Goal: Task Accomplishment & Management: Manage account settings

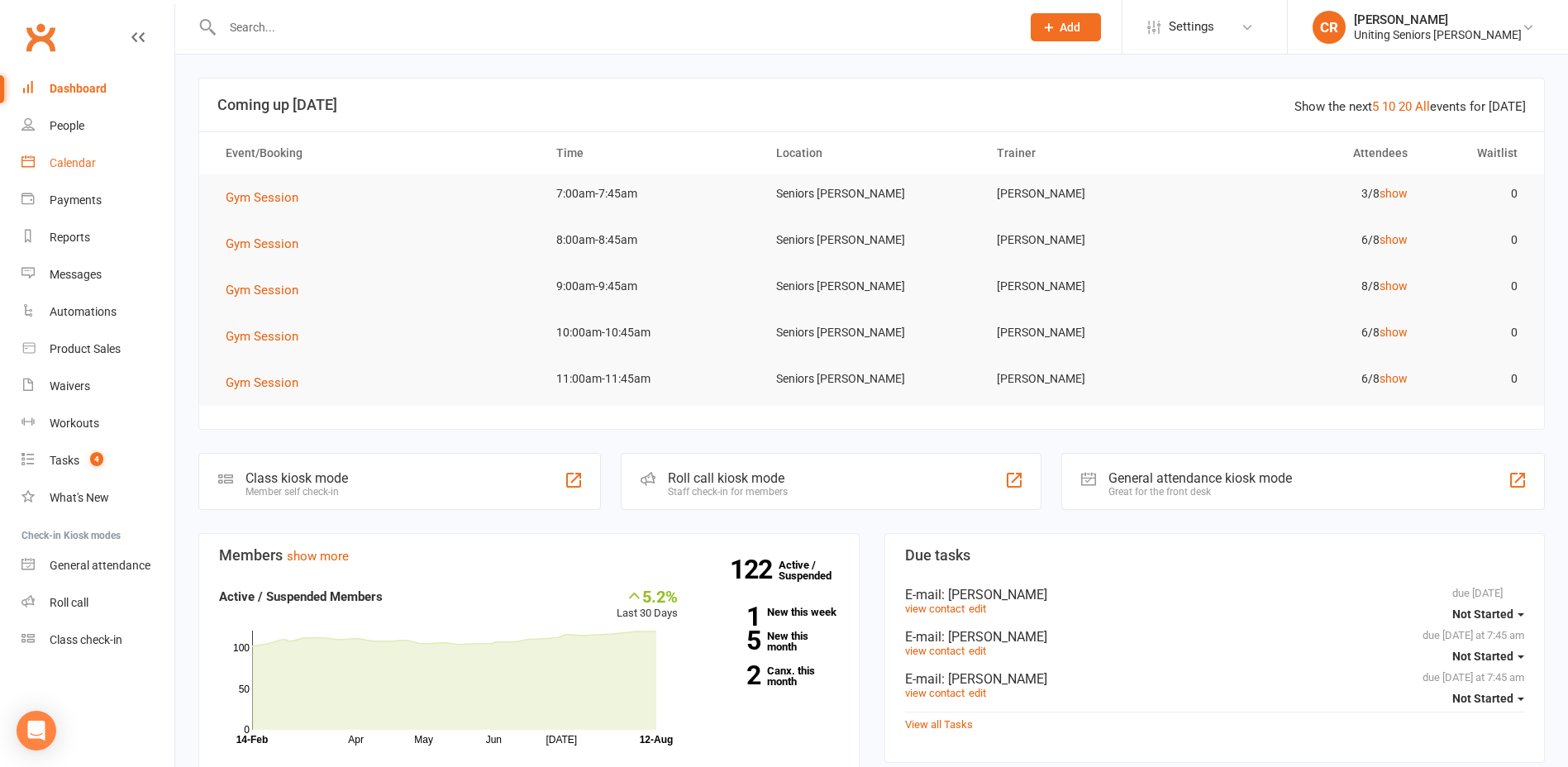
click at [82, 170] on link "Calendar" at bounding box center [98, 163] width 153 height 37
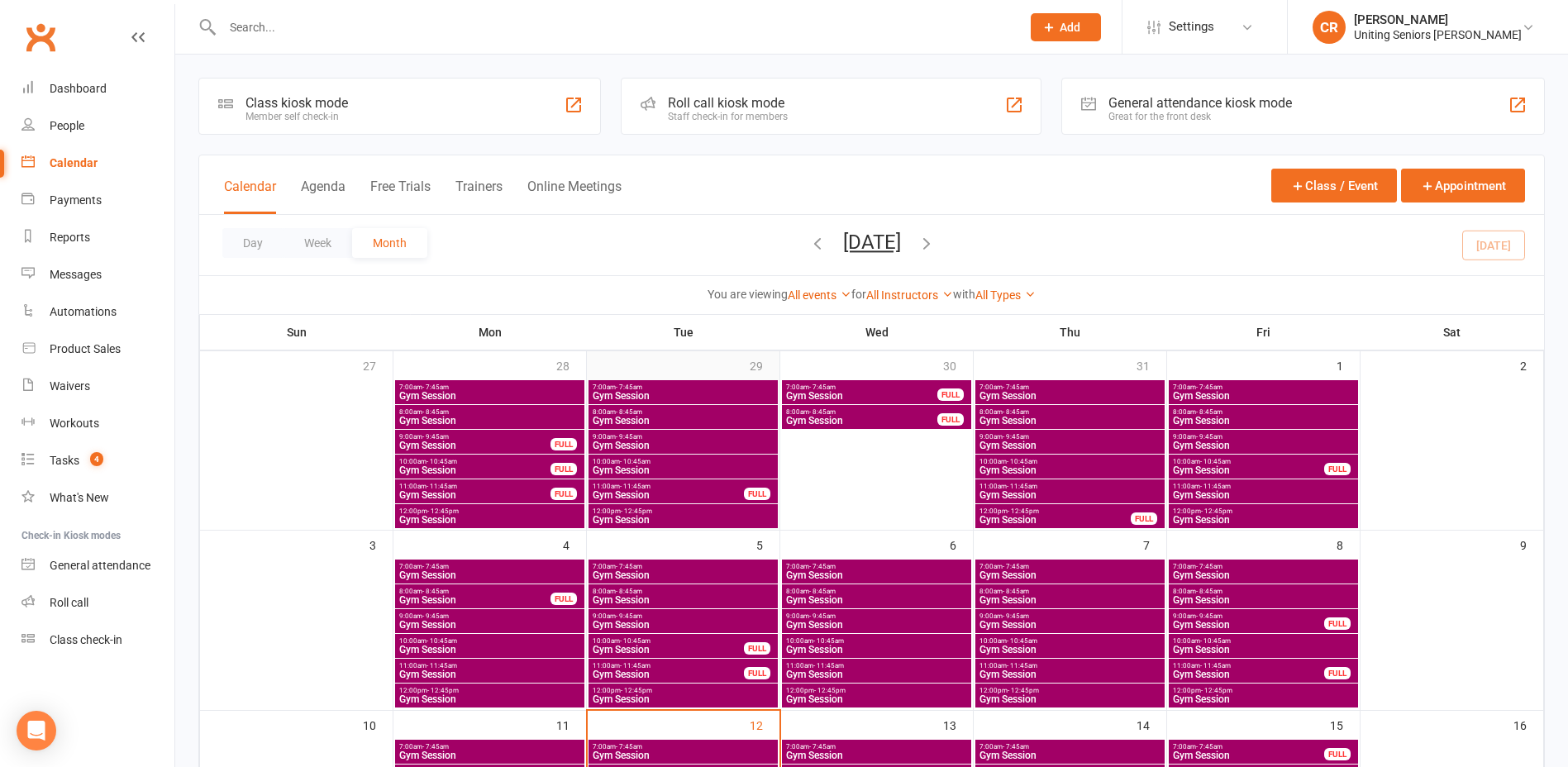
scroll to position [331, 0]
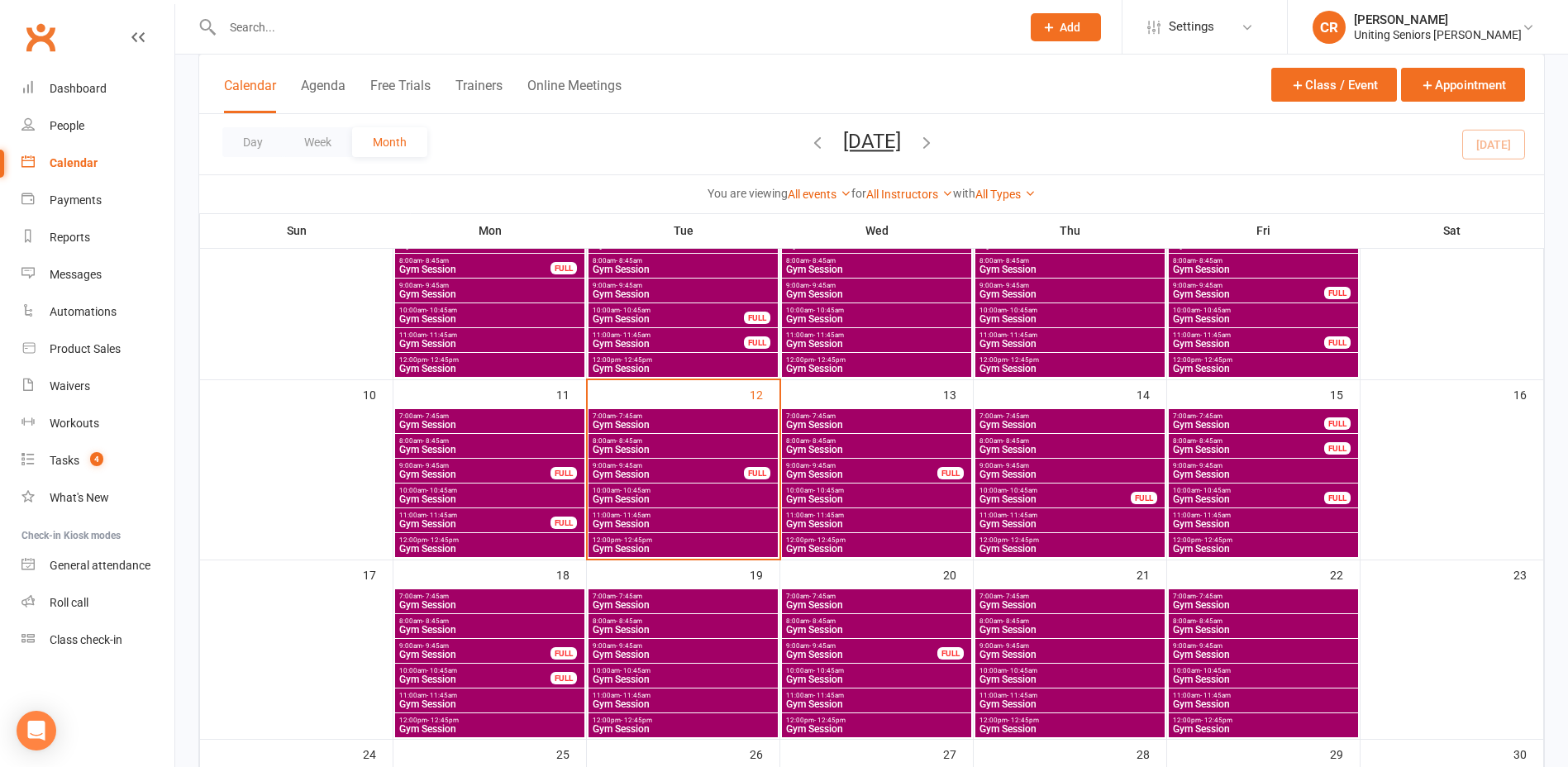
click at [649, 424] on span "Gym Session" at bounding box center [683, 425] width 182 height 10
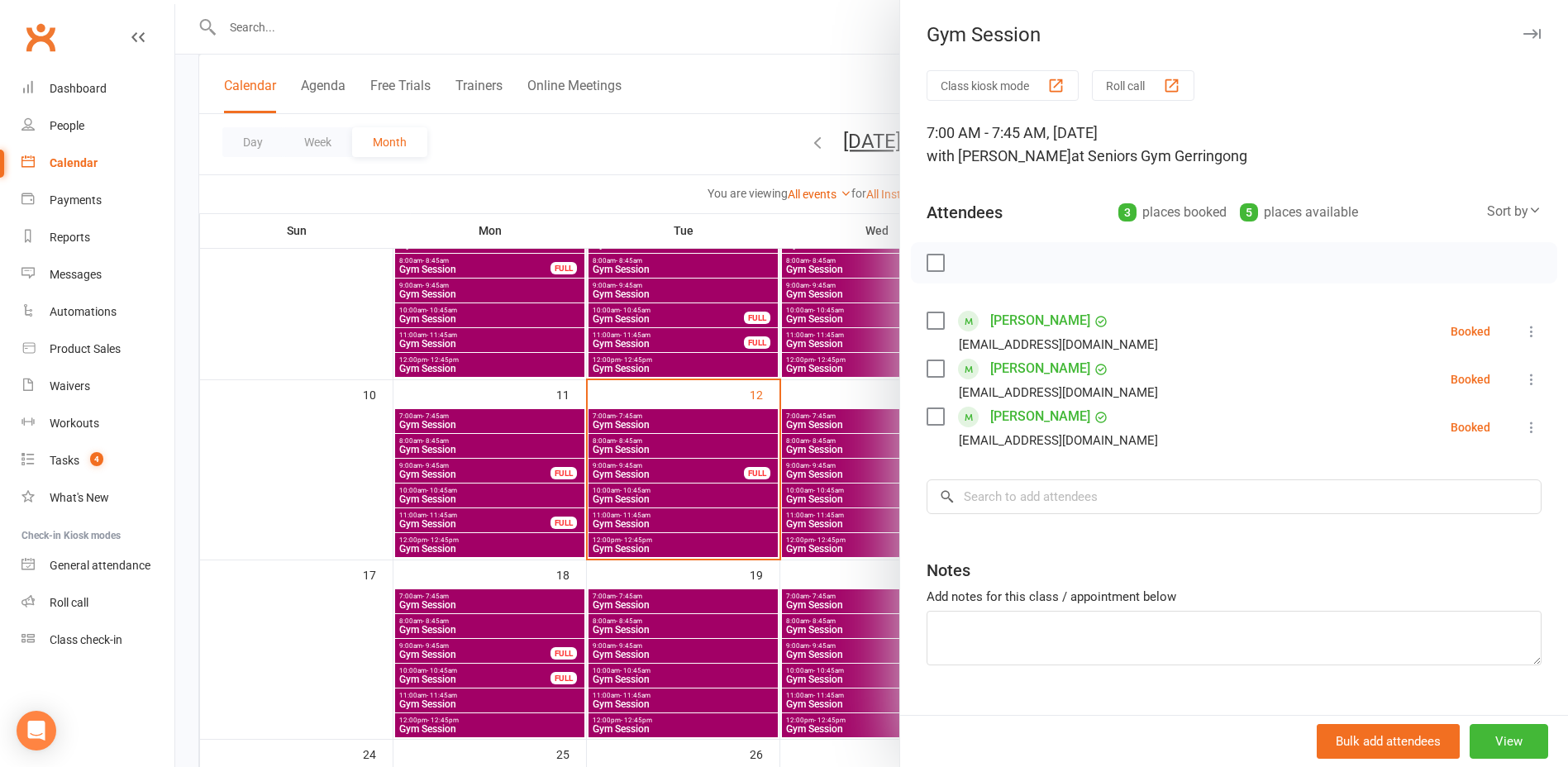
click at [650, 445] on div at bounding box center [872, 383] width 1393 height 767
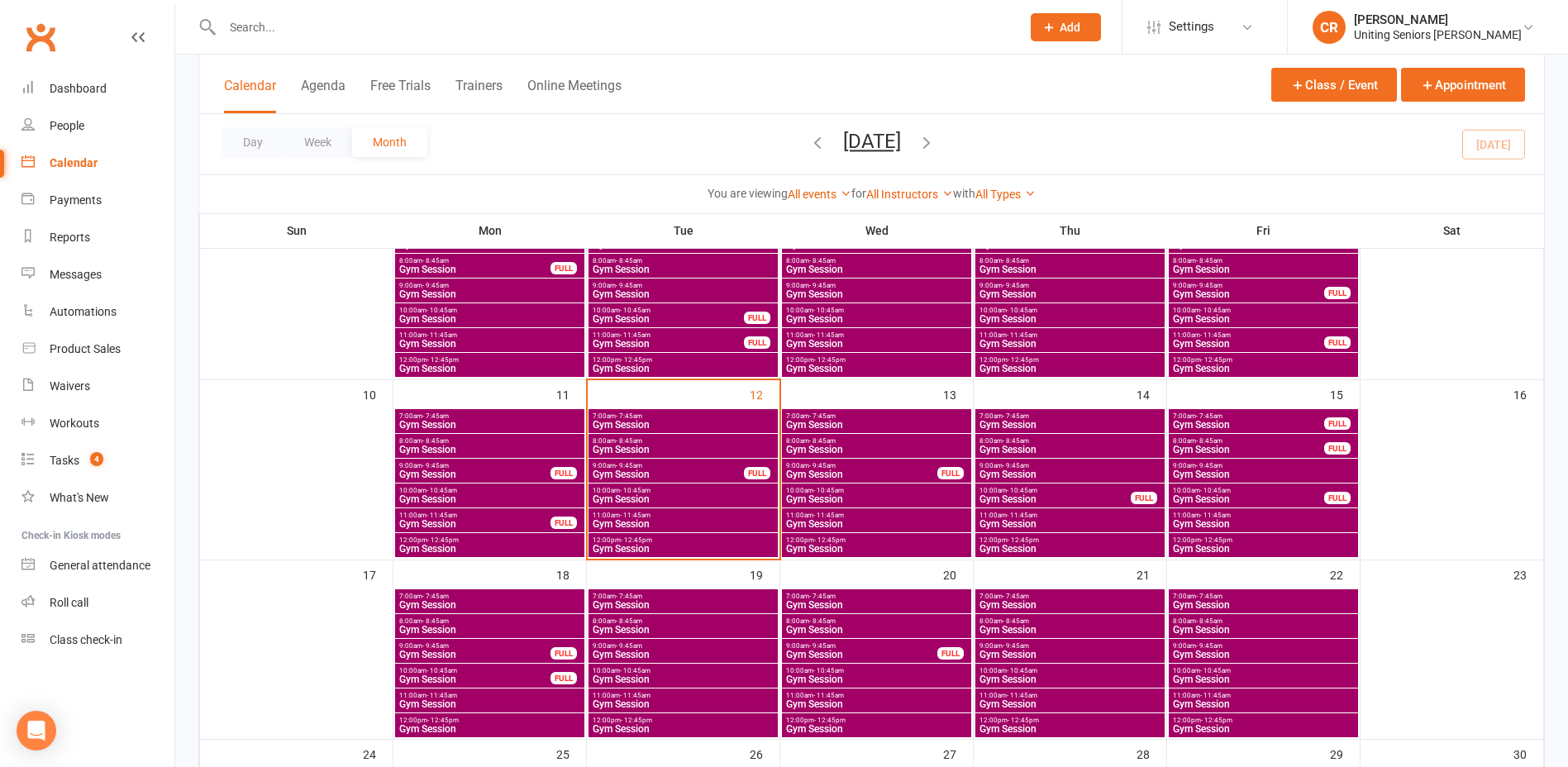
click at [649, 453] on span "Gym Session" at bounding box center [683, 449] width 182 height 10
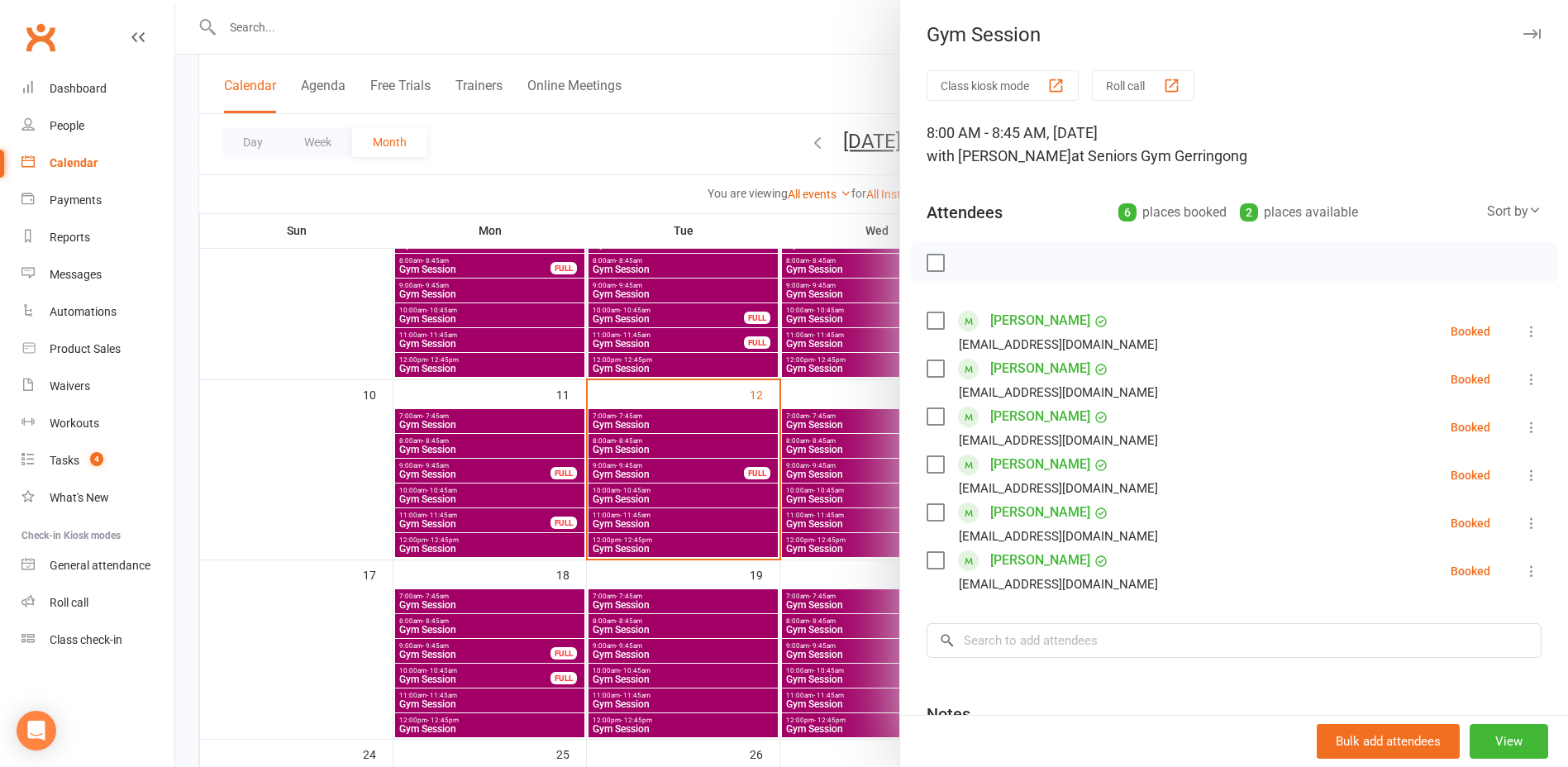
click at [649, 453] on div at bounding box center [872, 383] width 1393 height 767
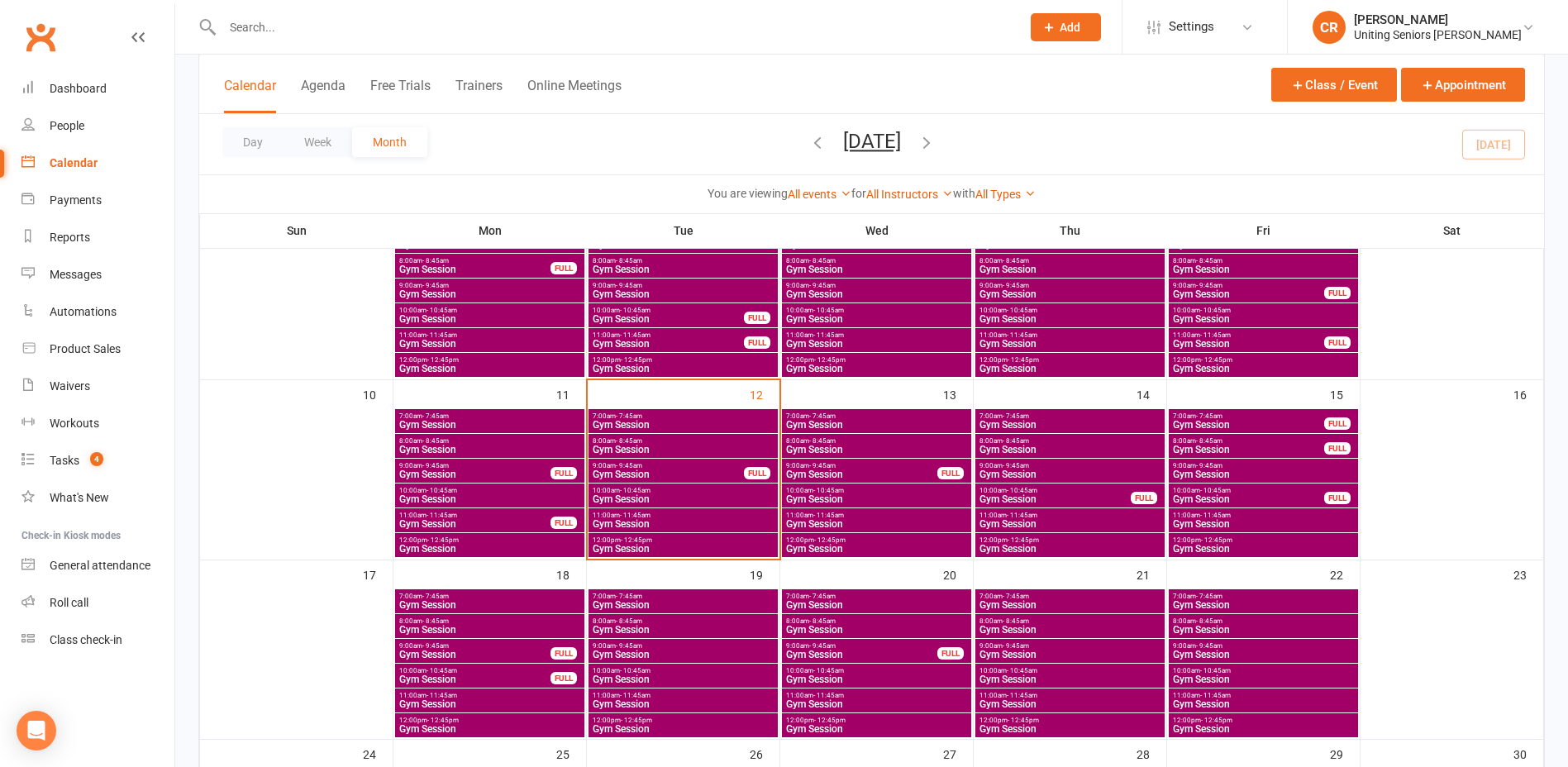
click at [806, 420] on span "Gym Session" at bounding box center [876, 425] width 182 height 10
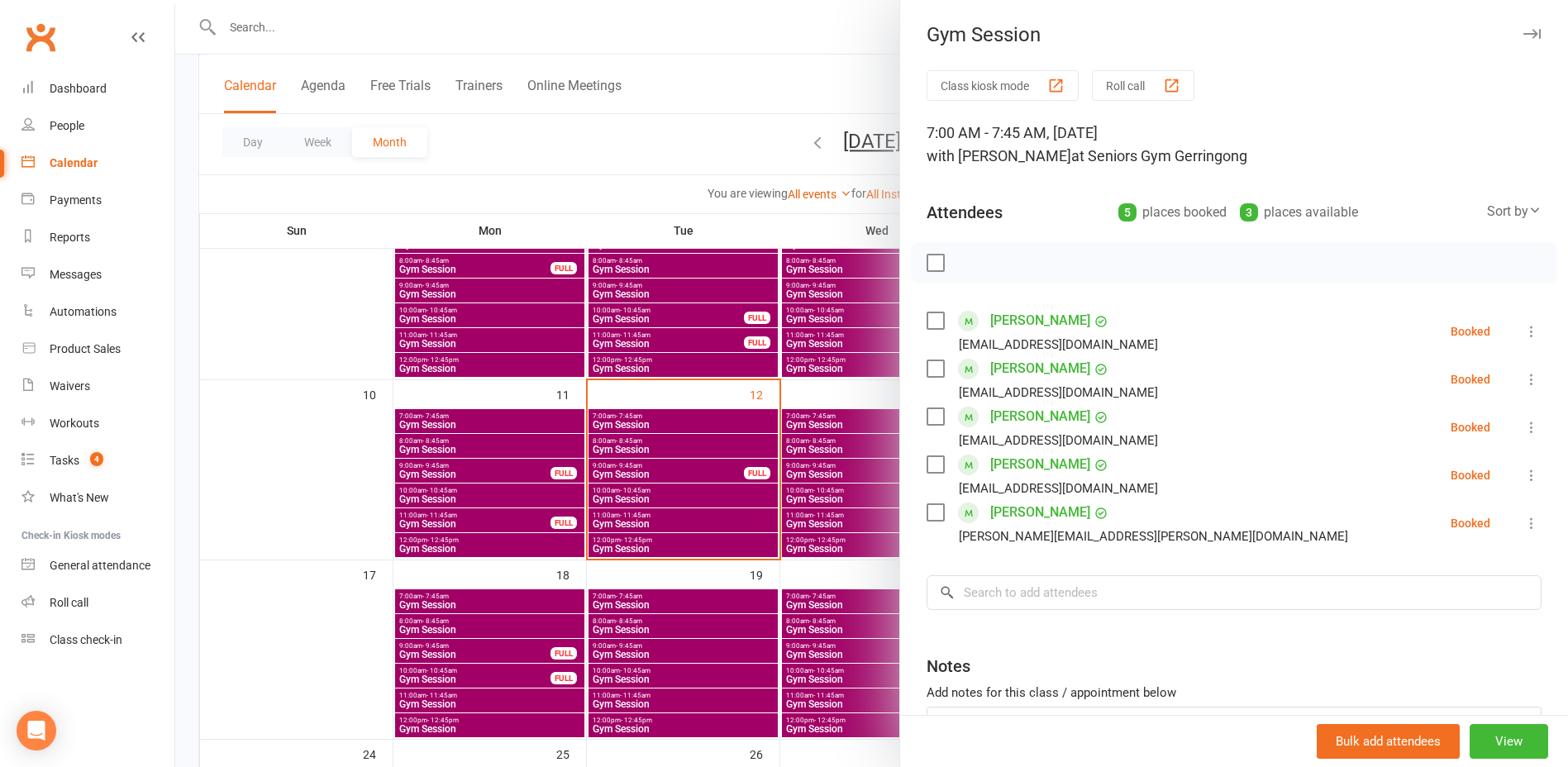
click at [695, 499] on div at bounding box center [872, 383] width 1393 height 767
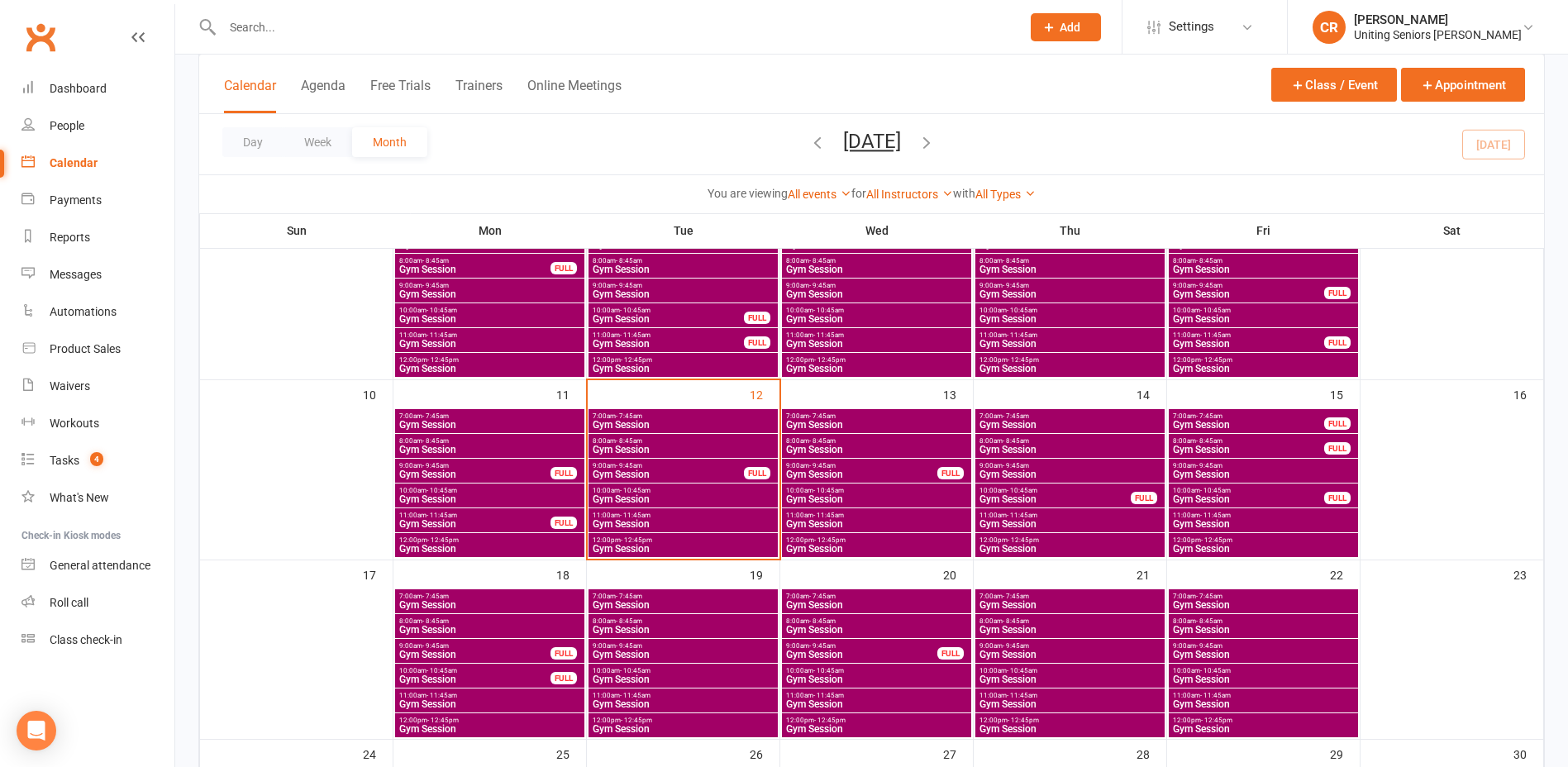
click at [680, 518] on span "11:00am - 11:45am" at bounding box center [683, 515] width 182 height 8
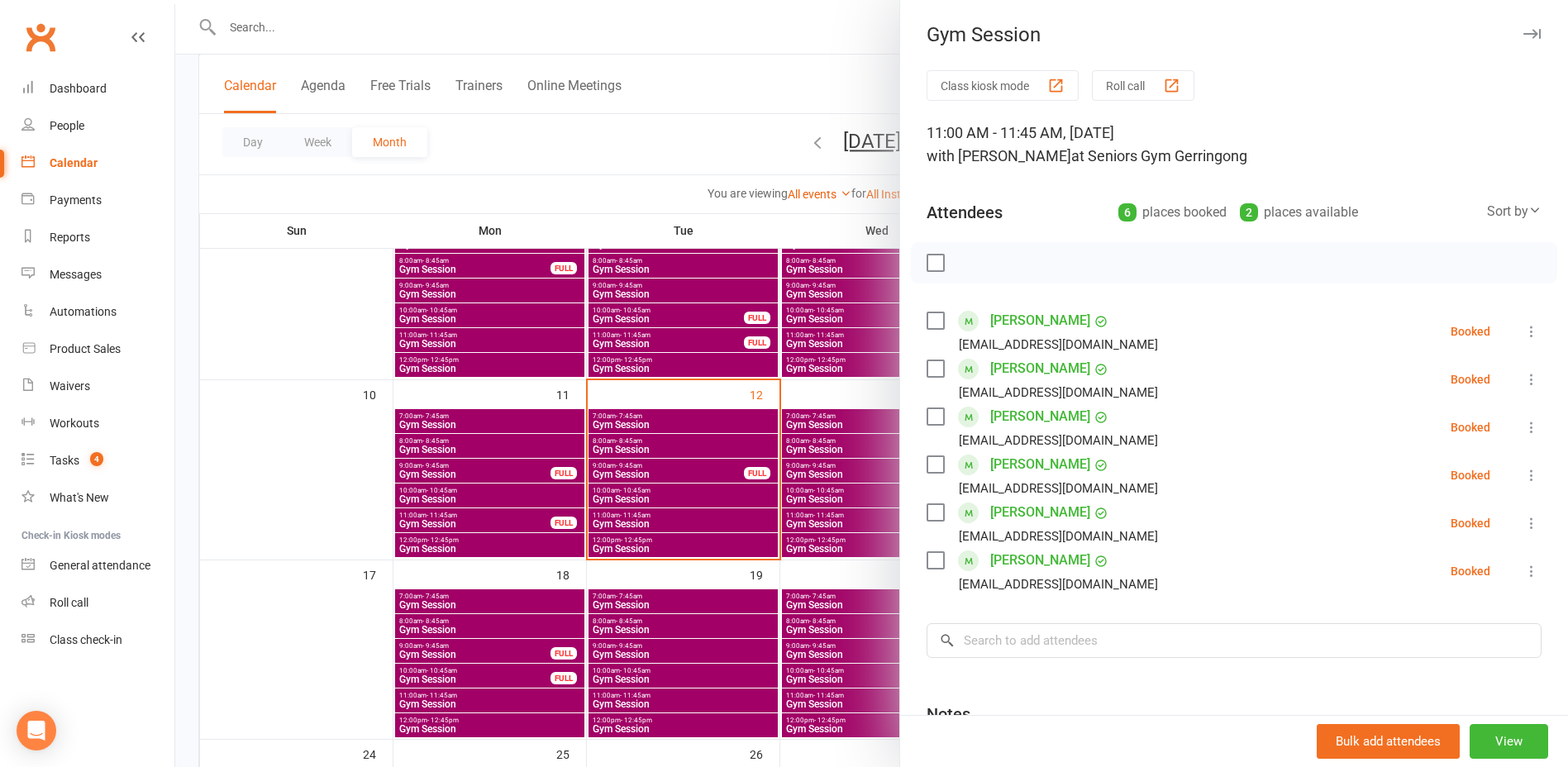
click at [680, 518] on div at bounding box center [872, 383] width 1393 height 767
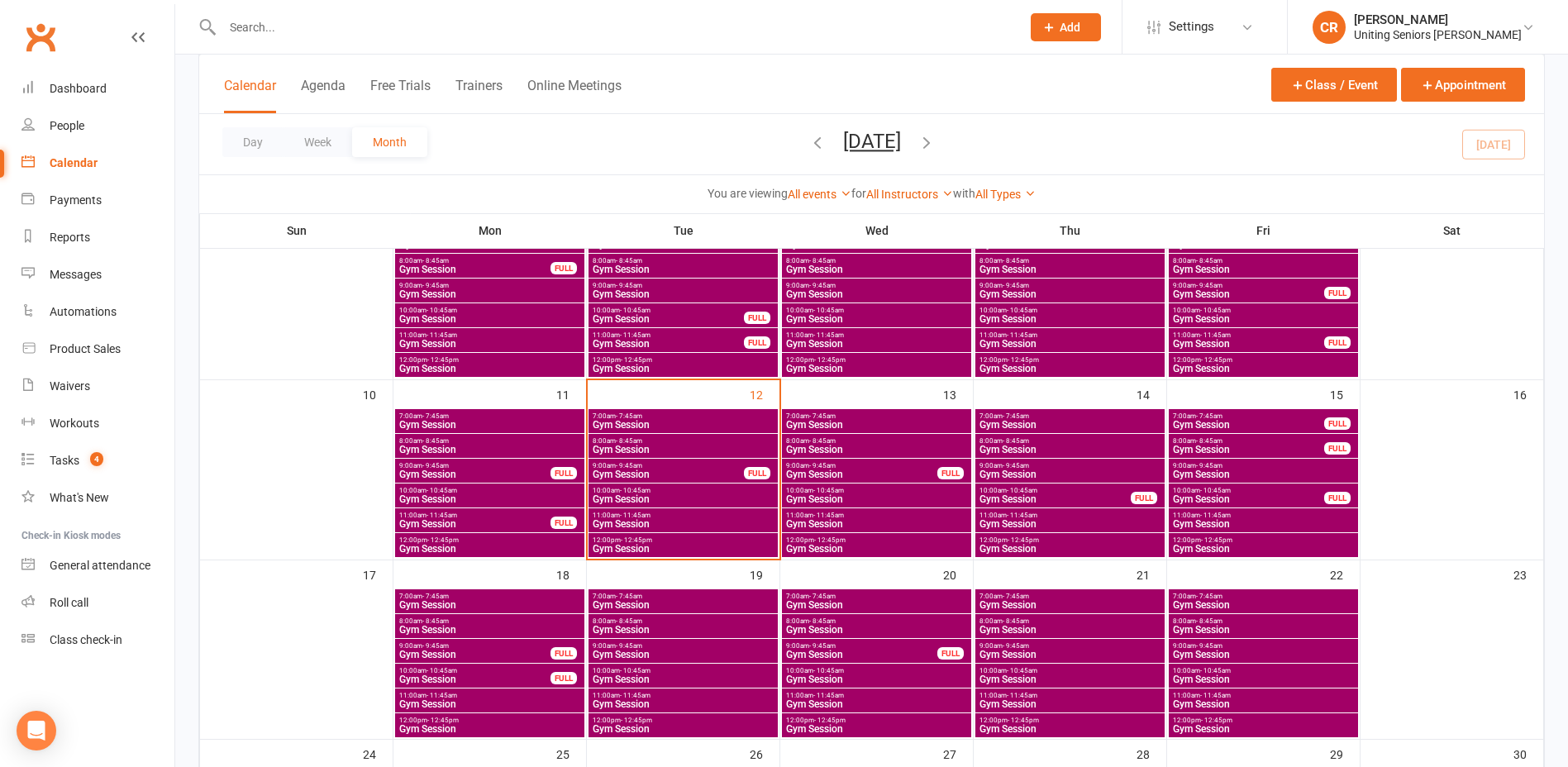
click at [676, 493] on span "10:00am - 10:45am" at bounding box center [683, 491] width 182 height 8
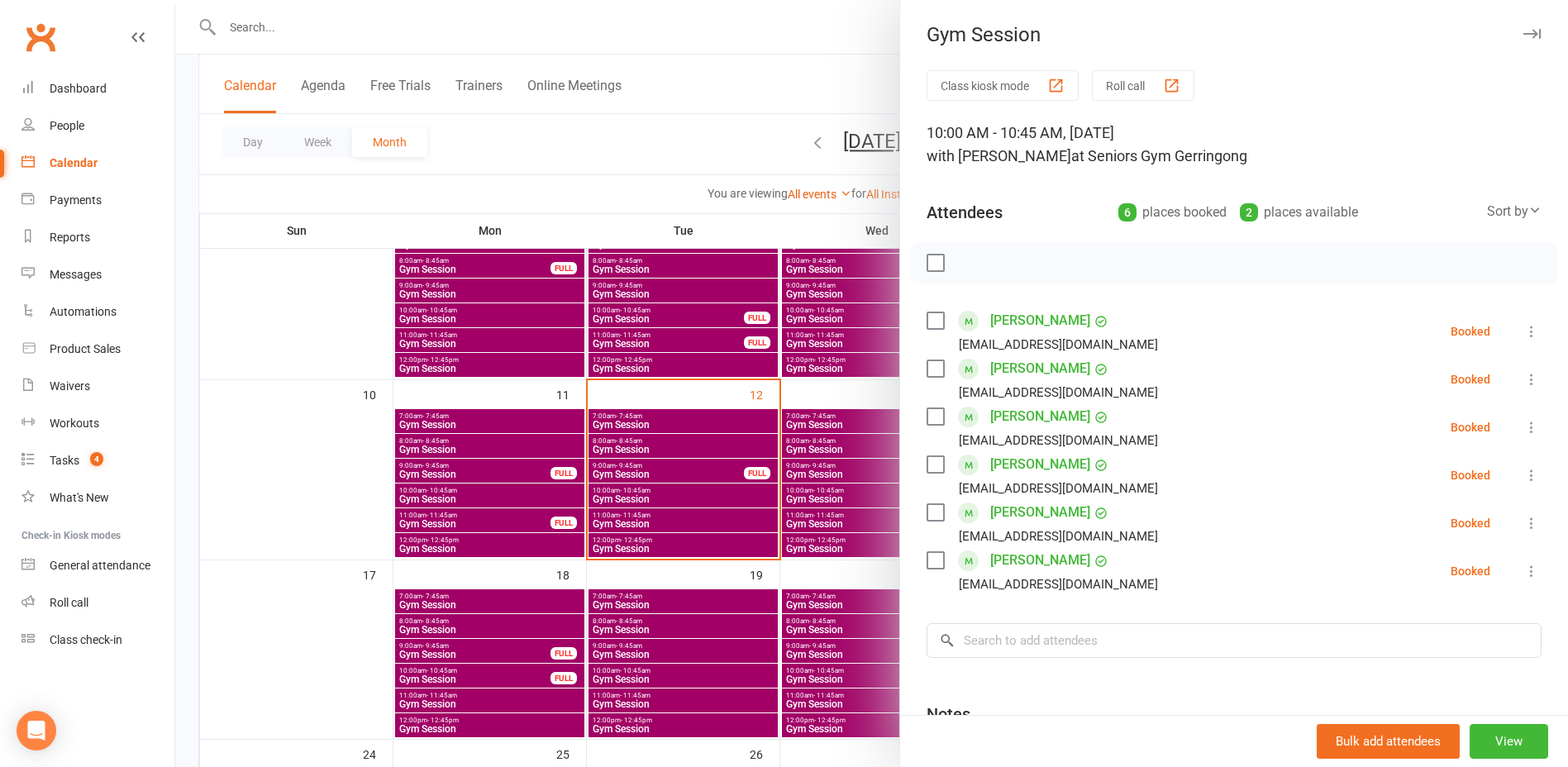
click at [676, 493] on div at bounding box center [872, 383] width 1393 height 767
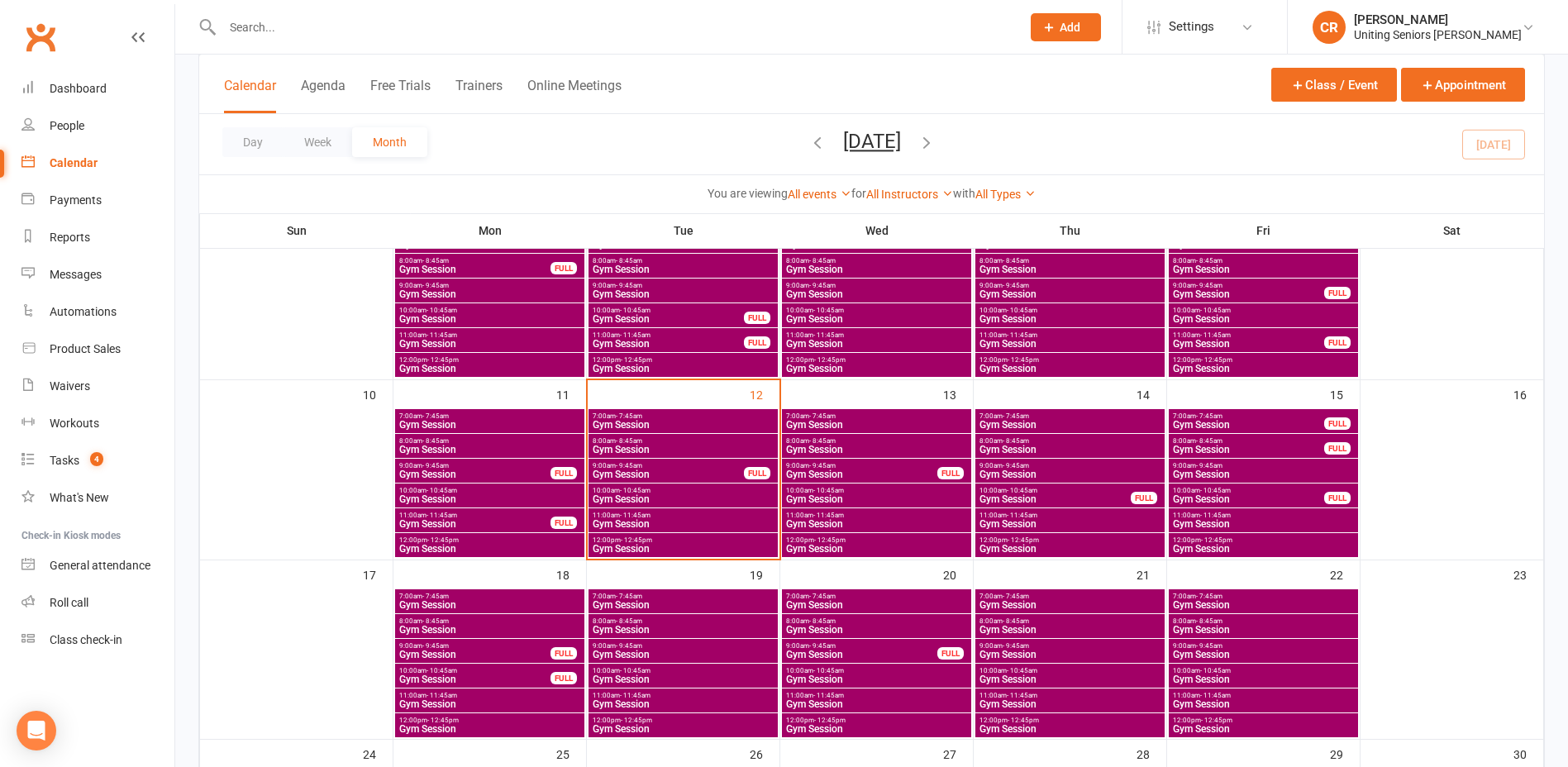
click at [656, 544] on span "Gym Session" at bounding box center [683, 548] width 182 height 10
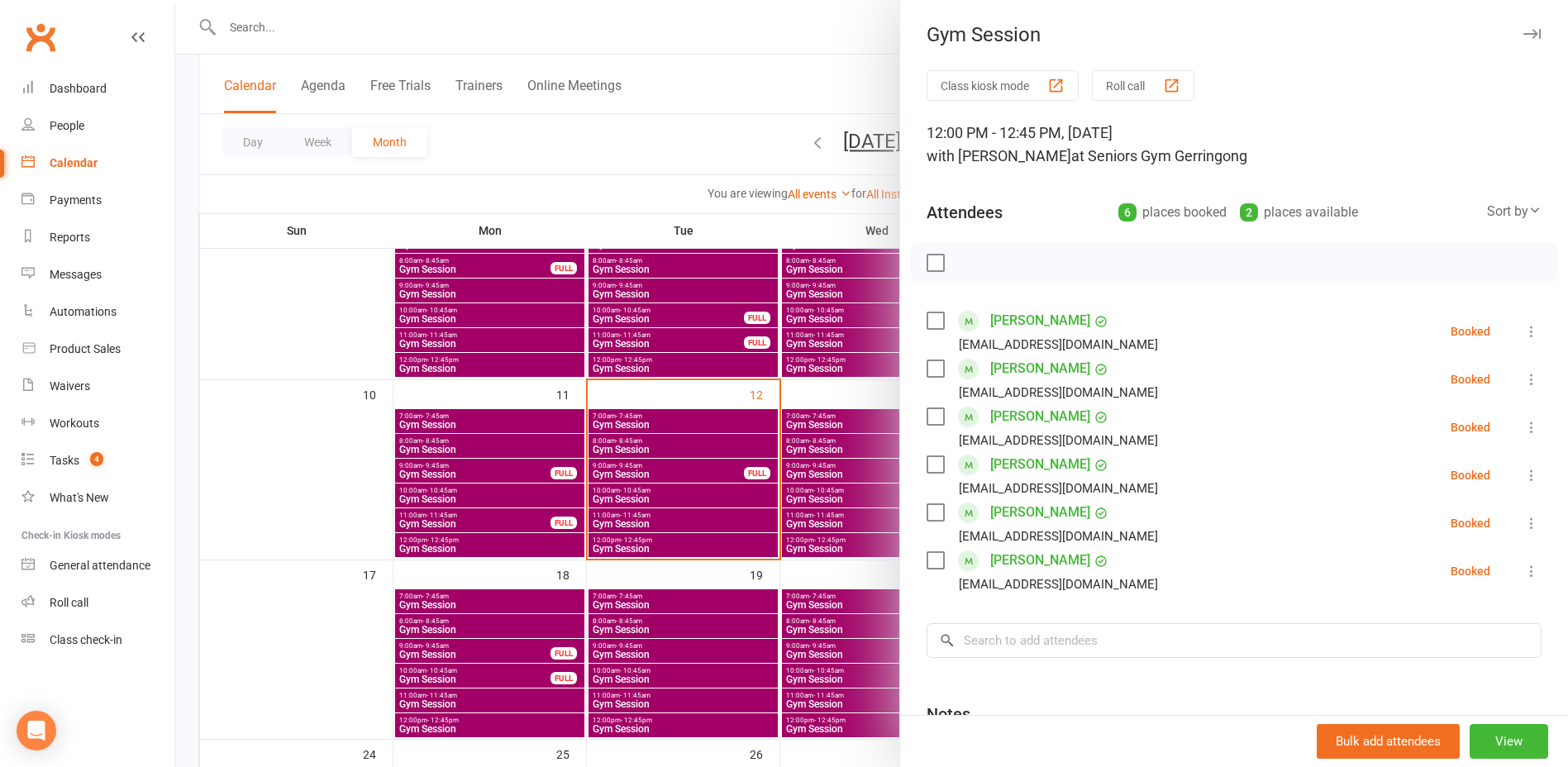
click at [655, 502] on div at bounding box center [872, 383] width 1393 height 767
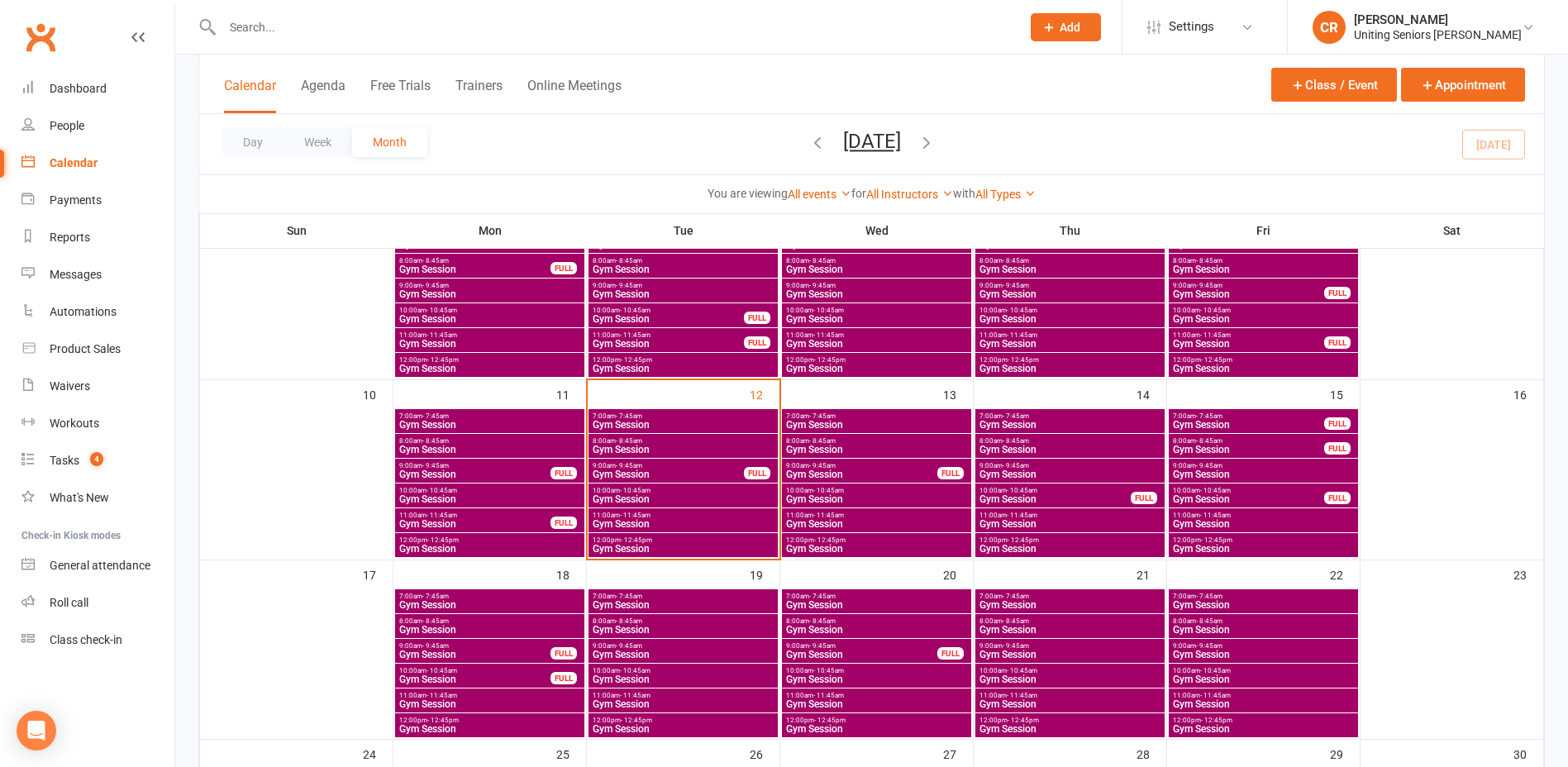
click at [833, 494] on span "Gym Session" at bounding box center [876, 499] width 182 height 10
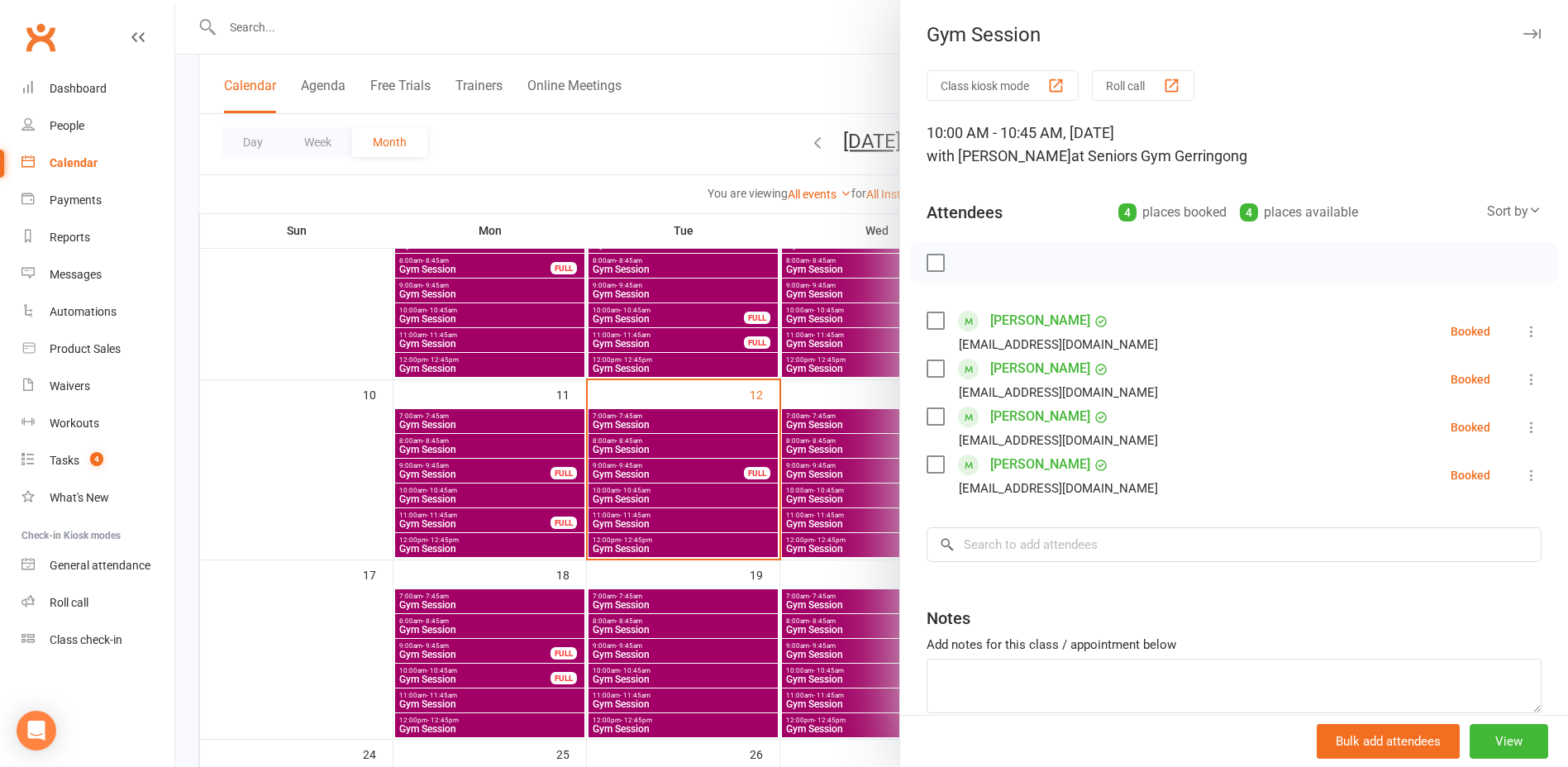
click at [827, 513] on div at bounding box center [872, 383] width 1393 height 767
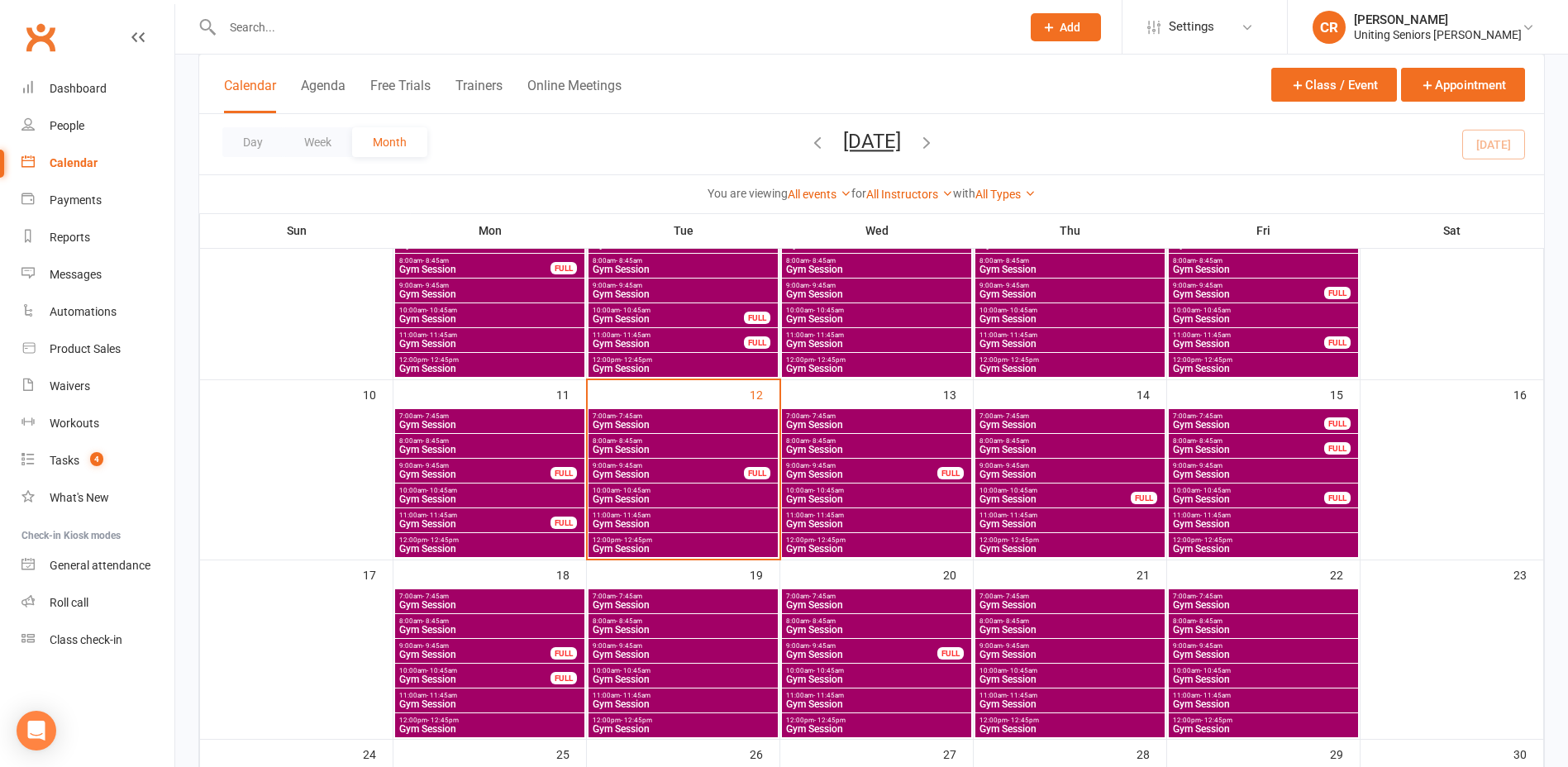
click at [827, 513] on span "- 11:45am" at bounding box center [828, 515] width 30 height 8
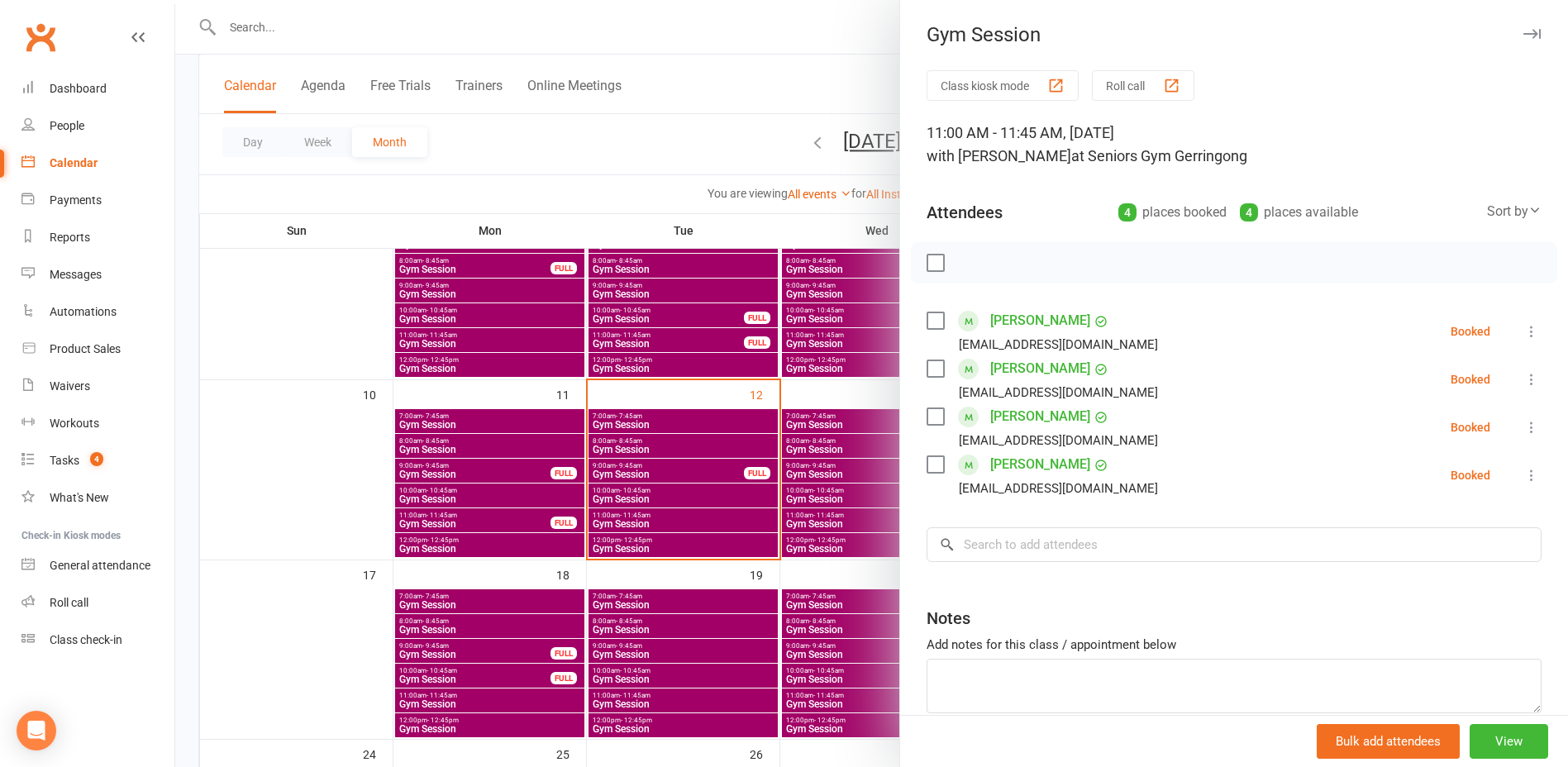
click at [827, 559] on div at bounding box center [872, 383] width 1393 height 767
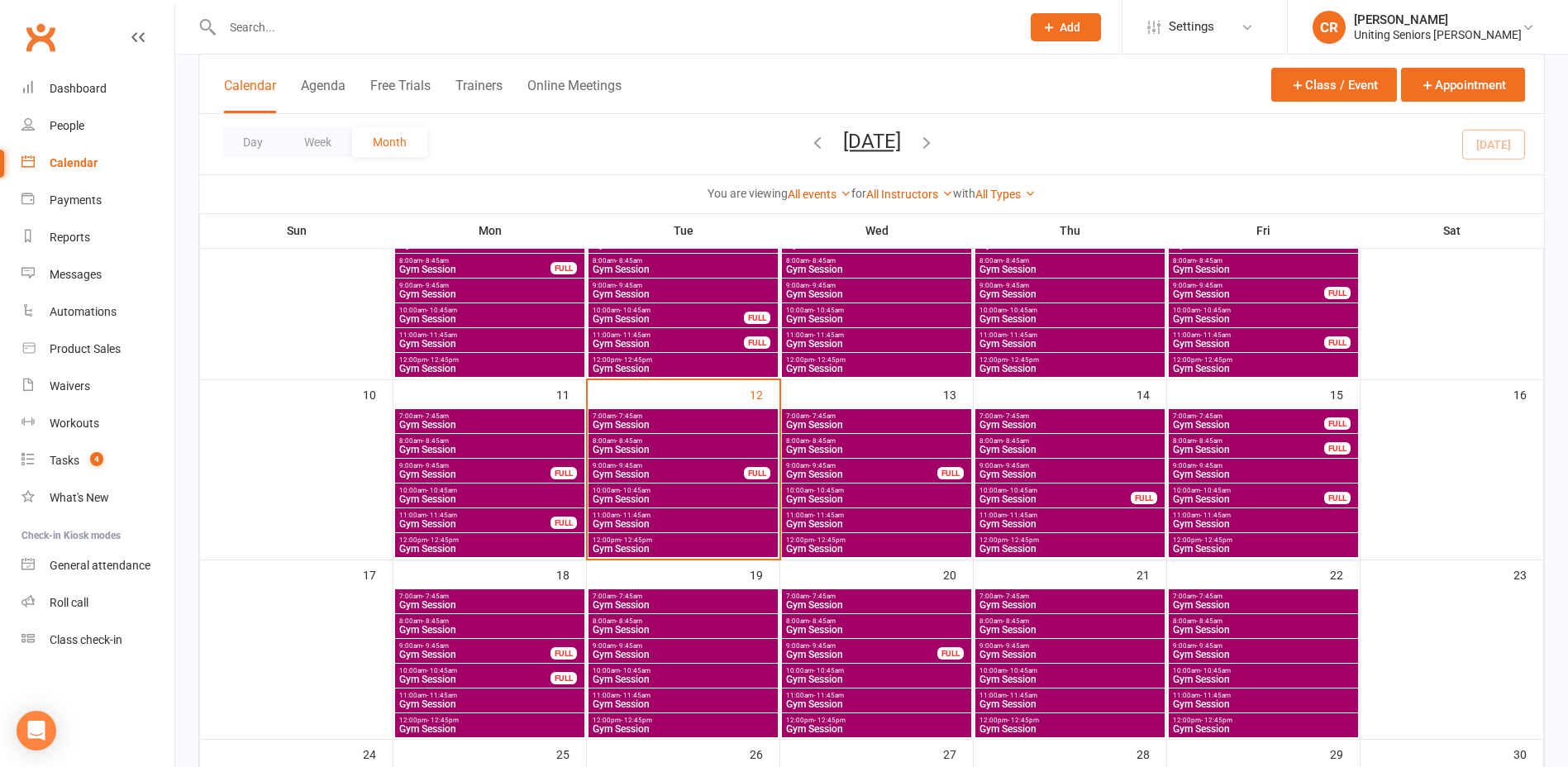
click at [827, 559] on div at bounding box center [878, 483] width 193 height 151
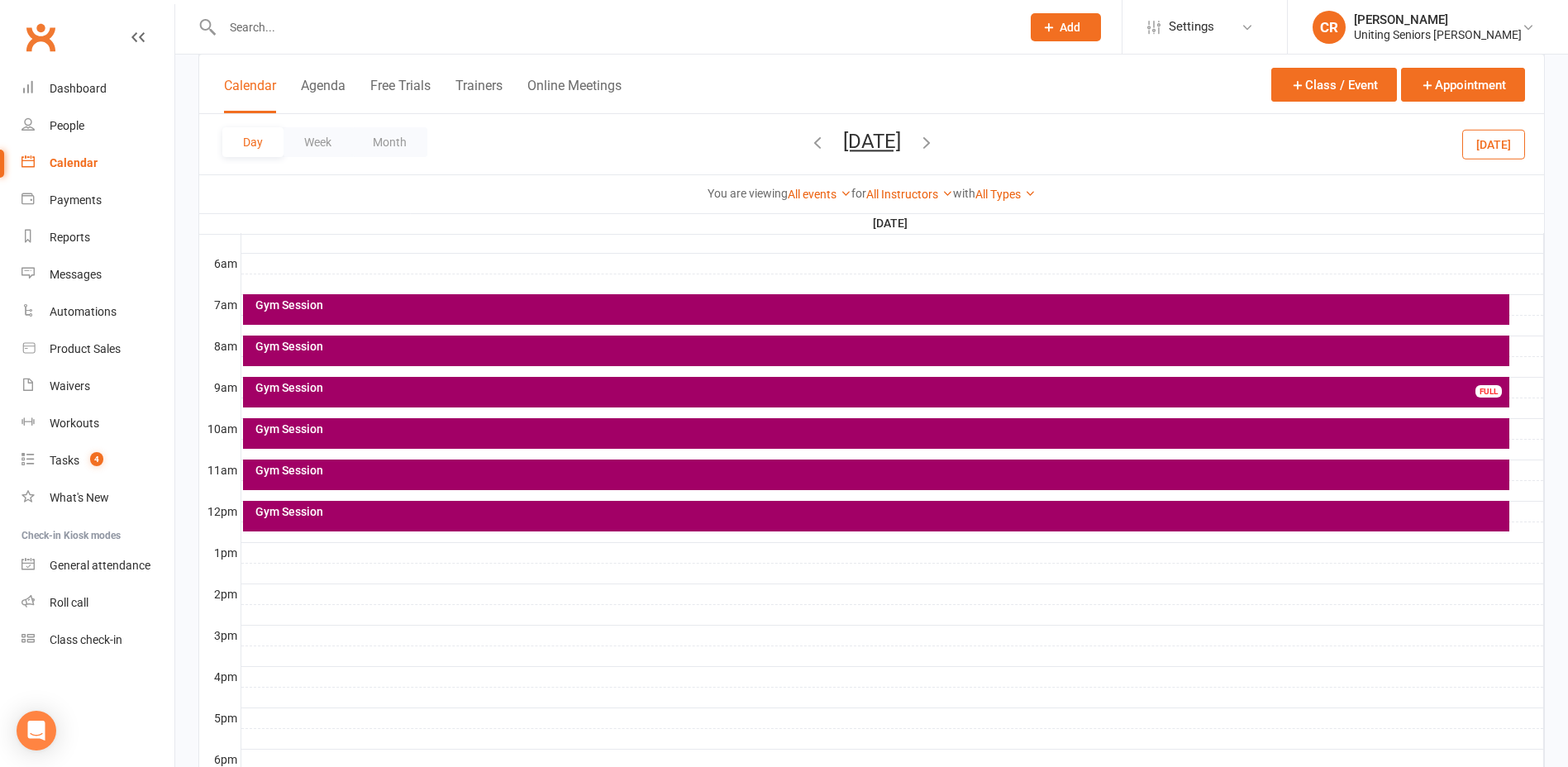
scroll to position [0, 0]
click at [404, 144] on button "Month" at bounding box center [389, 142] width 76 height 30
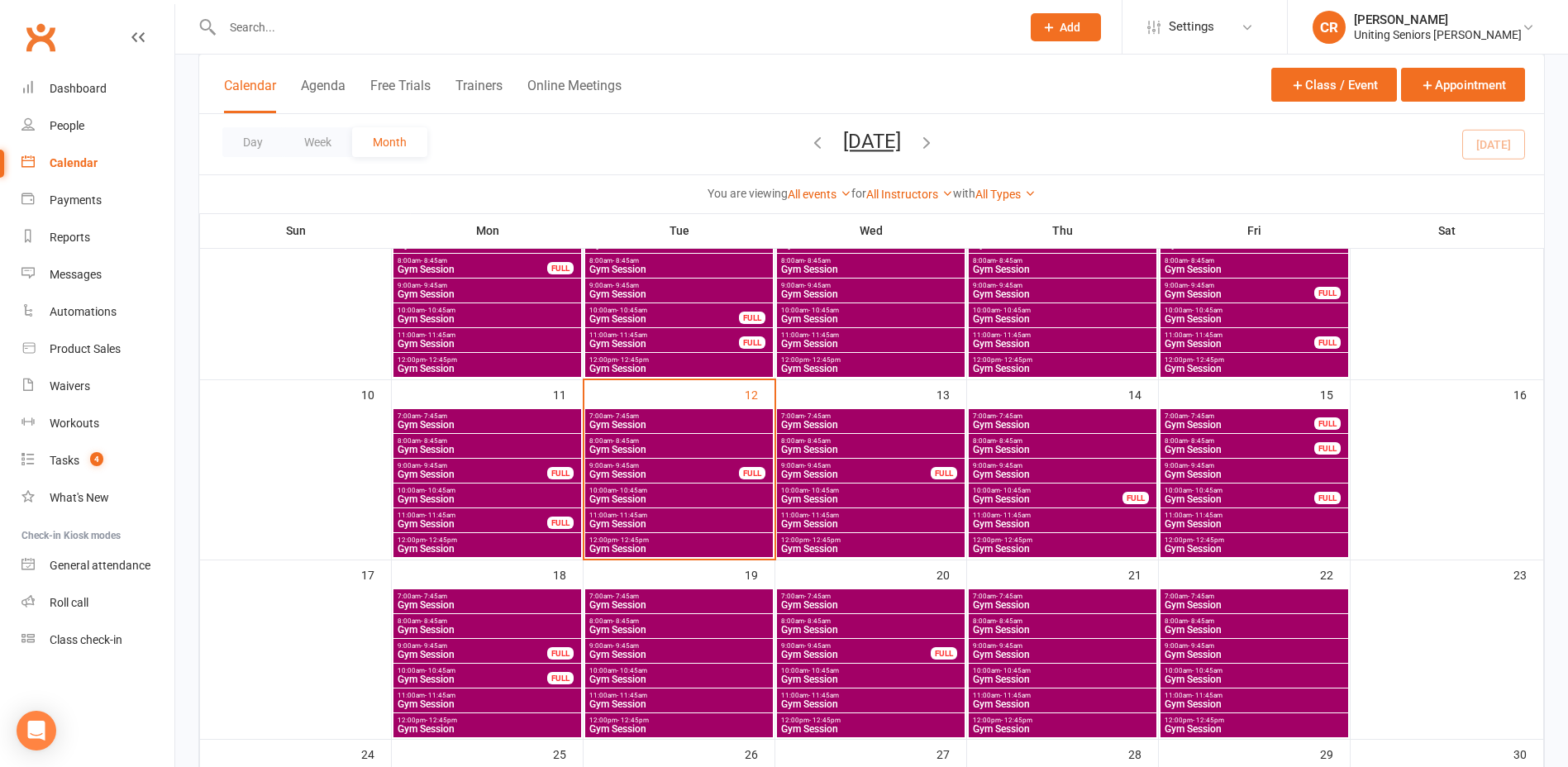
click at [261, 35] on input "text" at bounding box center [613, 27] width 792 height 23
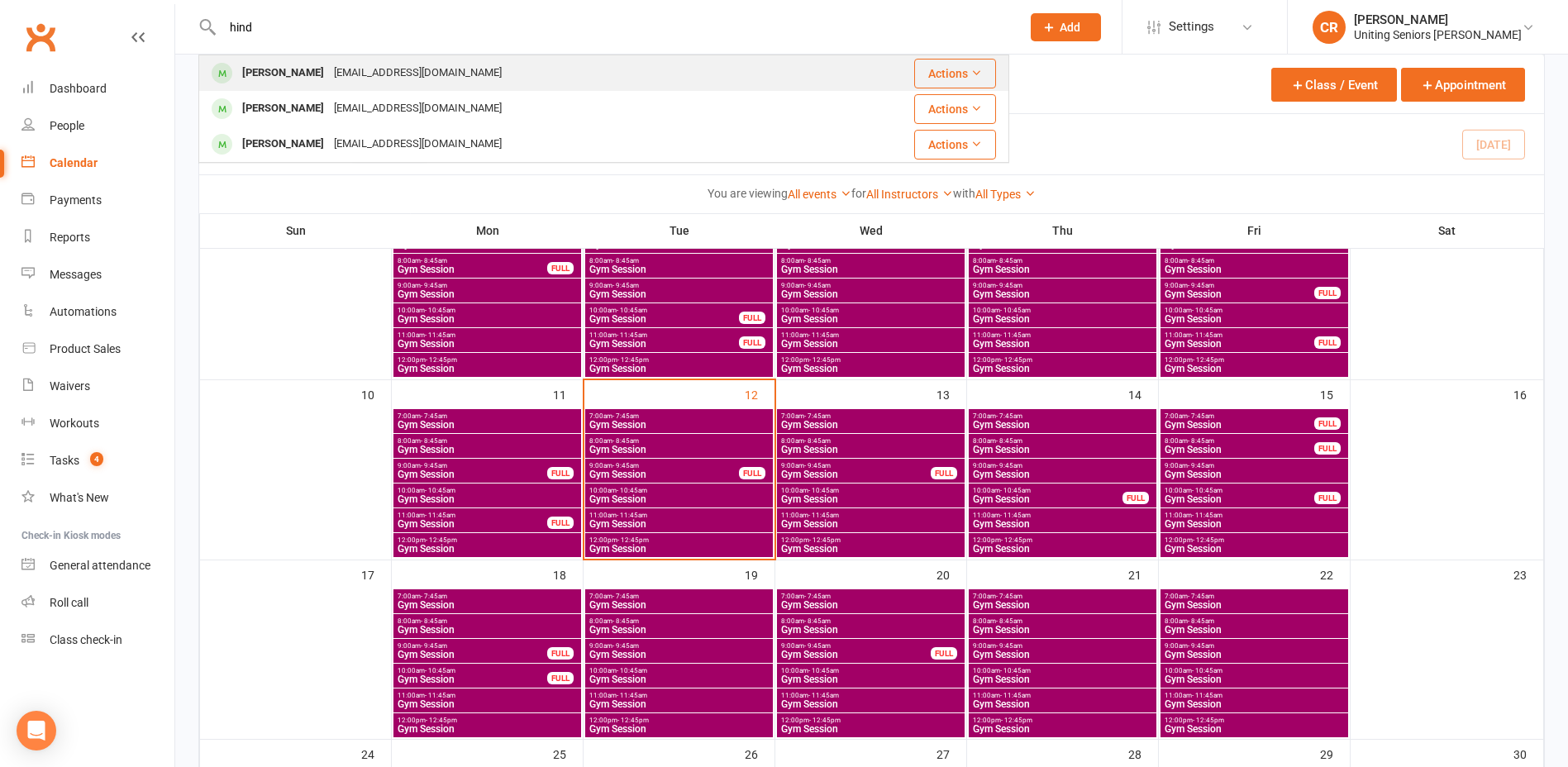
type input "hind"
click at [270, 69] on div "Diana Hindmarsh" at bounding box center [283, 73] width 92 height 24
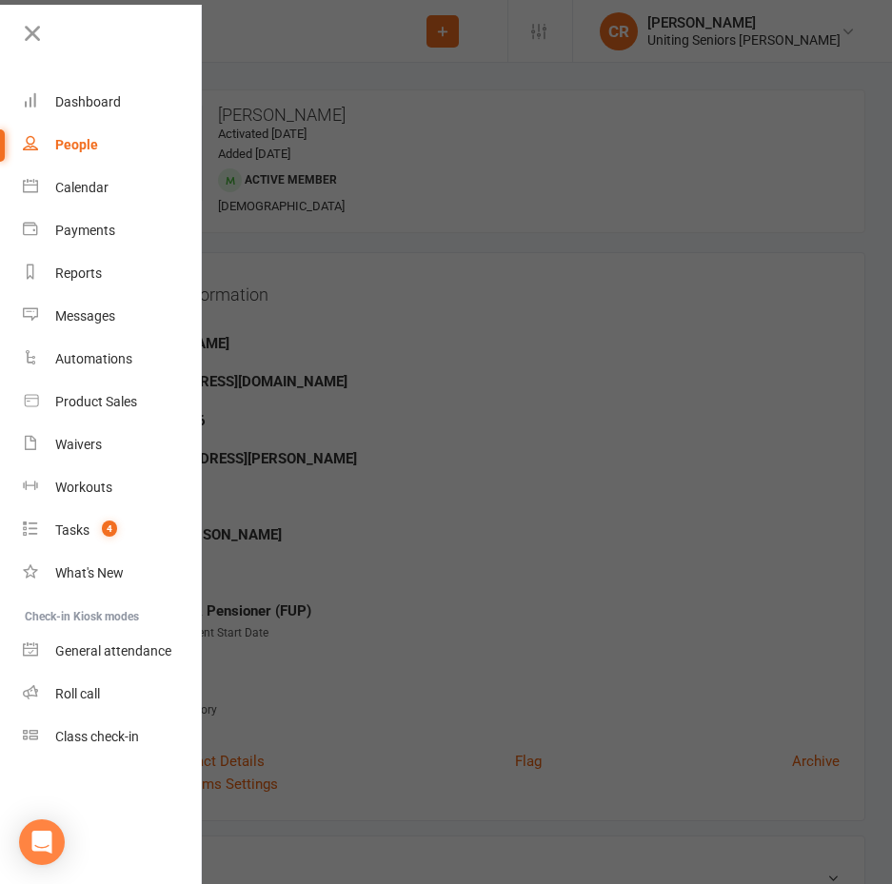
click at [241, 267] on div at bounding box center [446, 442] width 892 height 884
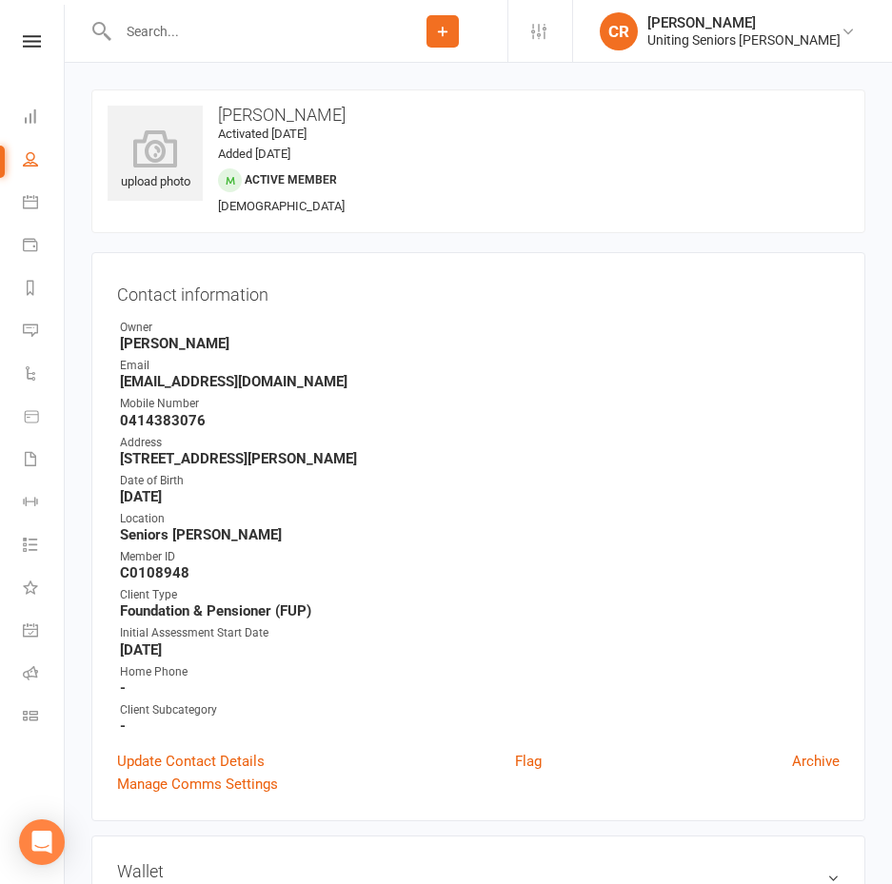
click at [16, 201] on li "Calendar" at bounding box center [32, 204] width 64 height 43
click at [23, 201] on li "Calendar" at bounding box center [32, 204] width 64 height 43
click at [24, 201] on icon at bounding box center [30, 201] width 15 height 15
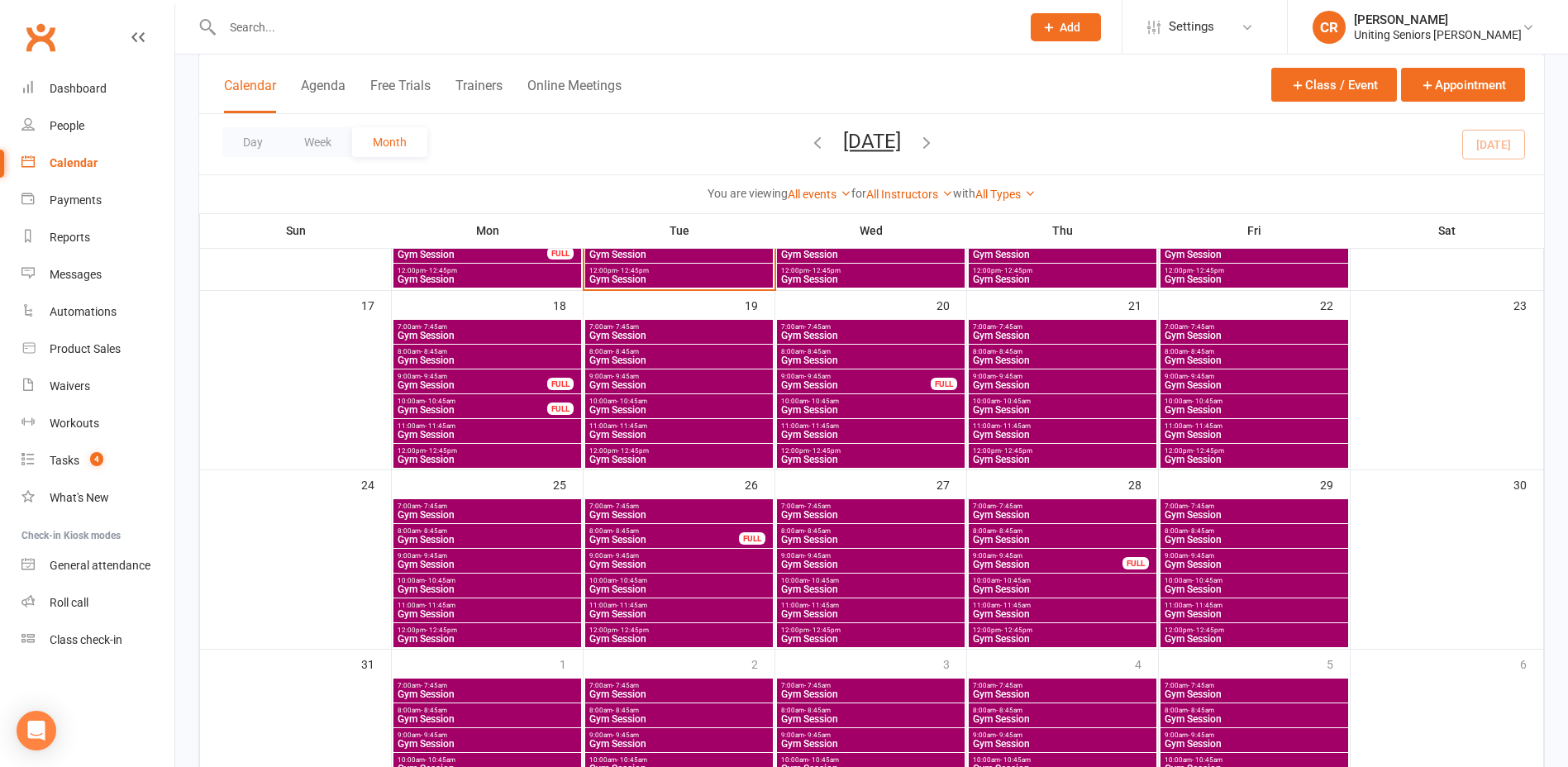
scroll to position [462, 0]
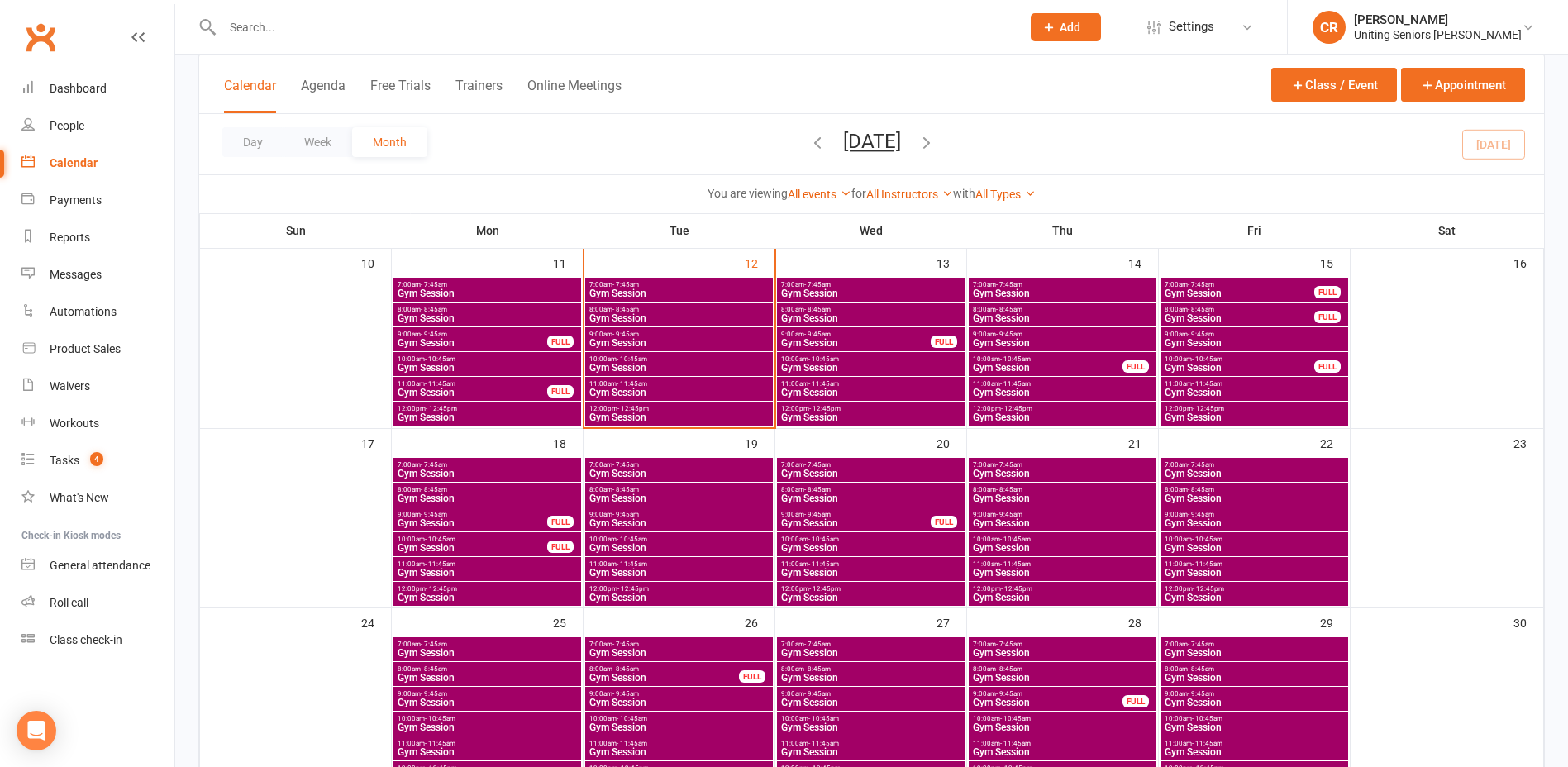
click at [655, 389] on span "Gym Session" at bounding box center [679, 392] width 181 height 10
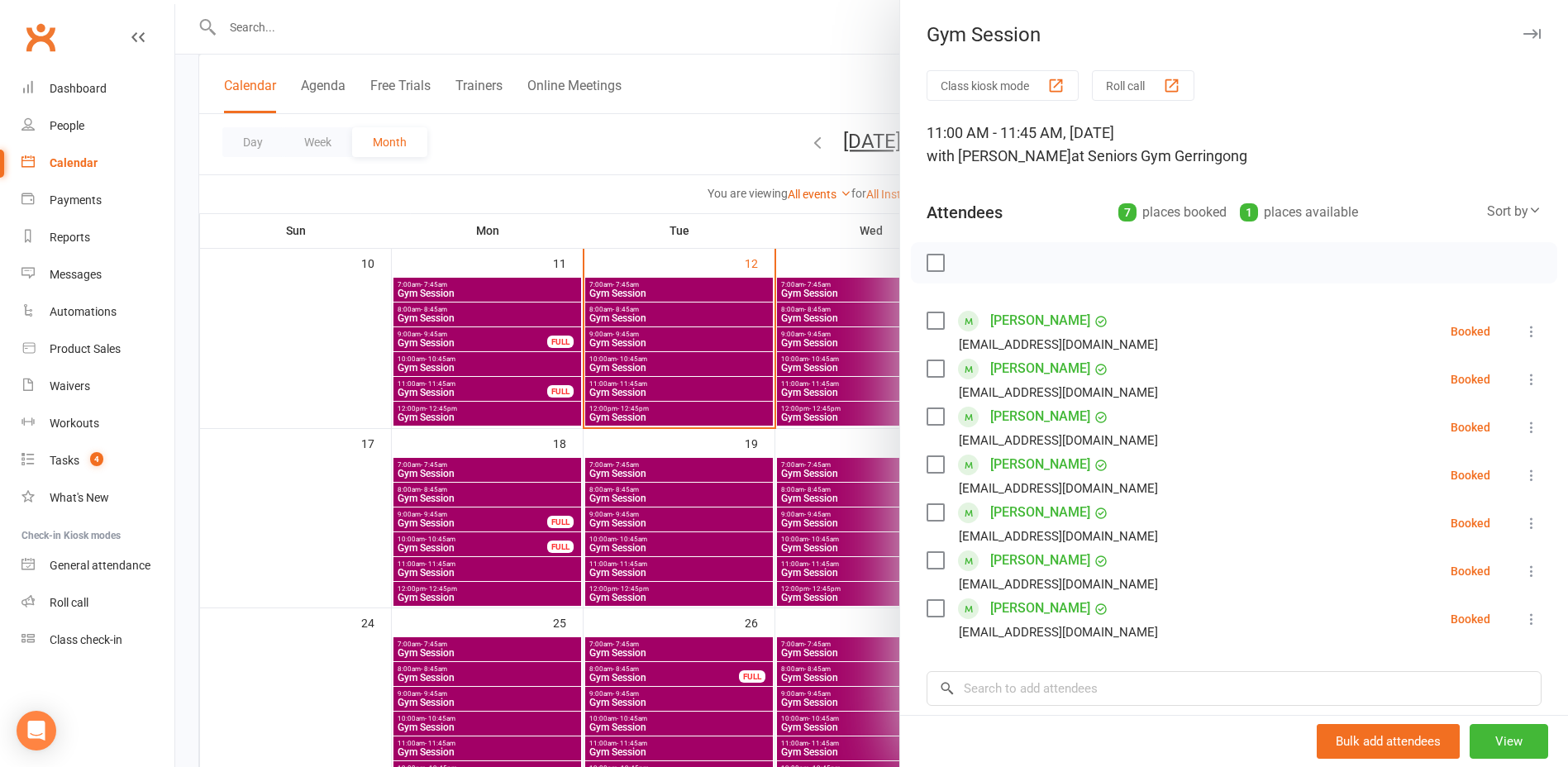
click at [644, 407] on div at bounding box center [872, 383] width 1393 height 767
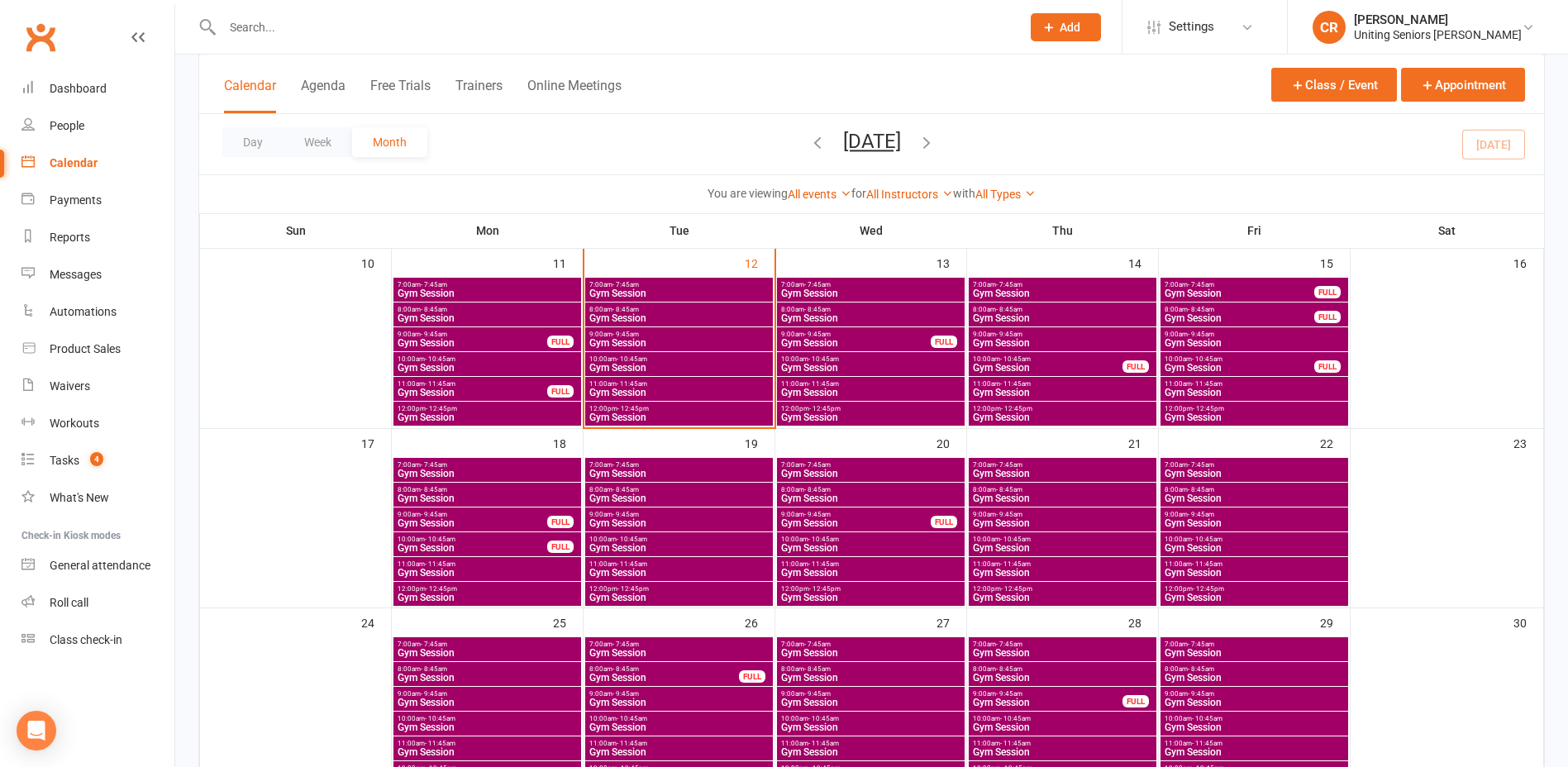
click at [644, 407] on span "- 12:45pm" at bounding box center [633, 408] width 31 height 8
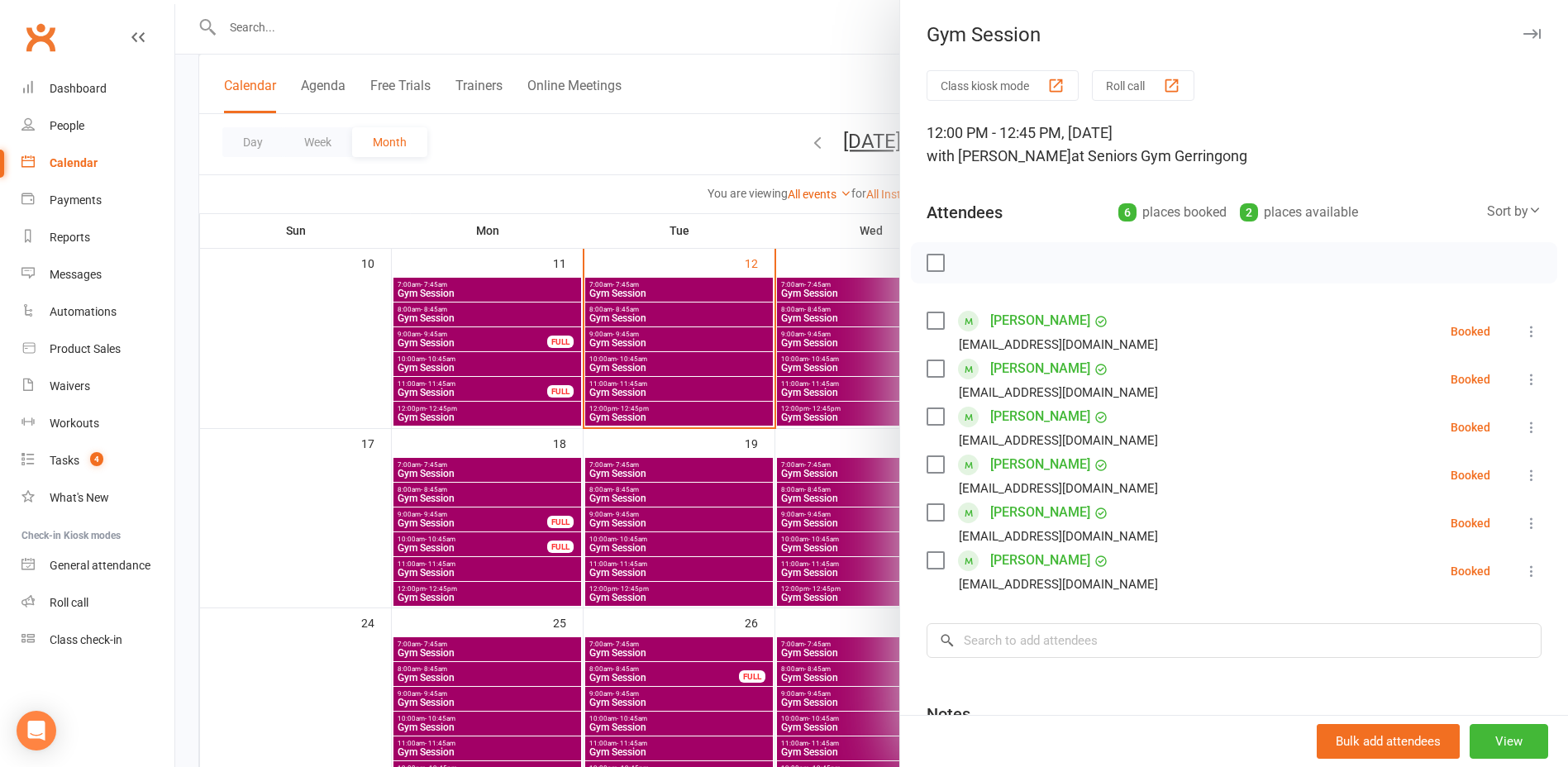
click at [690, 371] on div at bounding box center [872, 383] width 1393 height 767
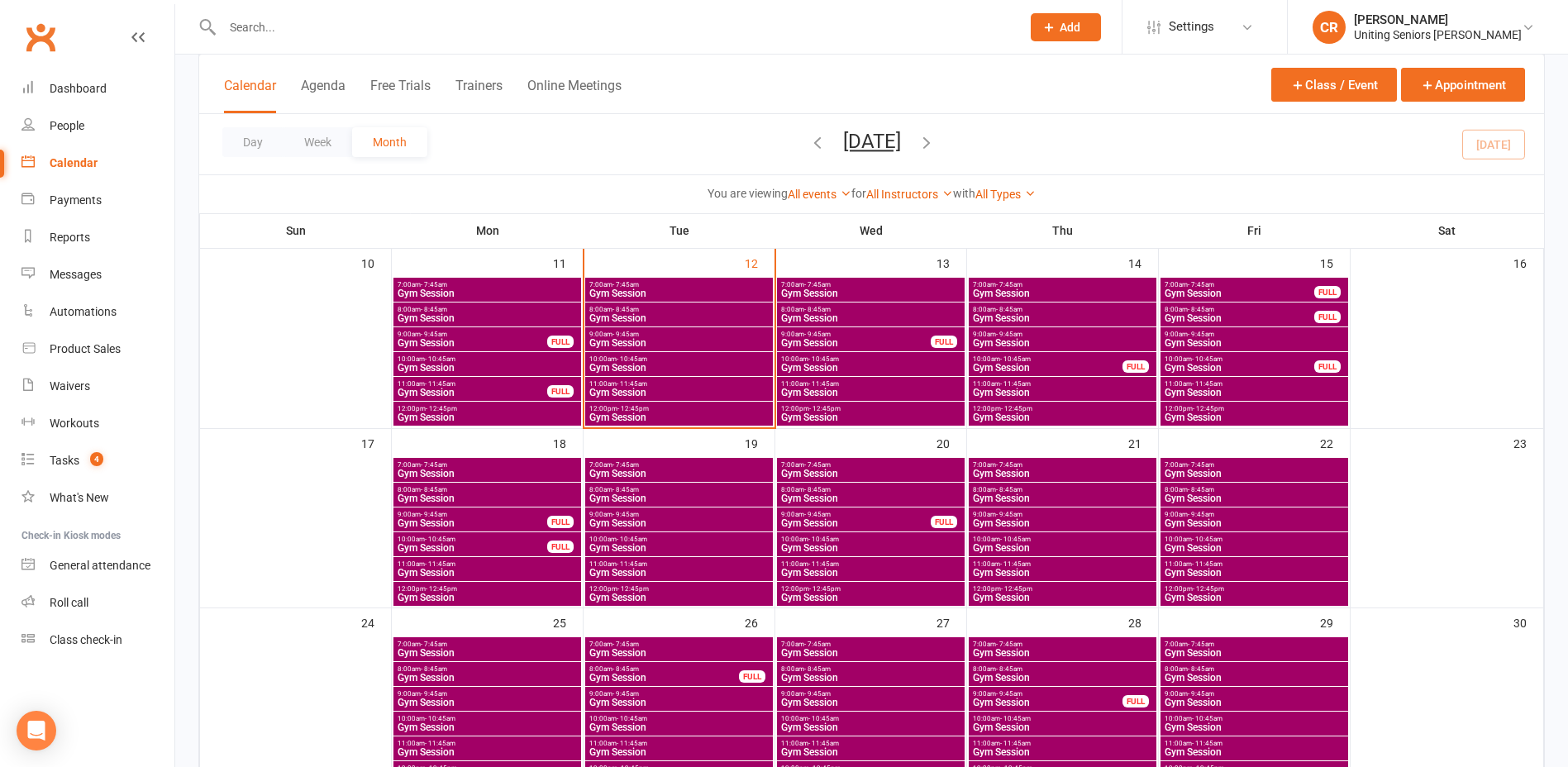
click at [685, 379] on div "11:00am - 11:45am Gym Session" at bounding box center [679, 389] width 188 height 24
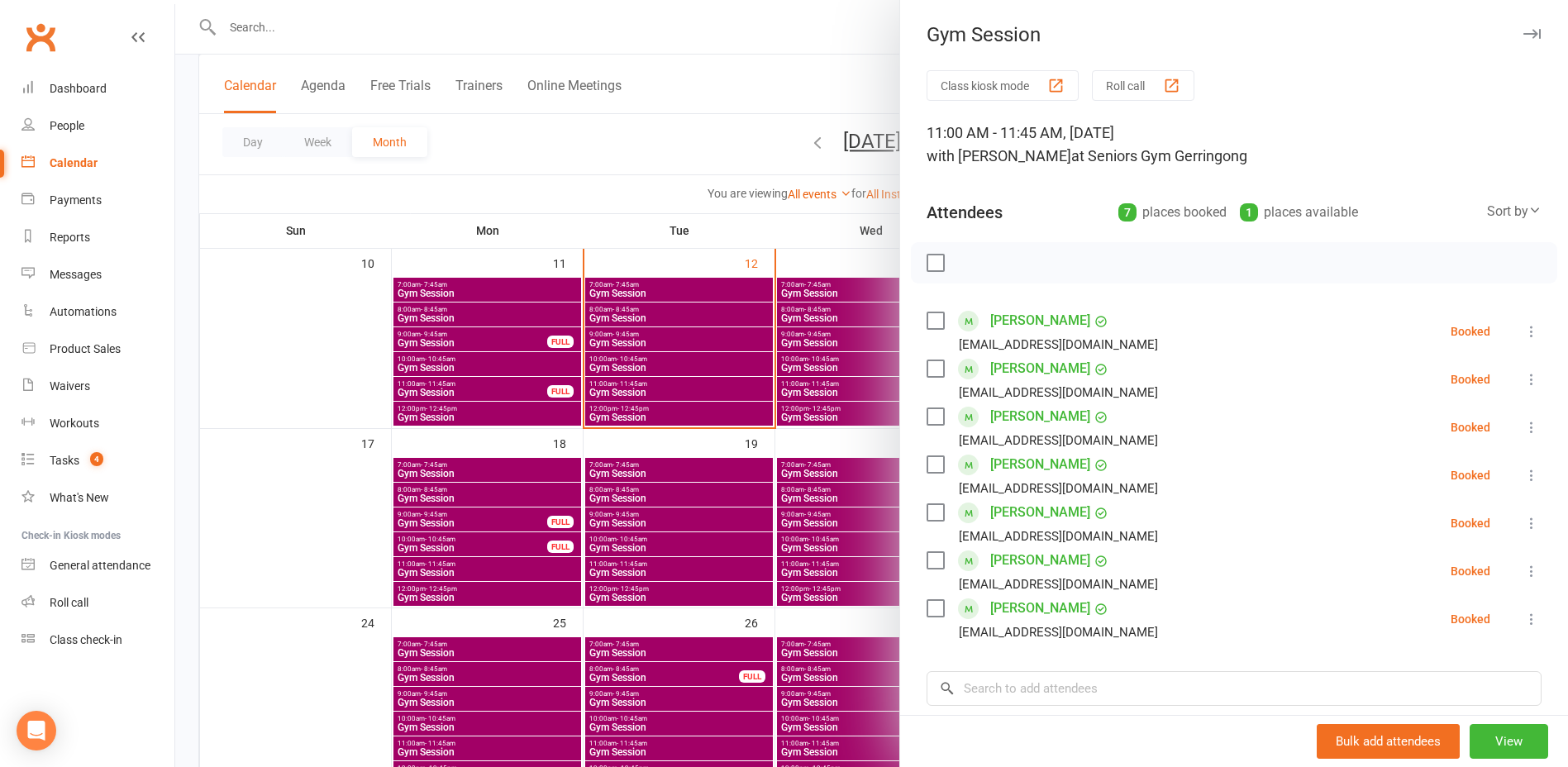
click at [346, 392] on div at bounding box center [872, 383] width 1393 height 767
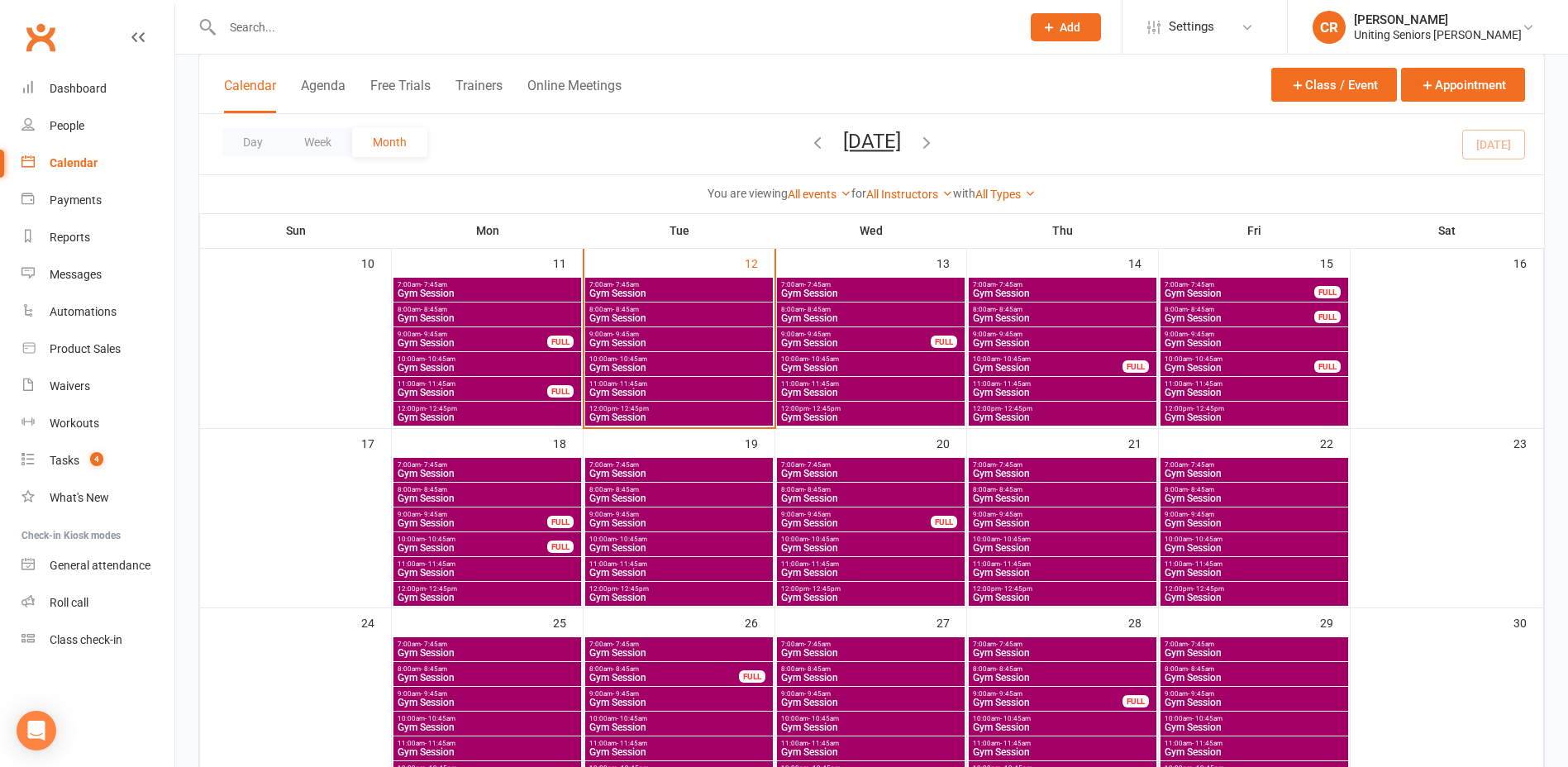
click at [663, 384] on span "11:00am - 11:45am" at bounding box center [679, 384] width 181 height 8
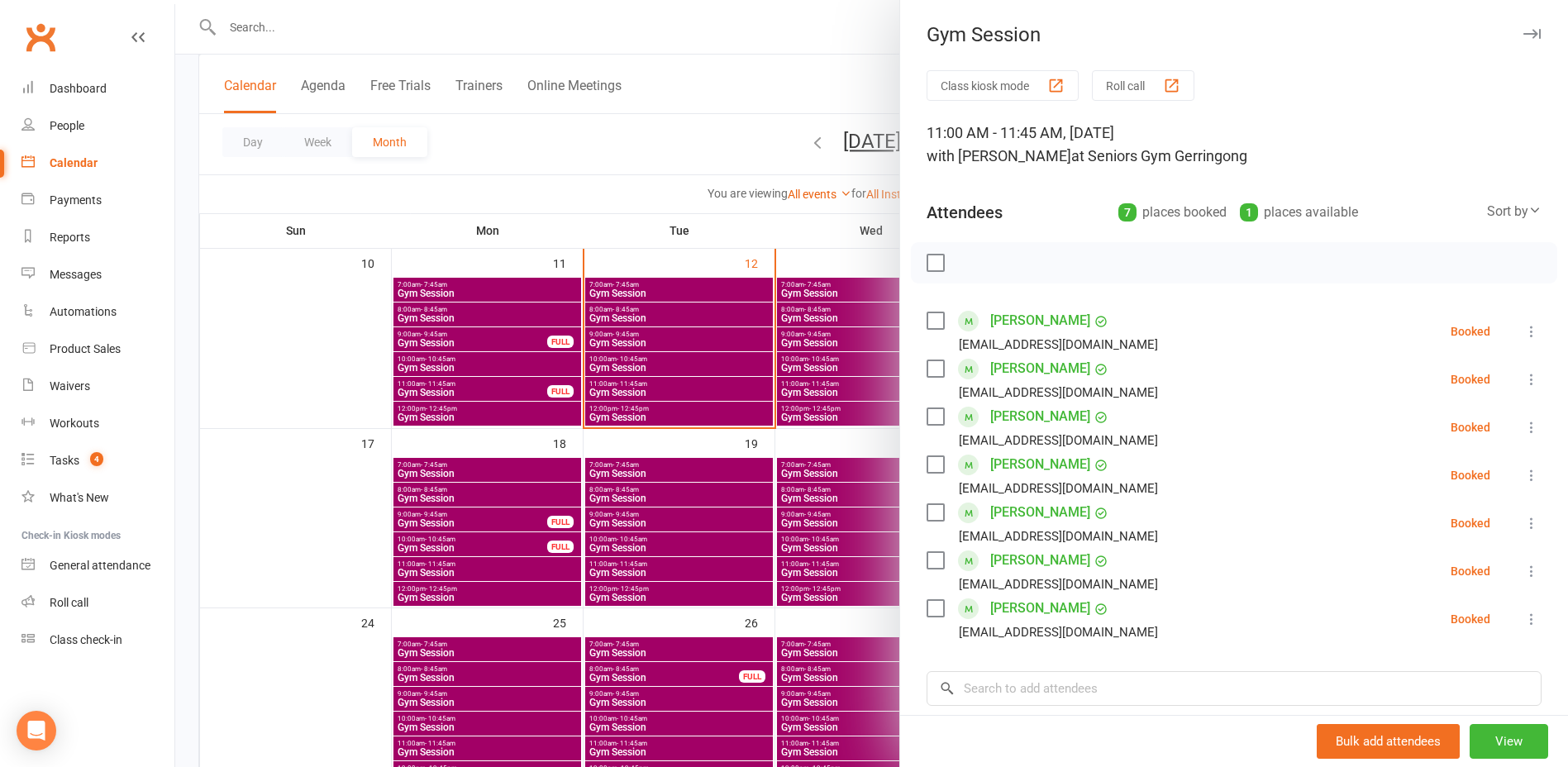
click at [926, 316] on label at bounding box center [934, 321] width 16 height 17
click at [1062, 267] on button "button" at bounding box center [1076, 263] width 28 height 28
click at [292, 521] on div at bounding box center [872, 383] width 1393 height 767
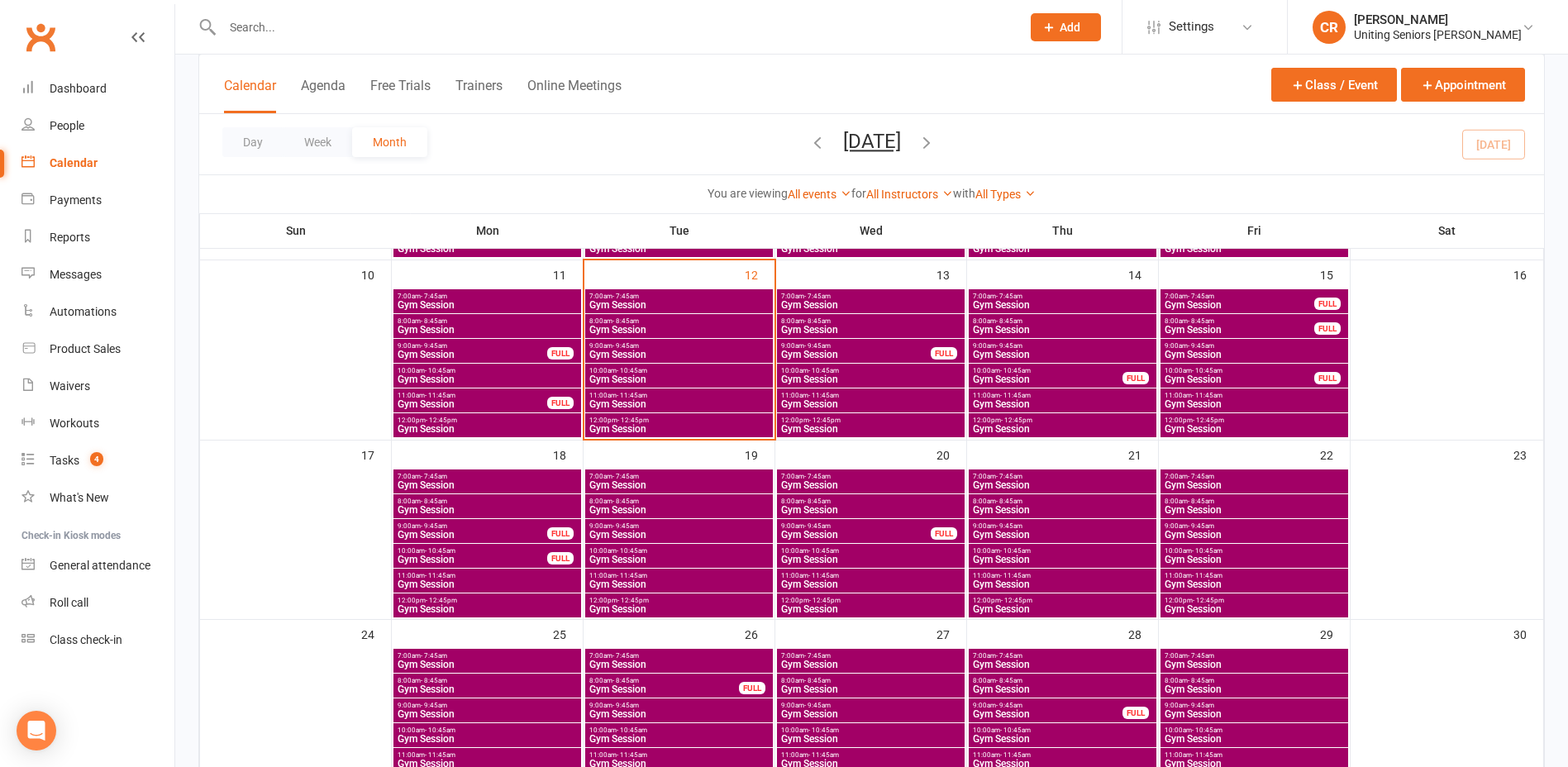
scroll to position [297, 0]
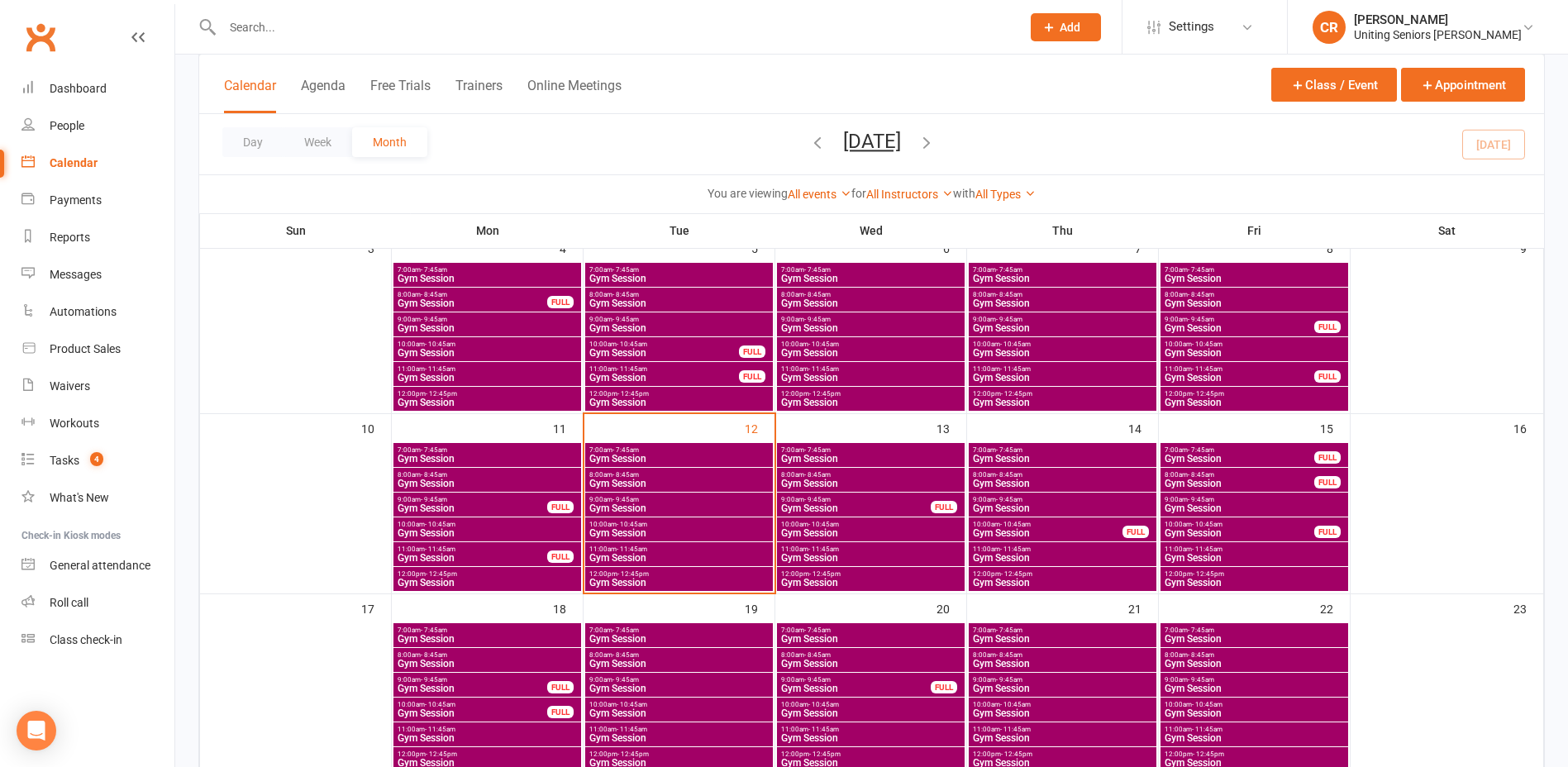
click at [644, 475] on span "8:00am - 8:45am" at bounding box center [679, 475] width 181 height 8
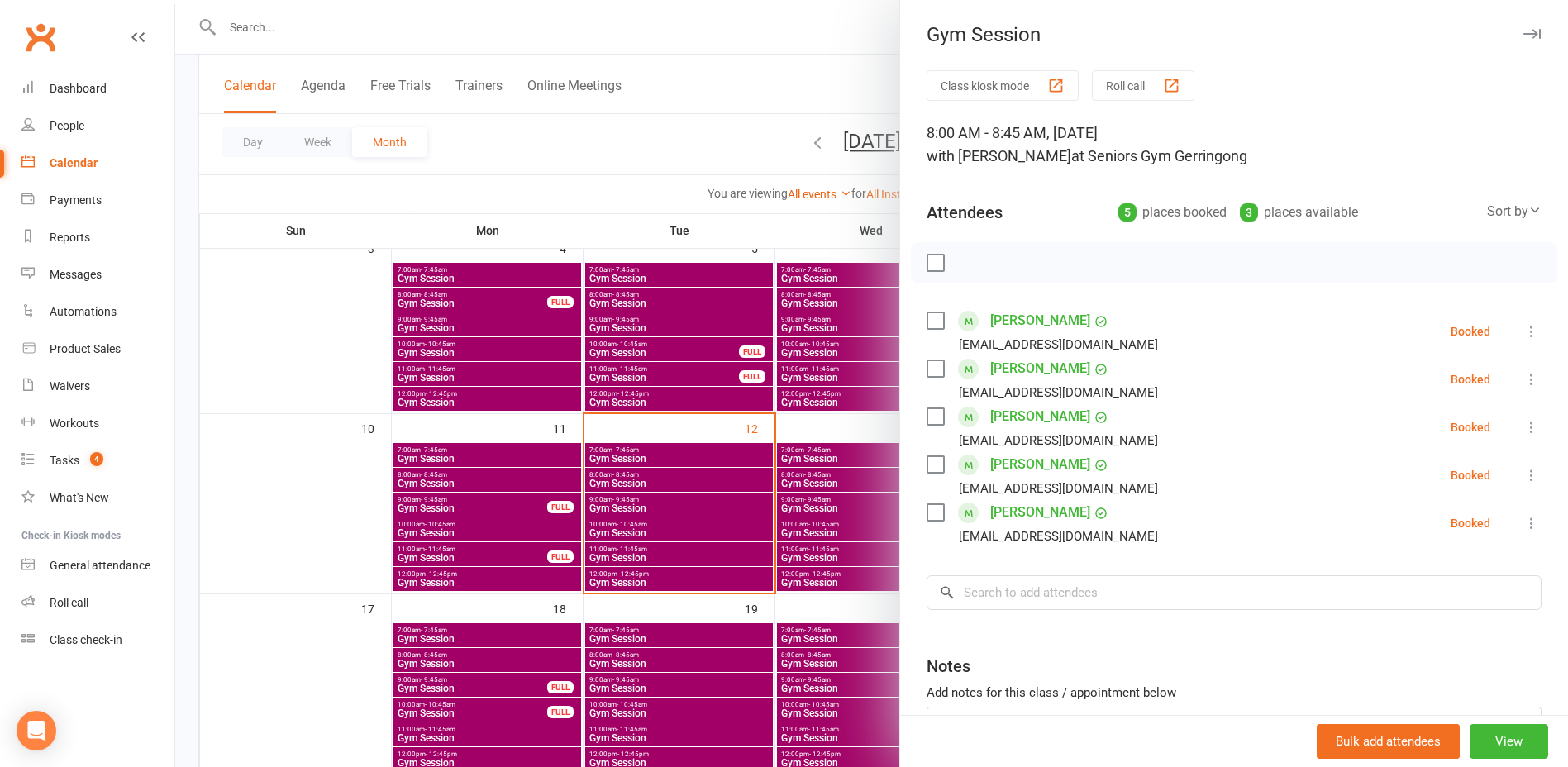
click at [672, 510] on div at bounding box center [872, 383] width 1393 height 767
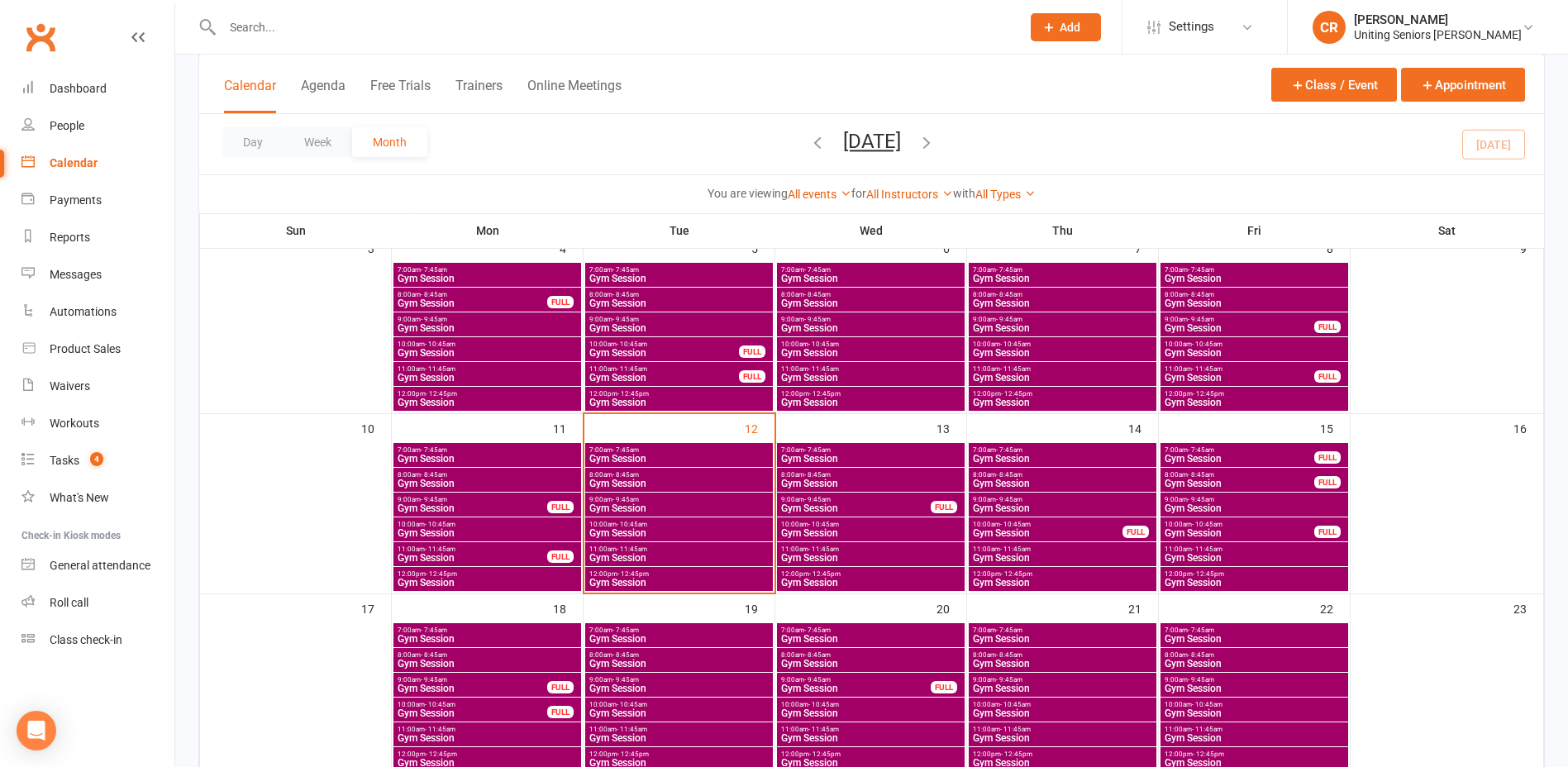
click at [675, 505] on span "Gym Session" at bounding box center [679, 508] width 181 height 10
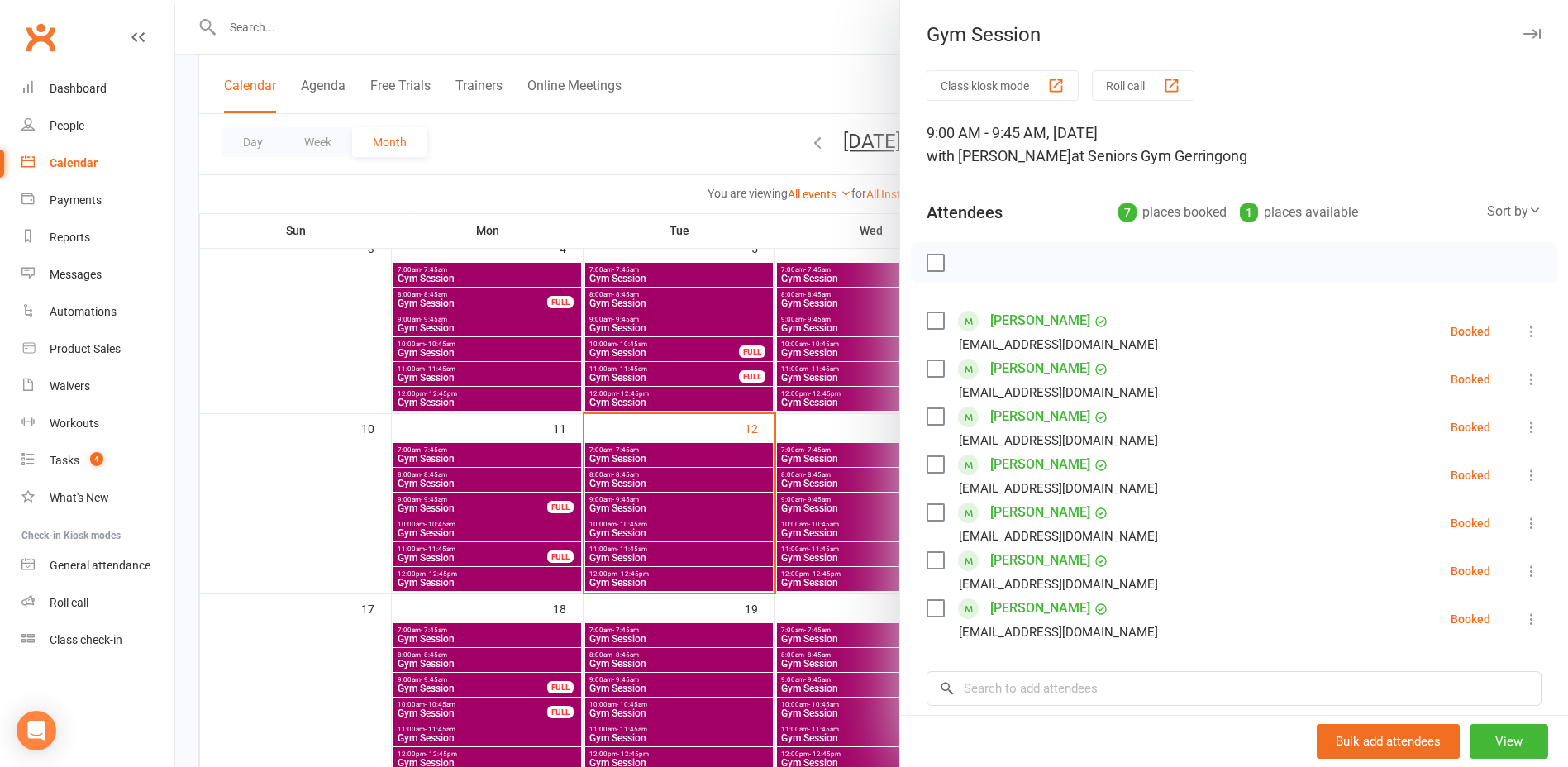
click at [666, 543] on div at bounding box center [872, 383] width 1393 height 767
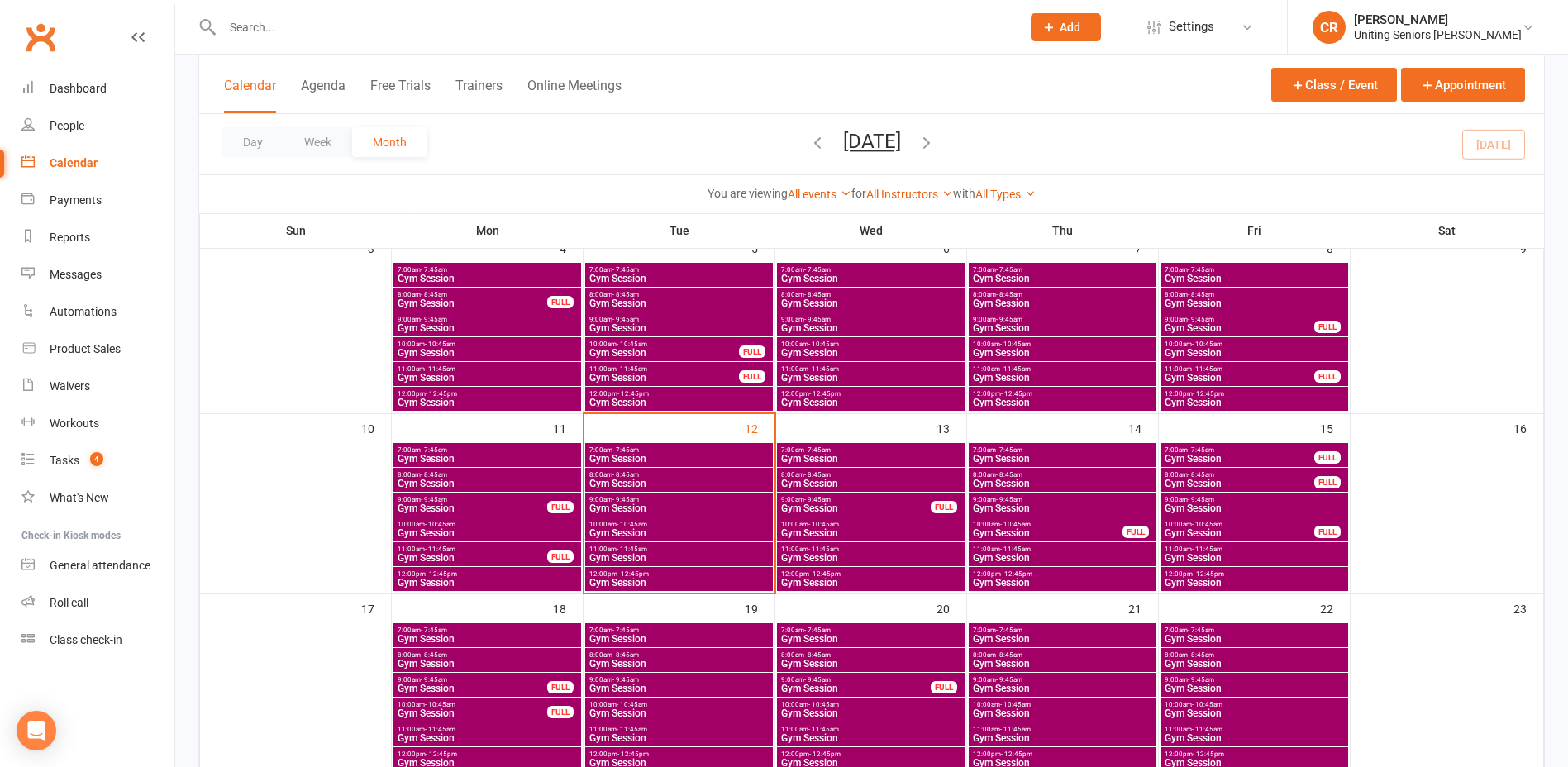
click at [670, 531] on span "Gym Session" at bounding box center [679, 532] width 181 height 10
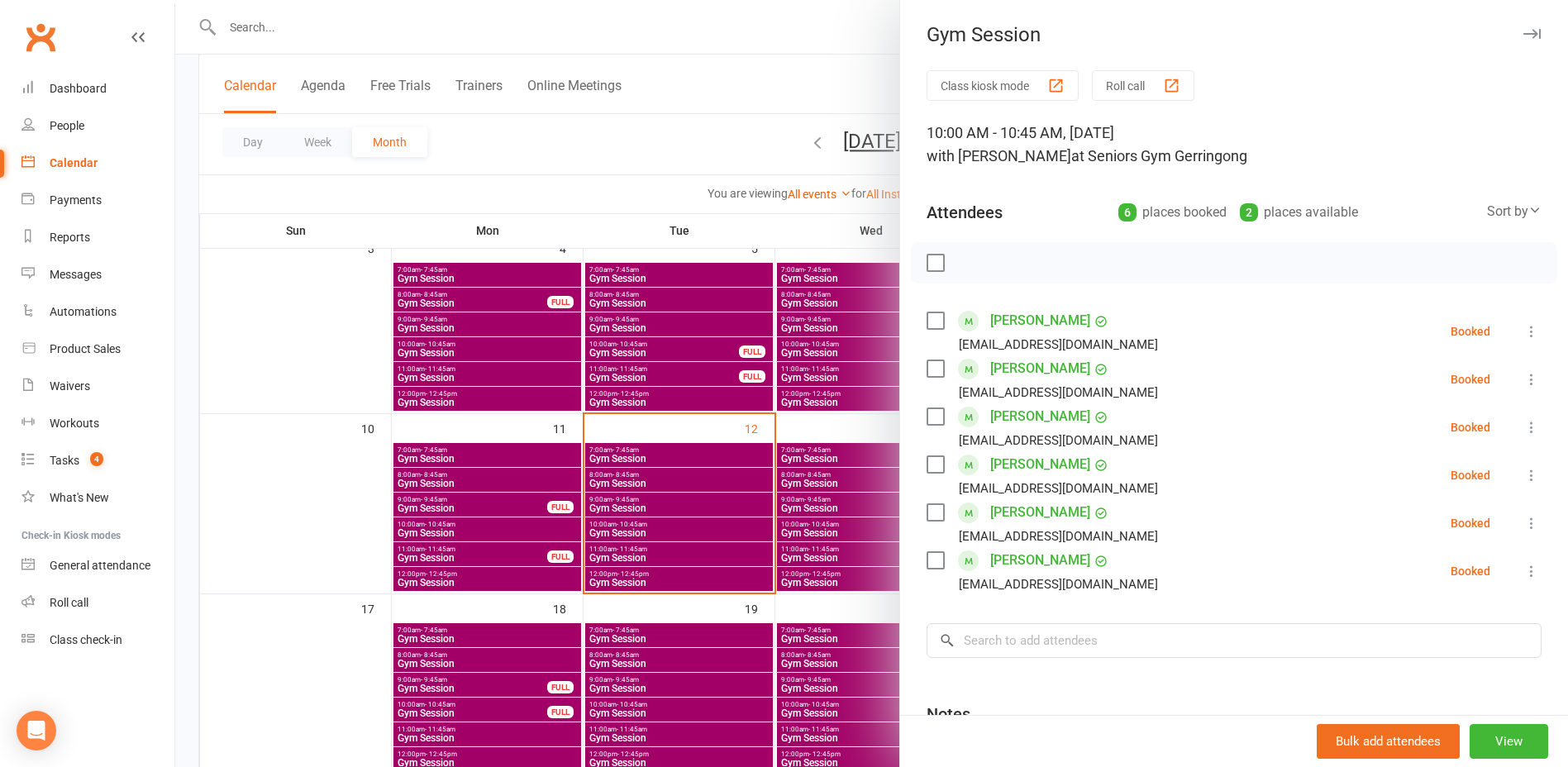
click at [689, 569] on div at bounding box center [872, 383] width 1393 height 767
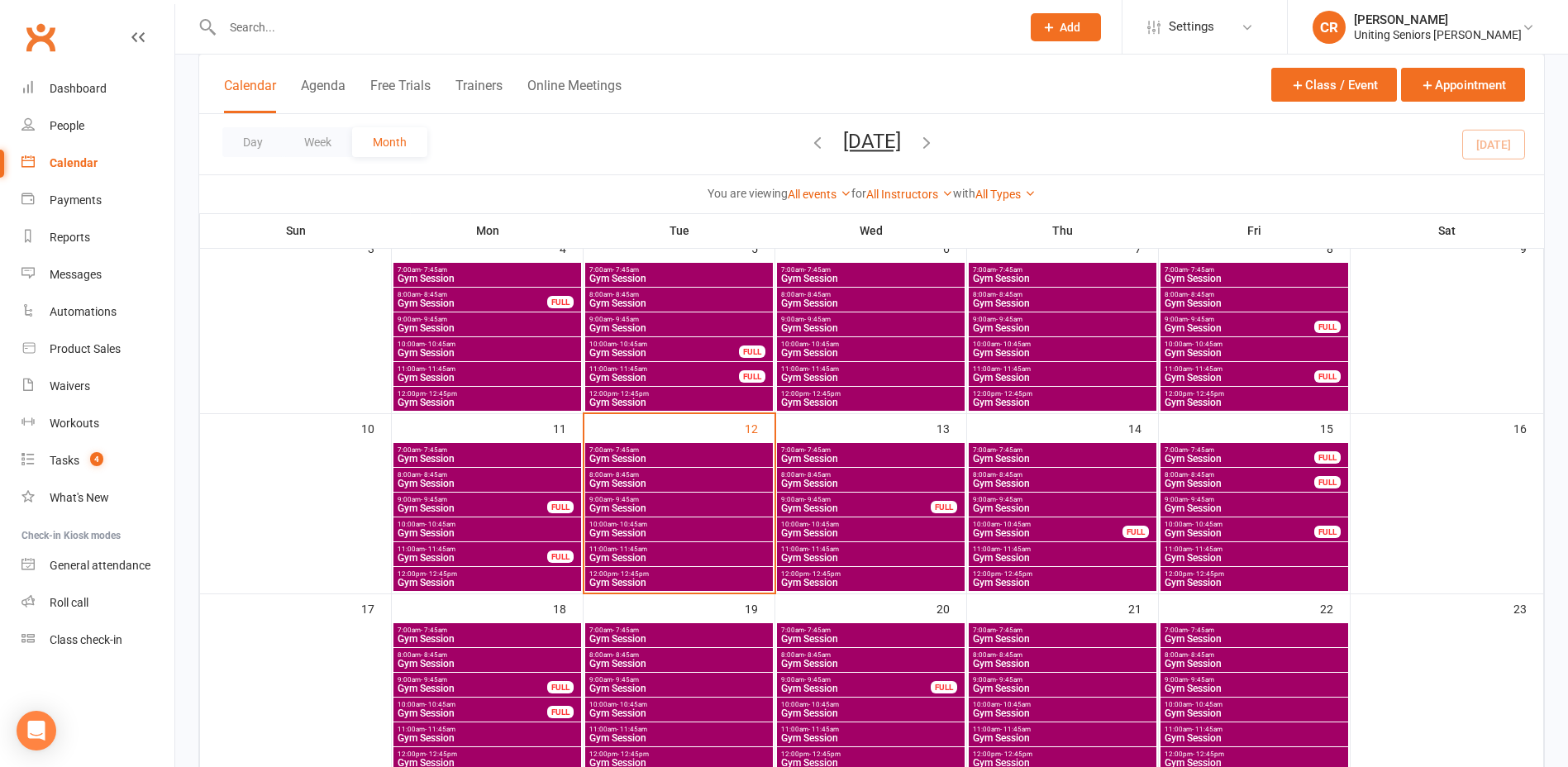
click at [695, 557] on span "Gym Session" at bounding box center [679, 558] width 181 height 10
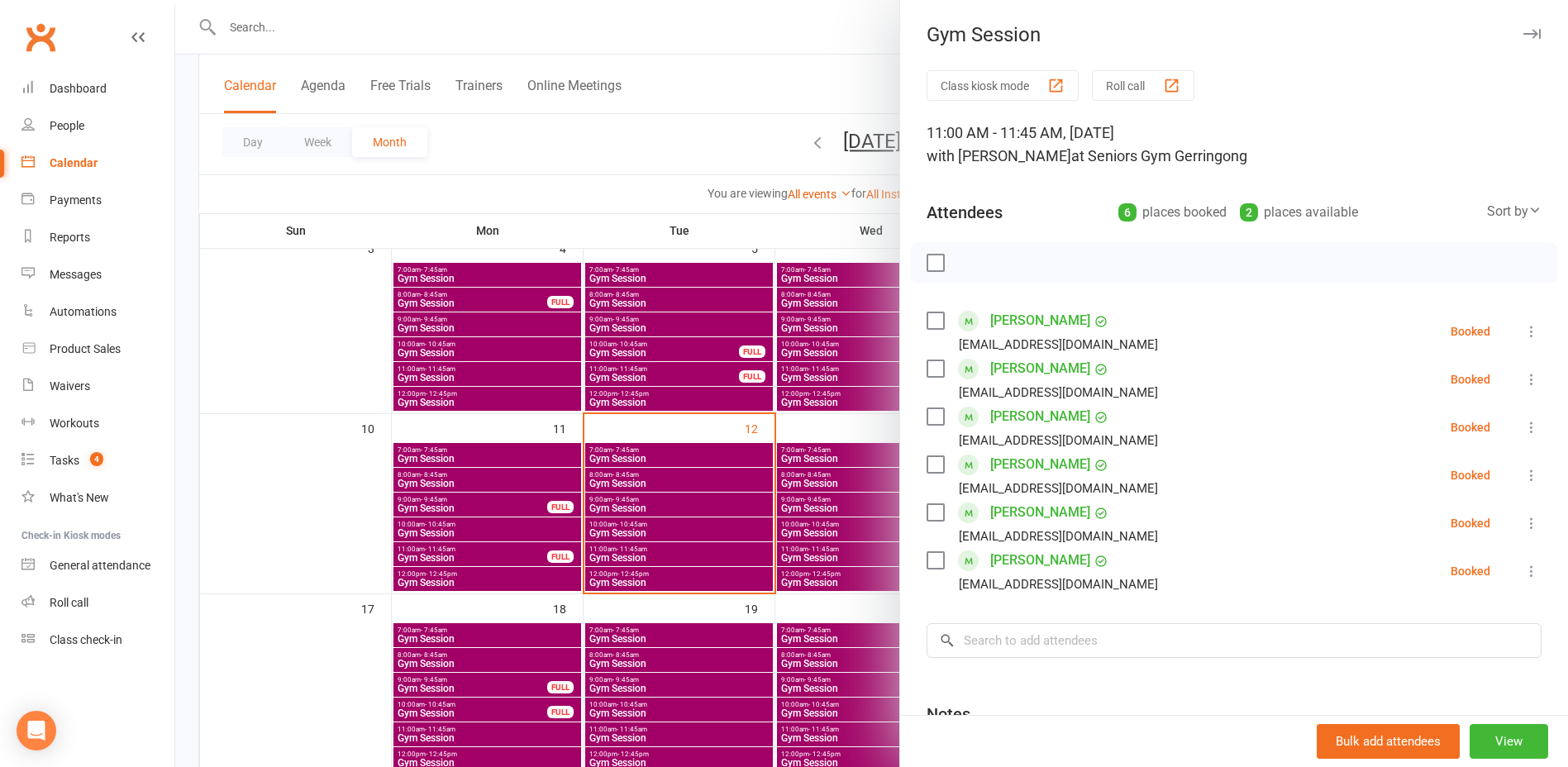
click at [695, 572] on div at bounding box center [872, 383] width 1393 height 767
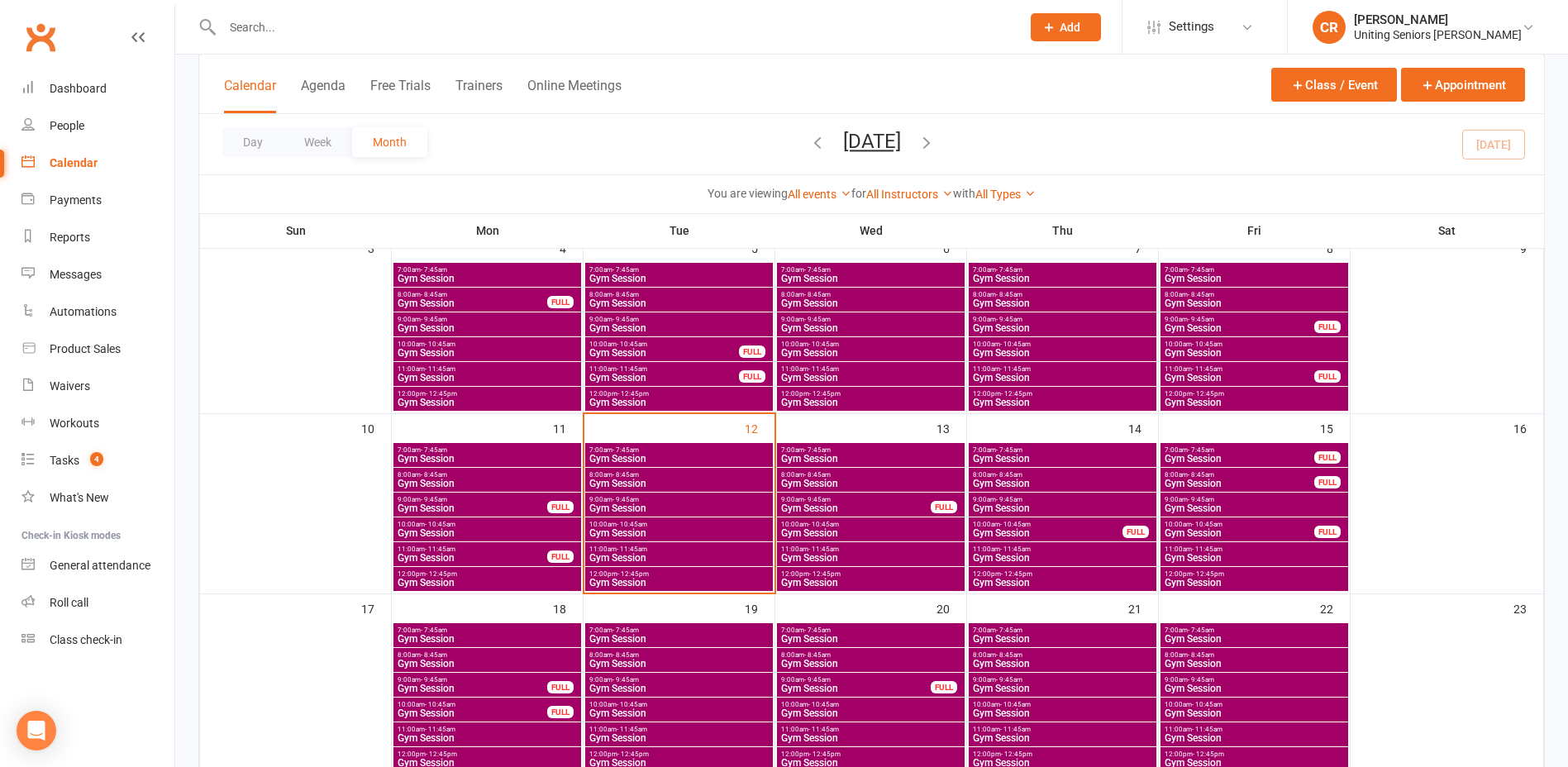
click at [695, 572] on span "12:00pm - 12:45pm" at bounding box center [679, 574] width 181 height 8
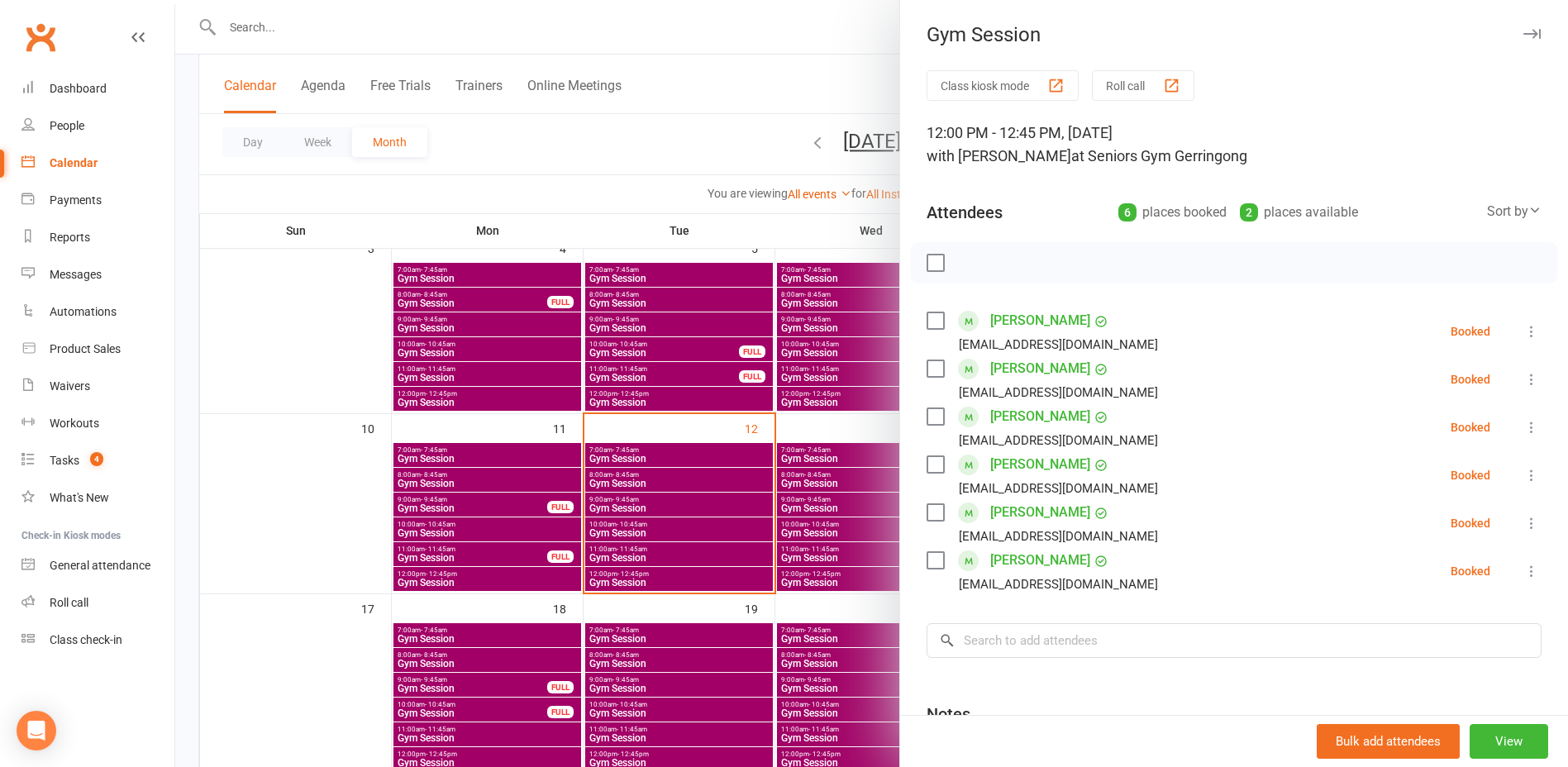
click at [610, 525] on div at bounding box center [872, 383] width 1393 height 767
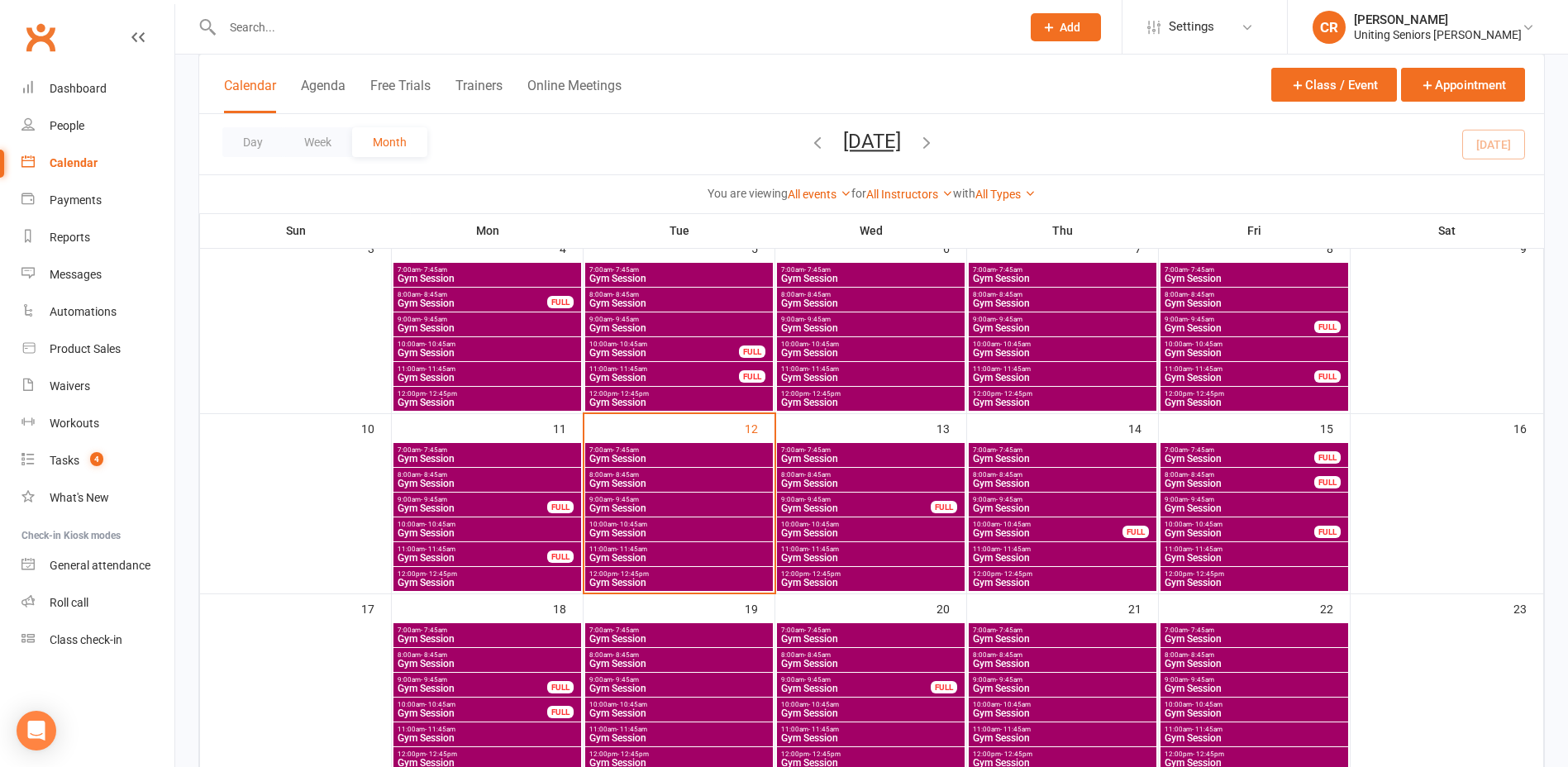
click at [612, 501] on span "- 9:45am" at bounding box center [625, 499] width 26 height 8
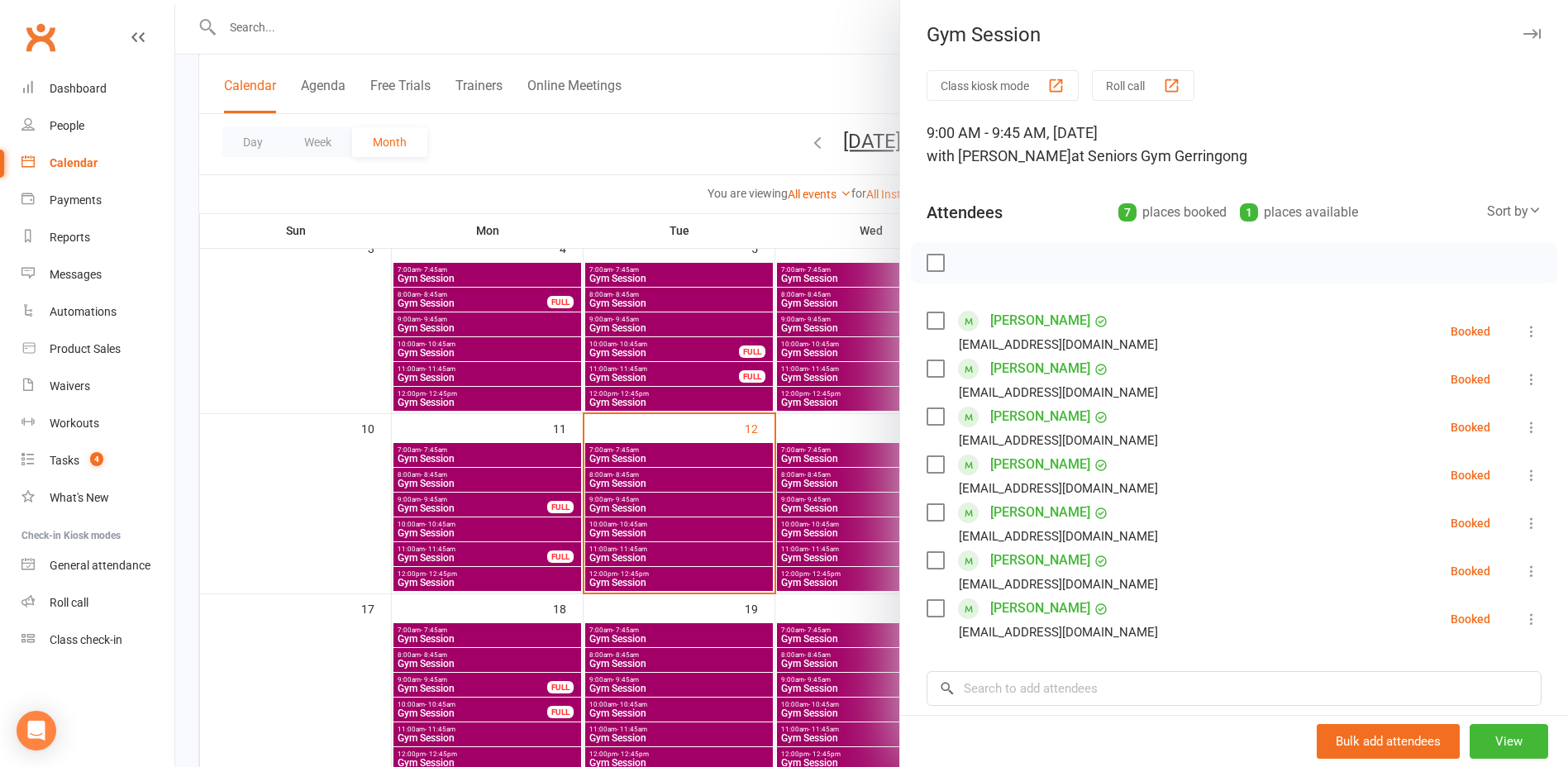
click at [654, 539] on div at bounding box center [872, 383] width 1393 height 767
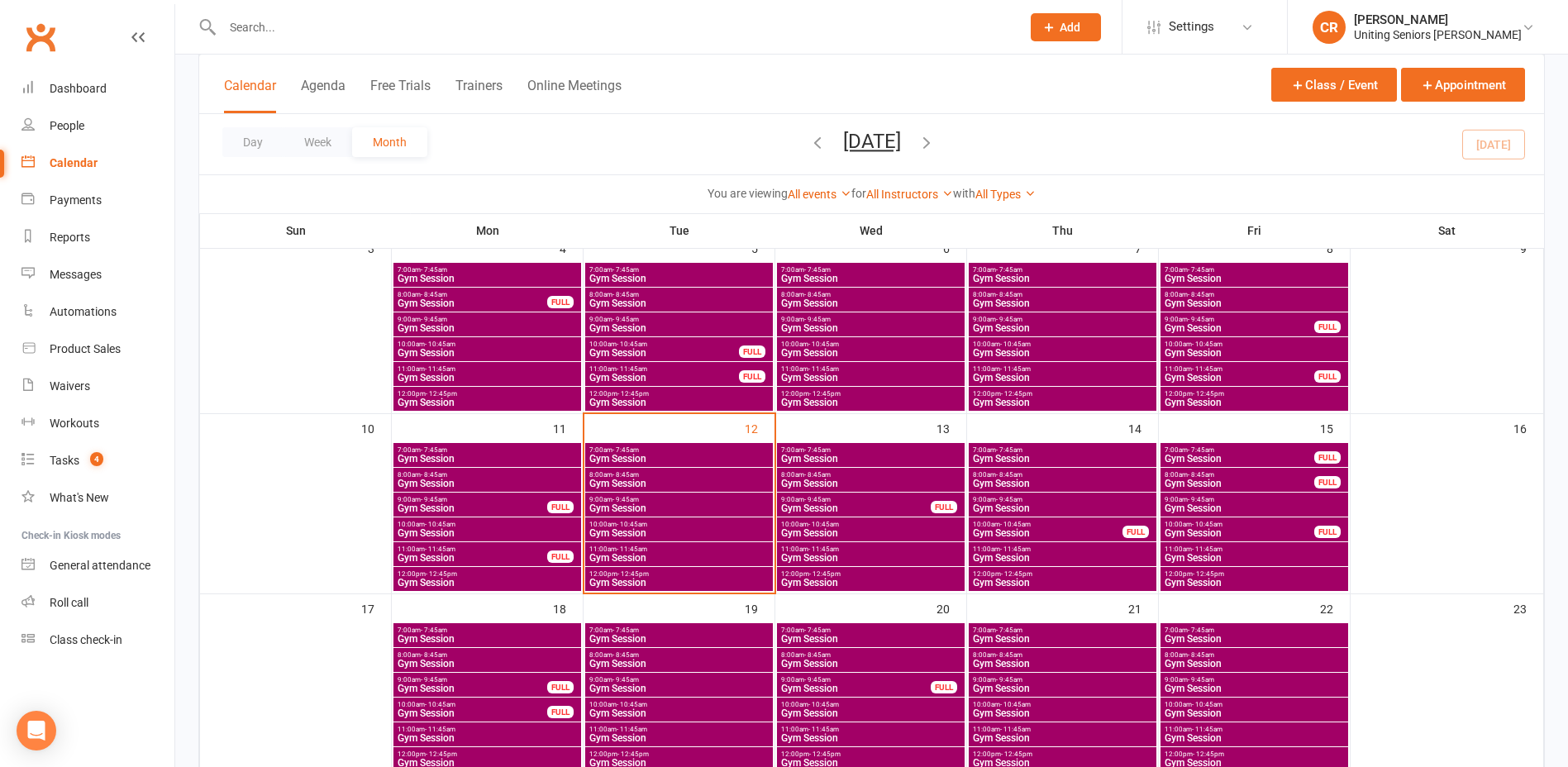
click at [654, 472] on span "8:00am - 8:45am" at bounding box center [679, 475] width 181 height 8
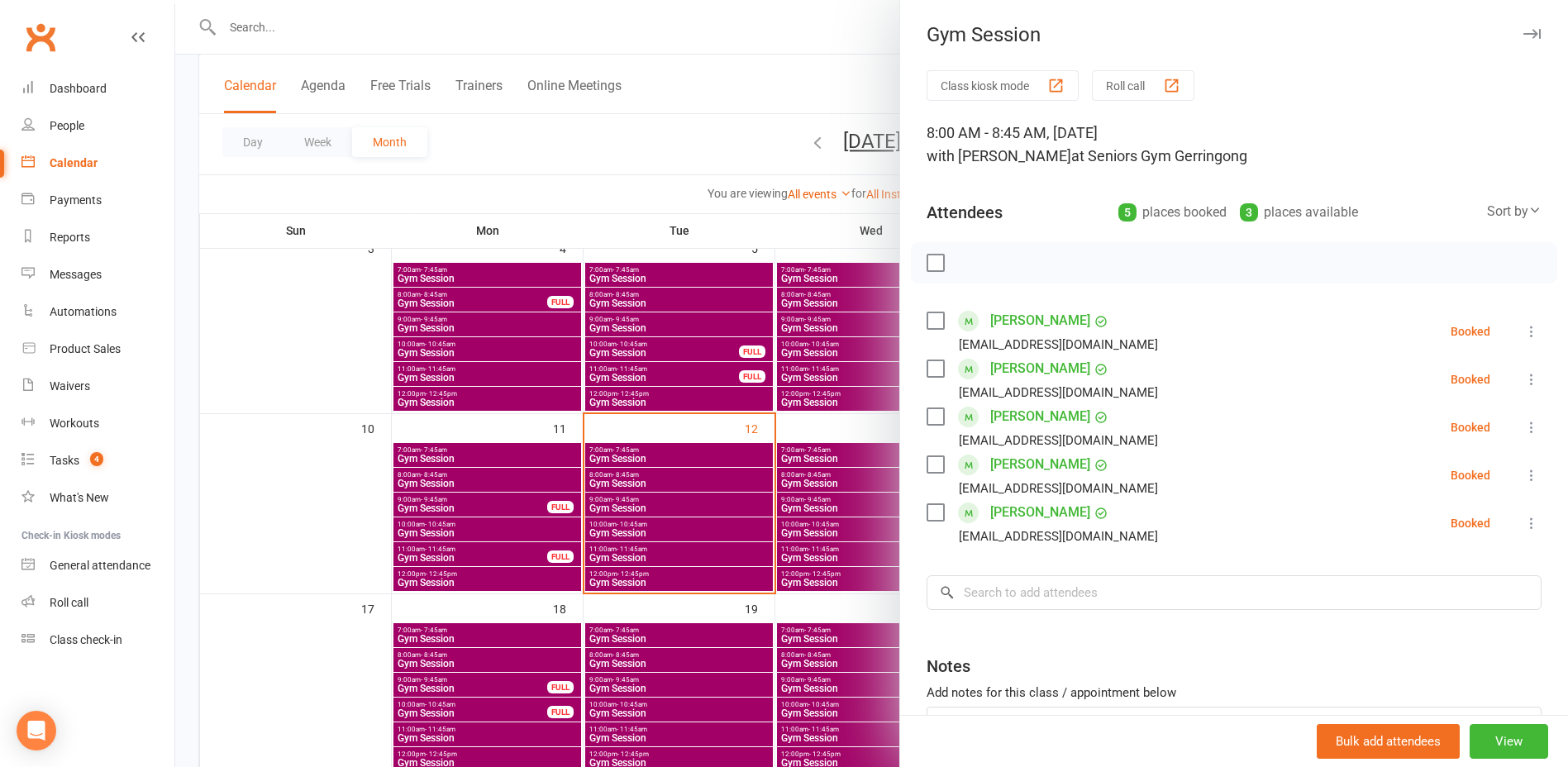
click at [929, 260] on label at bounding box center [934, 262] width 16 height 17
click at [970, 259] on icon "button" at bounding box center [972, 262] width 18 height 18
click at [661, 460] on div at bounding box center [872, 383] width 1393 height 767
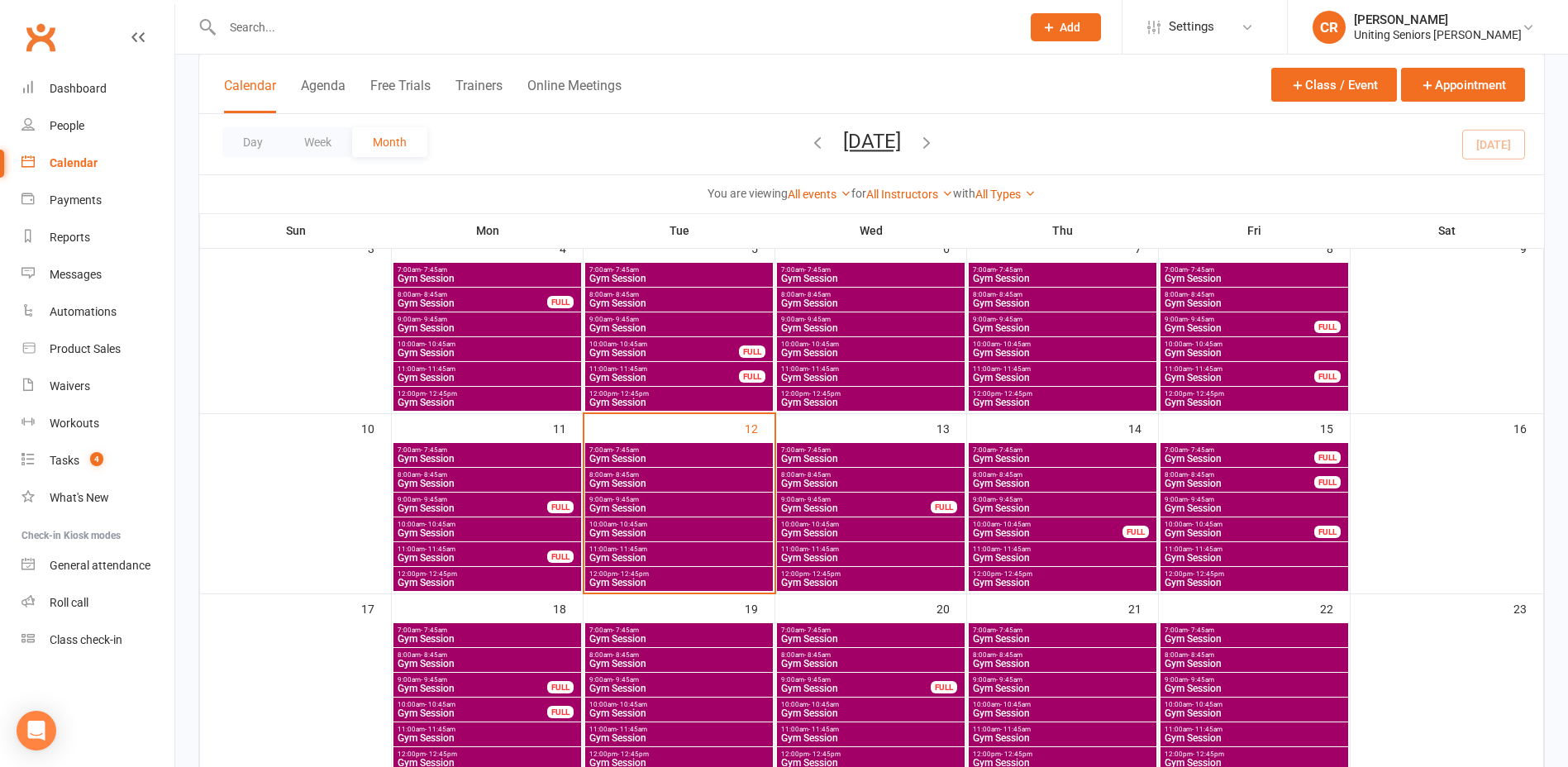
click at [661, 460] on span "Gym Session" at bounding box center [679, 459] width 181 height 10
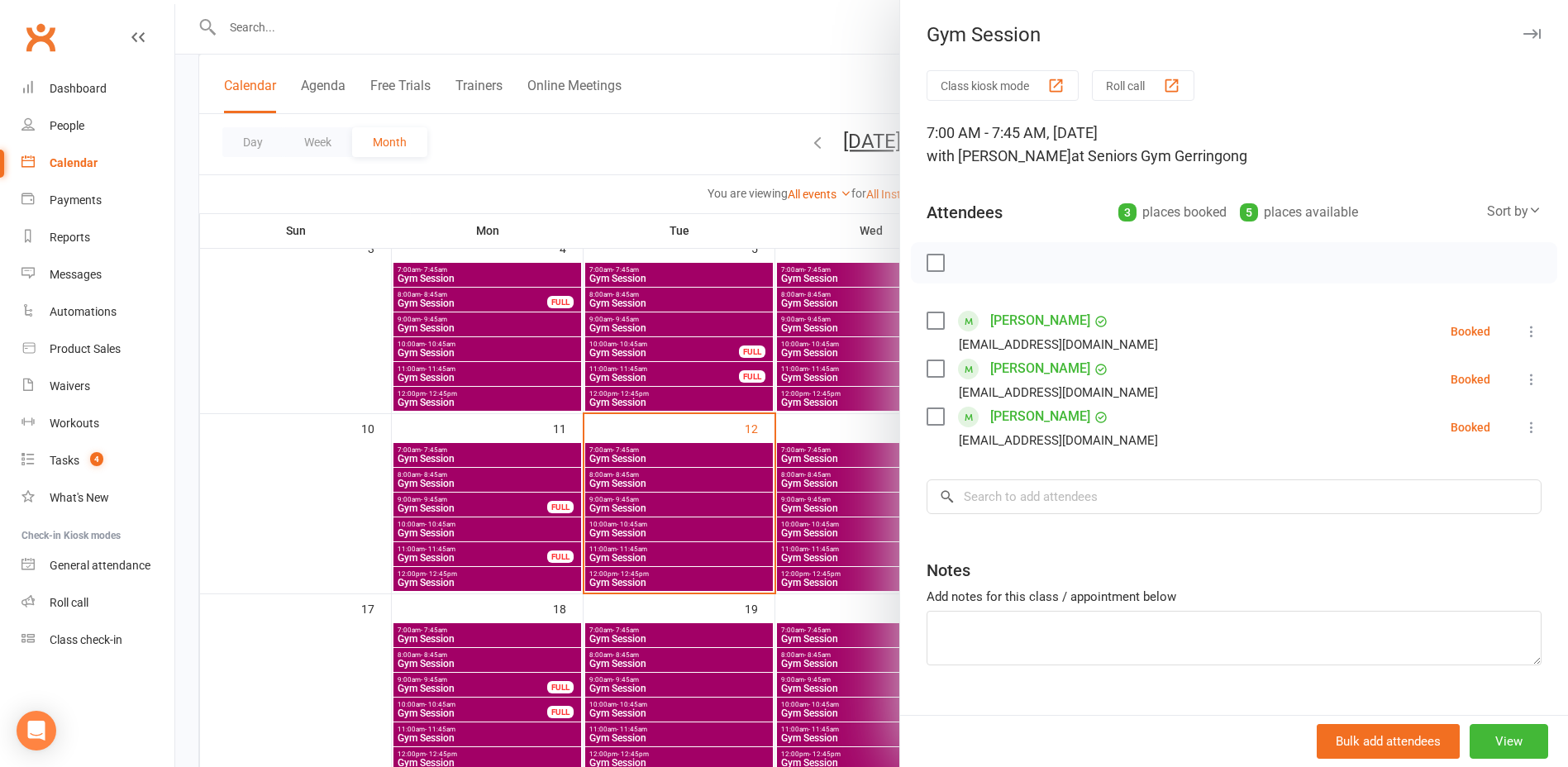
click at [918, 268] on div at bounding box center [1234, 263] width 646 height 42
click at [937, 249] on div at bounding box center [1234, 263] width 646 height 42
click at [934, 261] on label at bounding box center [934, 262] width 16 height 17
click at [959, 259] on button "button" at bounding box center [972, 263] width 28 height 28
click at [748, 503] on div at bounding box center [872, 383] width 1393 height 767
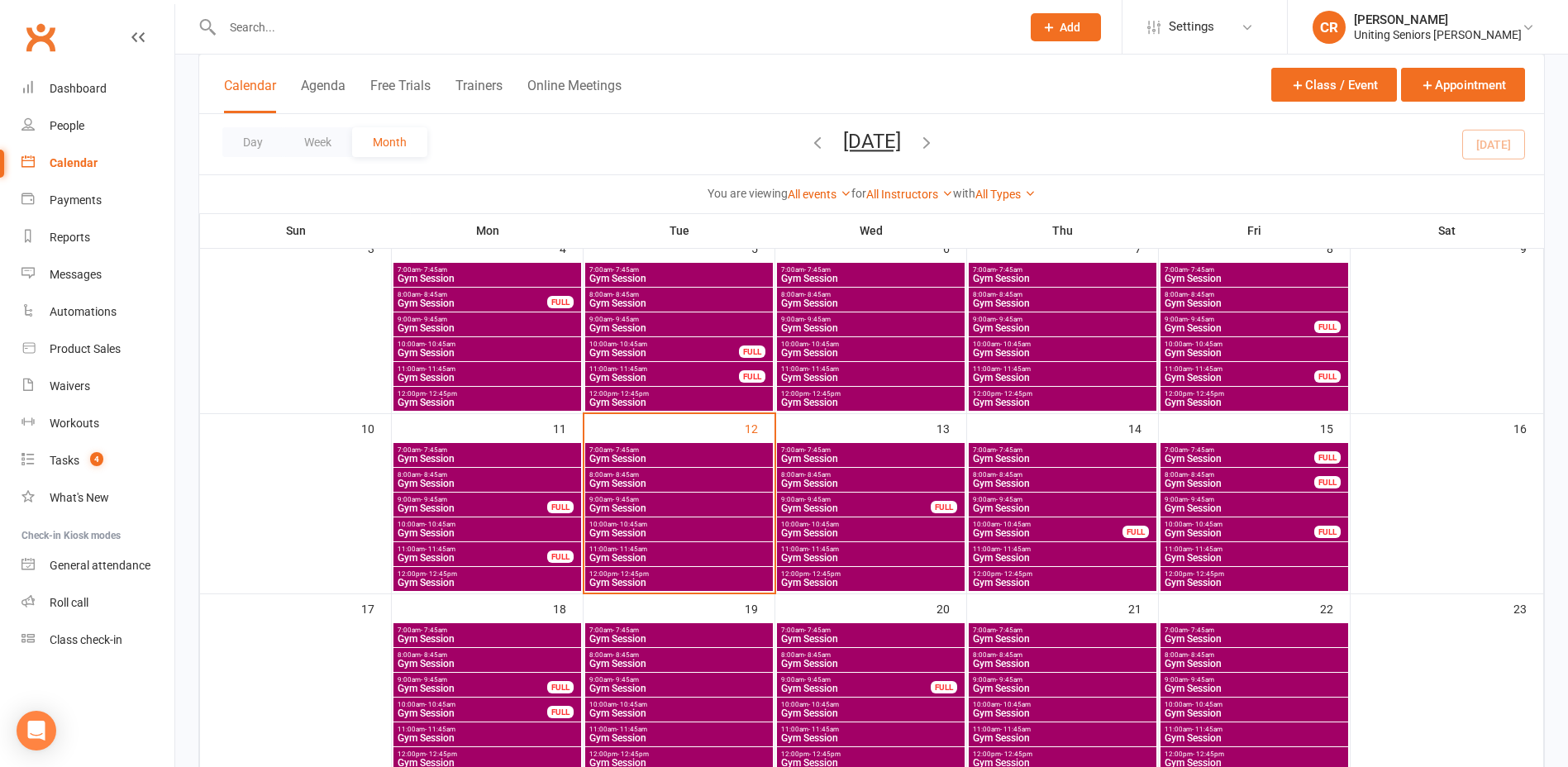
click at [748, 504] on span "Gym Session" at bounding box center [679, 508] width 181 height 10
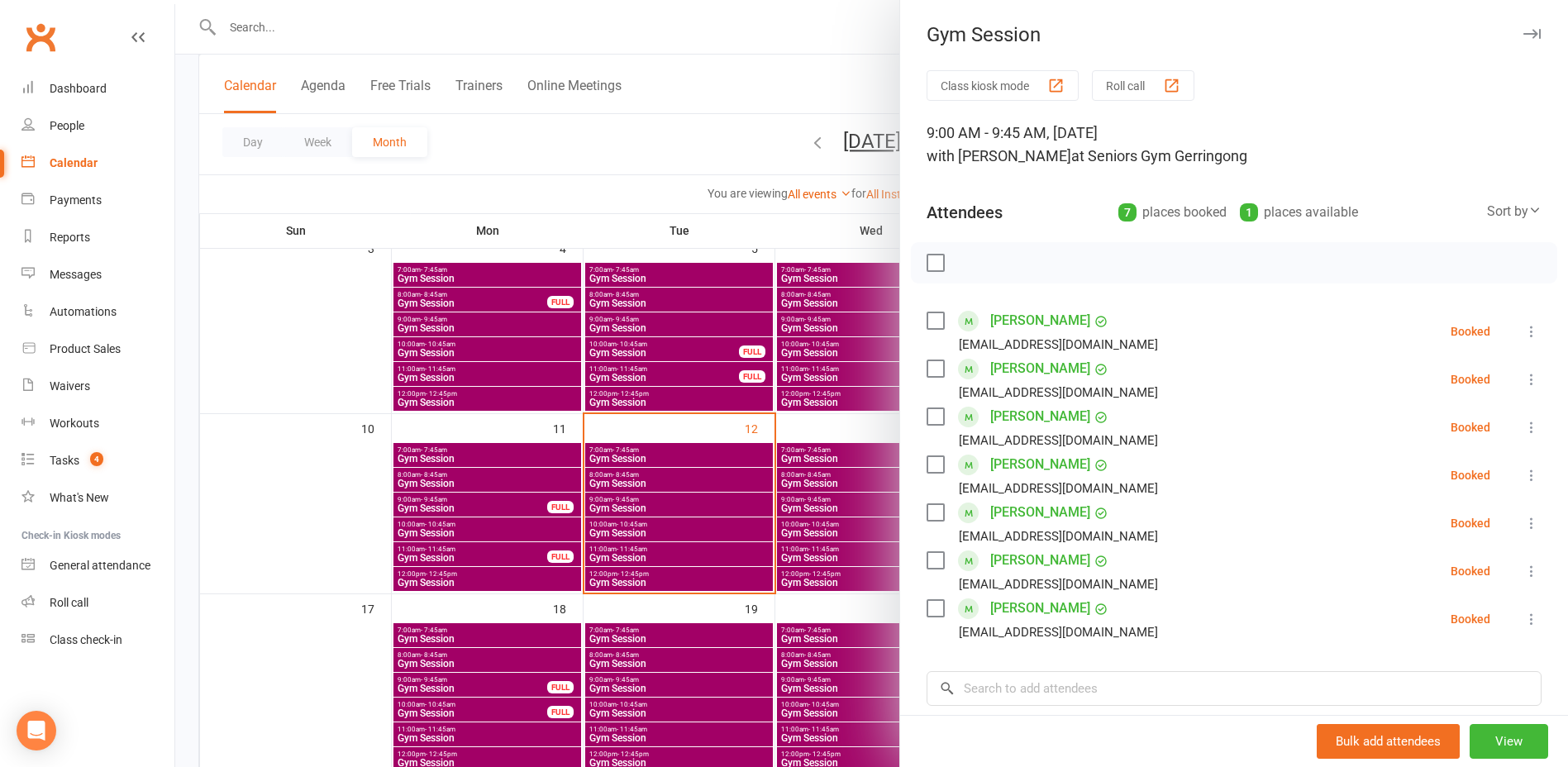
click at [669, 527] on div at bounding box center [872, 383] width 1393 height 767
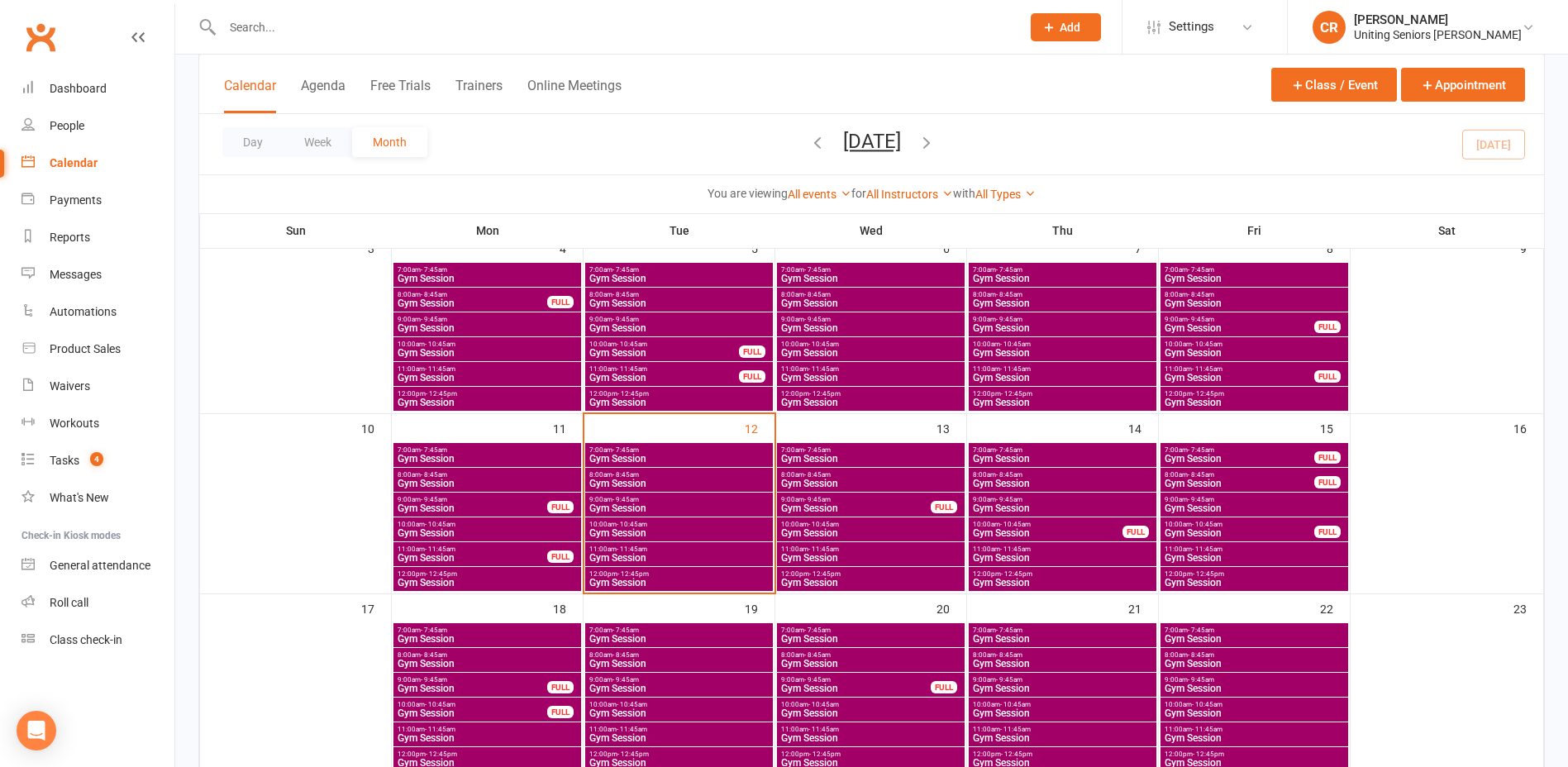
click at [793, 475] on span "8:00am - 8:45am" at bounding box center [871, 475] width 181 height 8
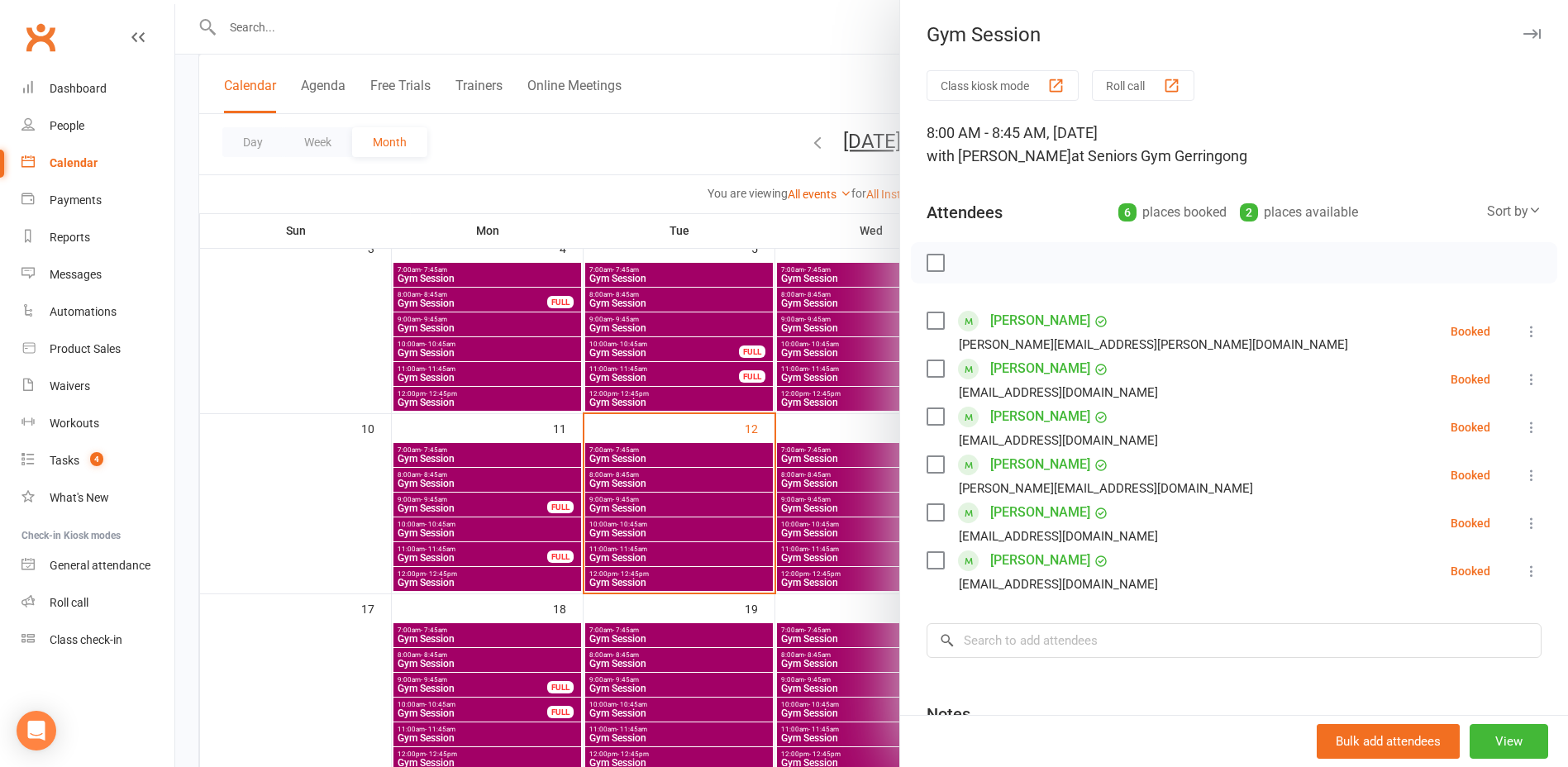
click at [680, 539] on div at bounding box center [872, 383] width 1393 height 767
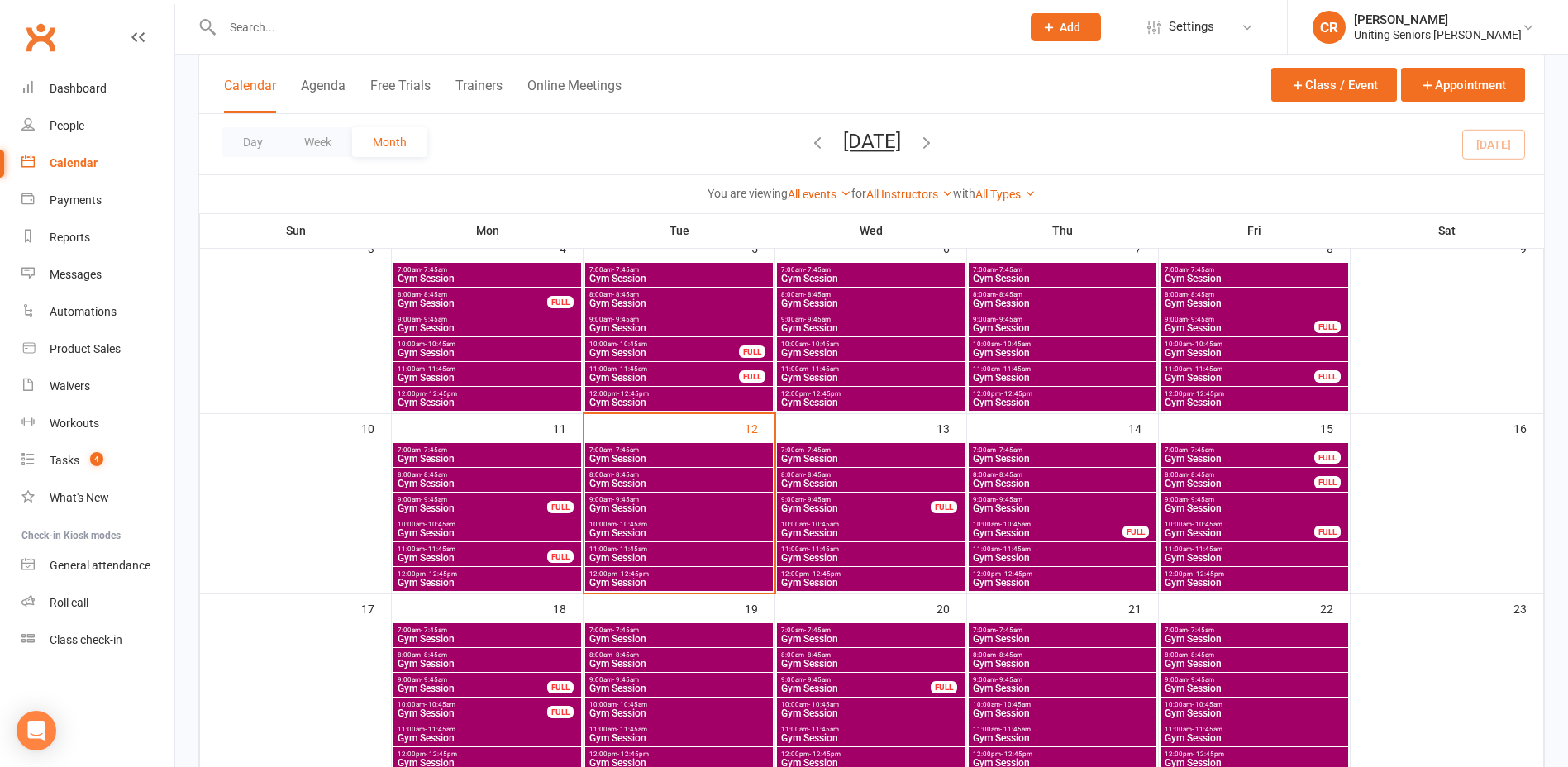
click at [682, 555] on span "Gym Session" at bounding box center [679, 558] width 181 height 10
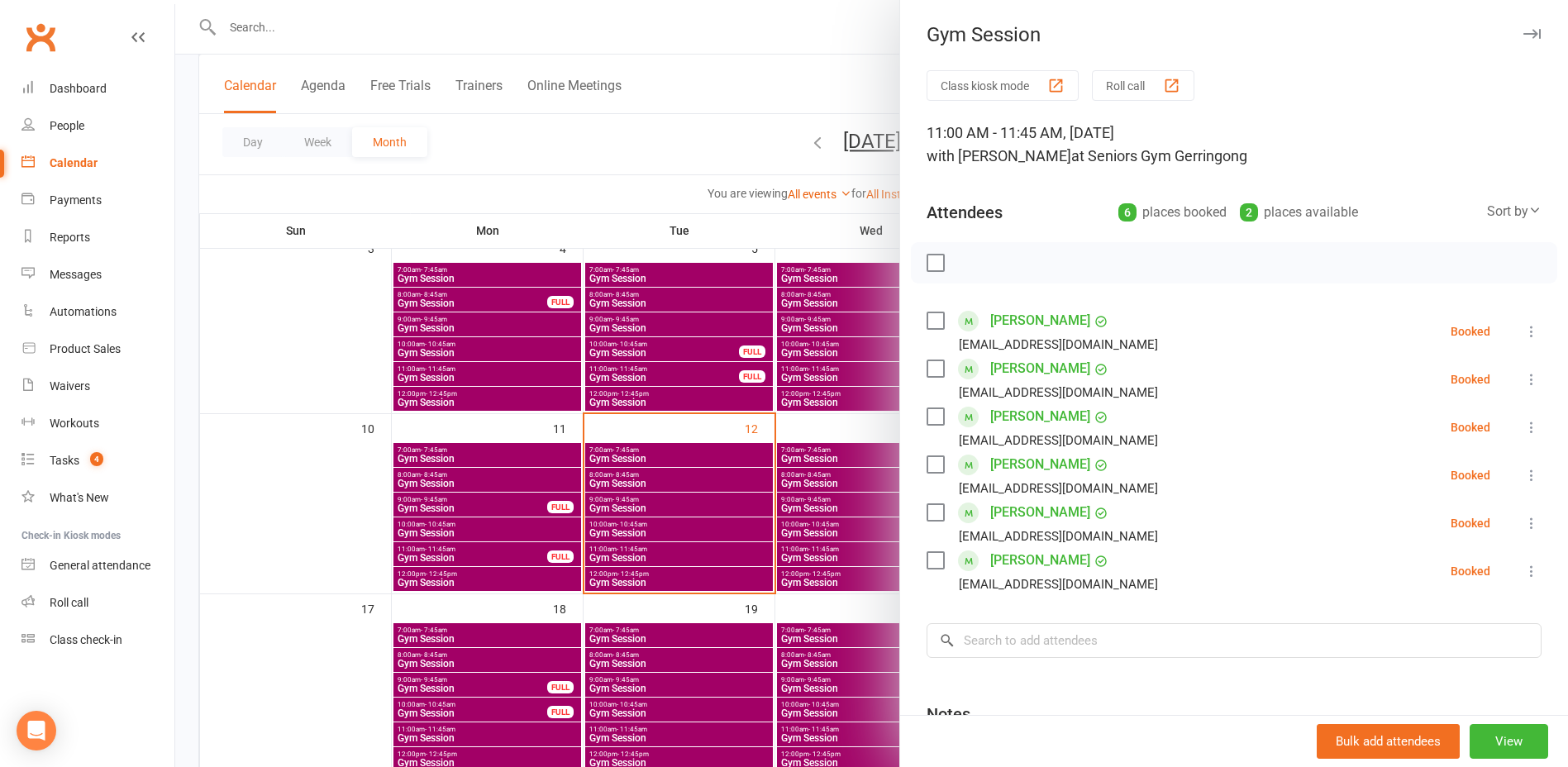
click at [184, 510] on div at bounding box center [872, 383] width 1393 height 767
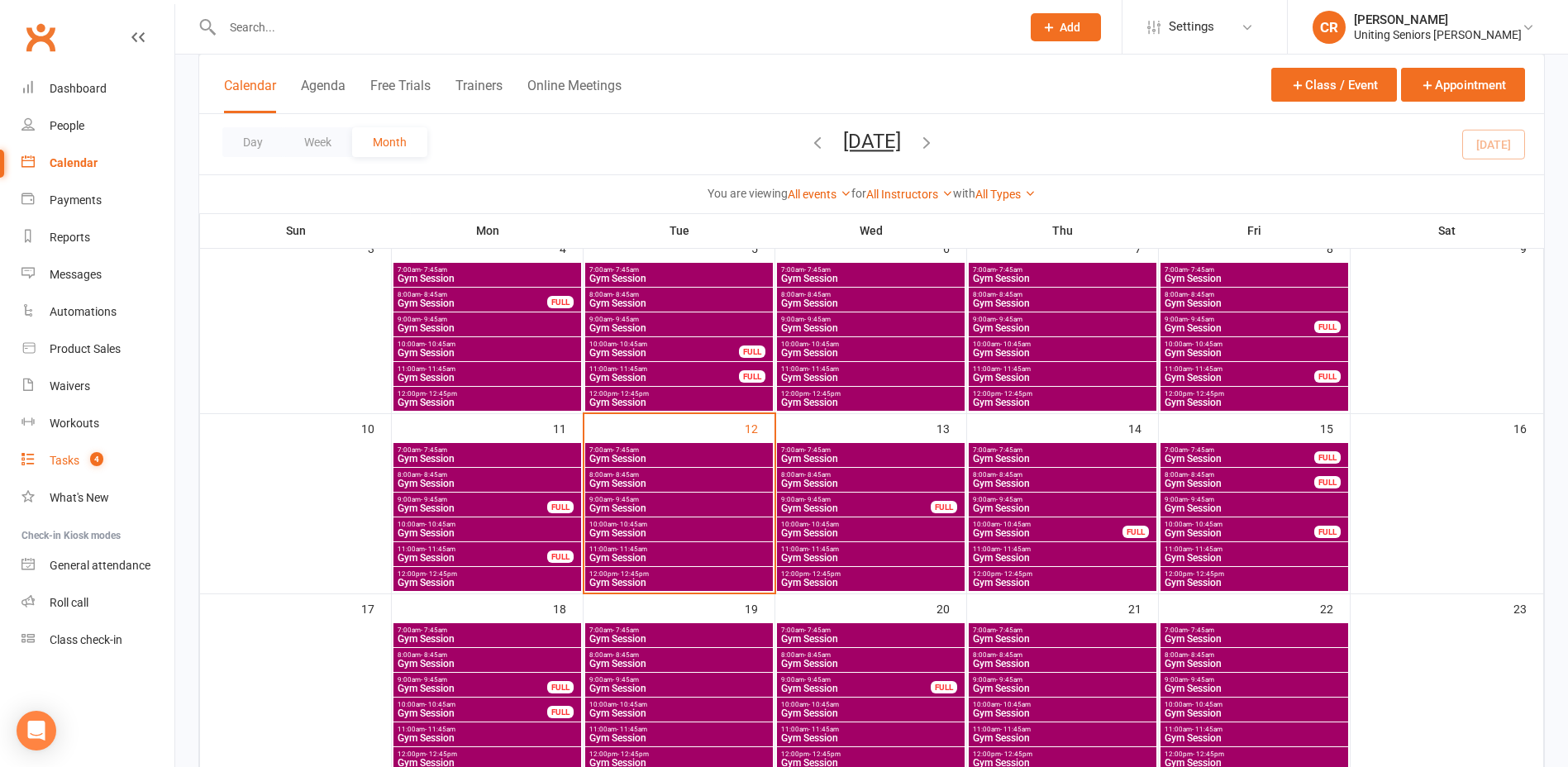
drag, startPoint x: 82, startPoint y: 466, endPoint x: 194, endPoint y: 430, distance: 117.6
click at [82, 466] on count-badge "4" at bounding box center [92, 460] width 22 height 13
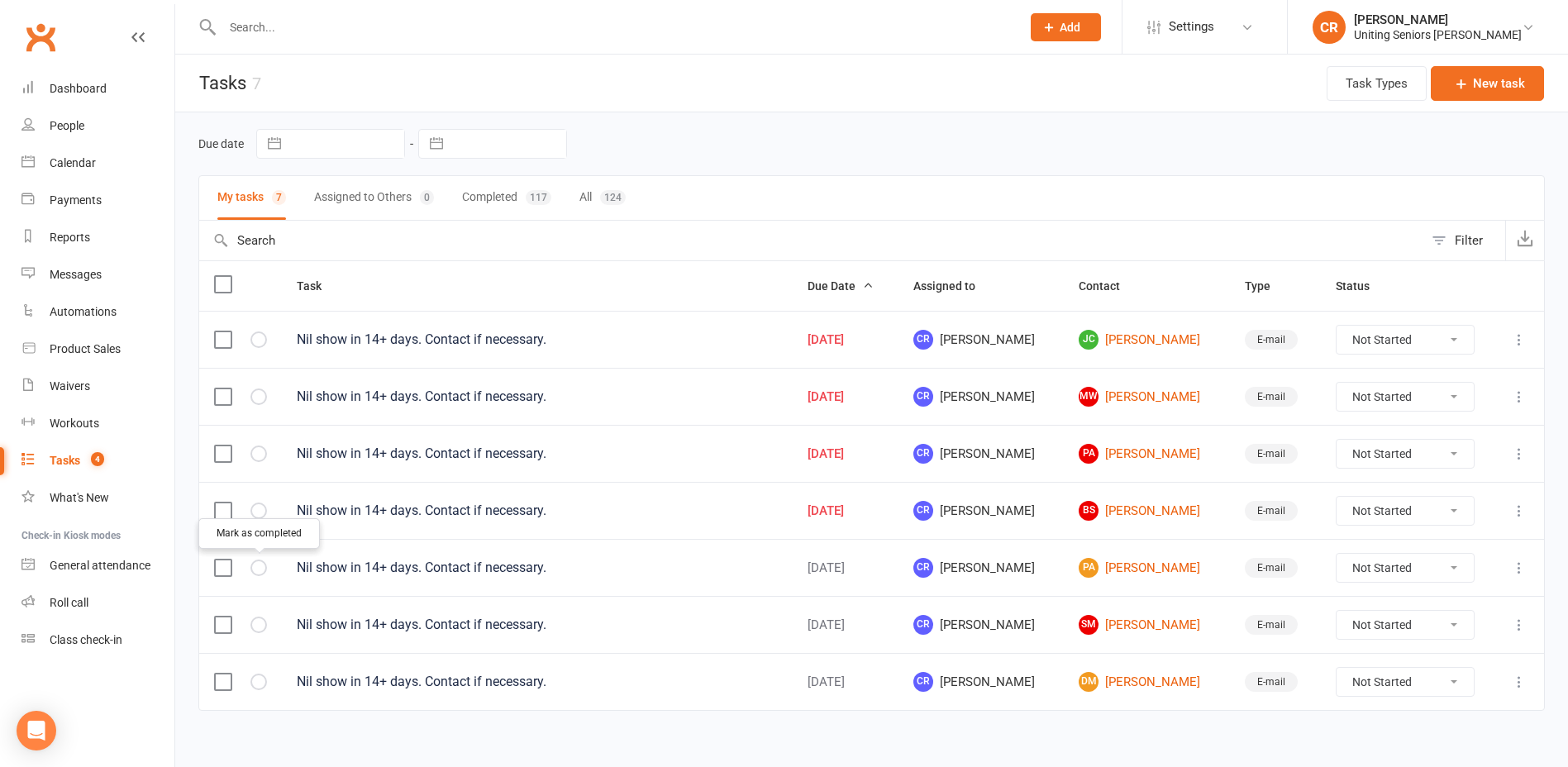
click at [0, 0] on icon "button" at bounding box center [0, 0] width 0 height 0
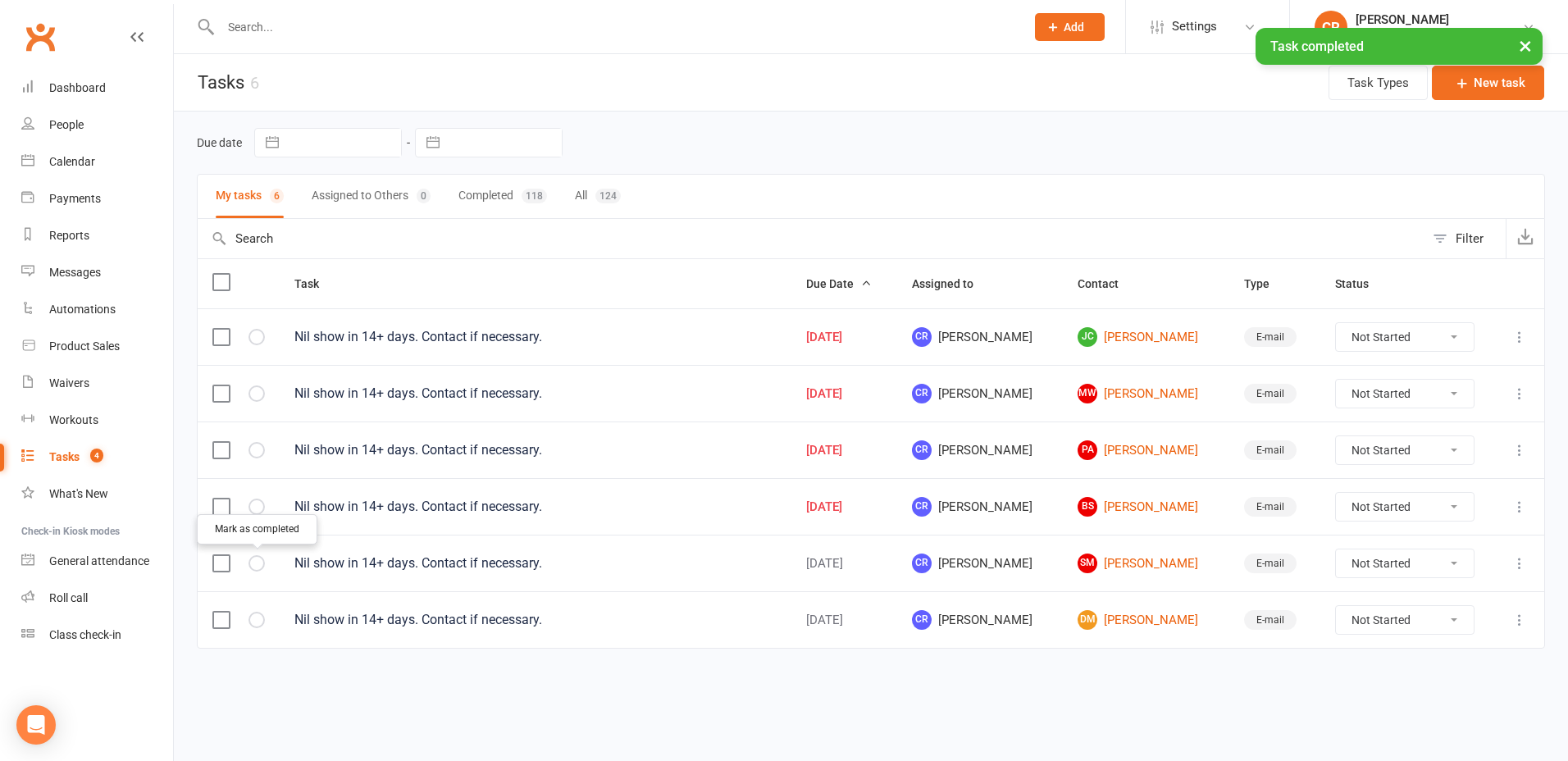
click at [0, 0] on icon "button" at bounding box center [0, 0] width 0 height 0
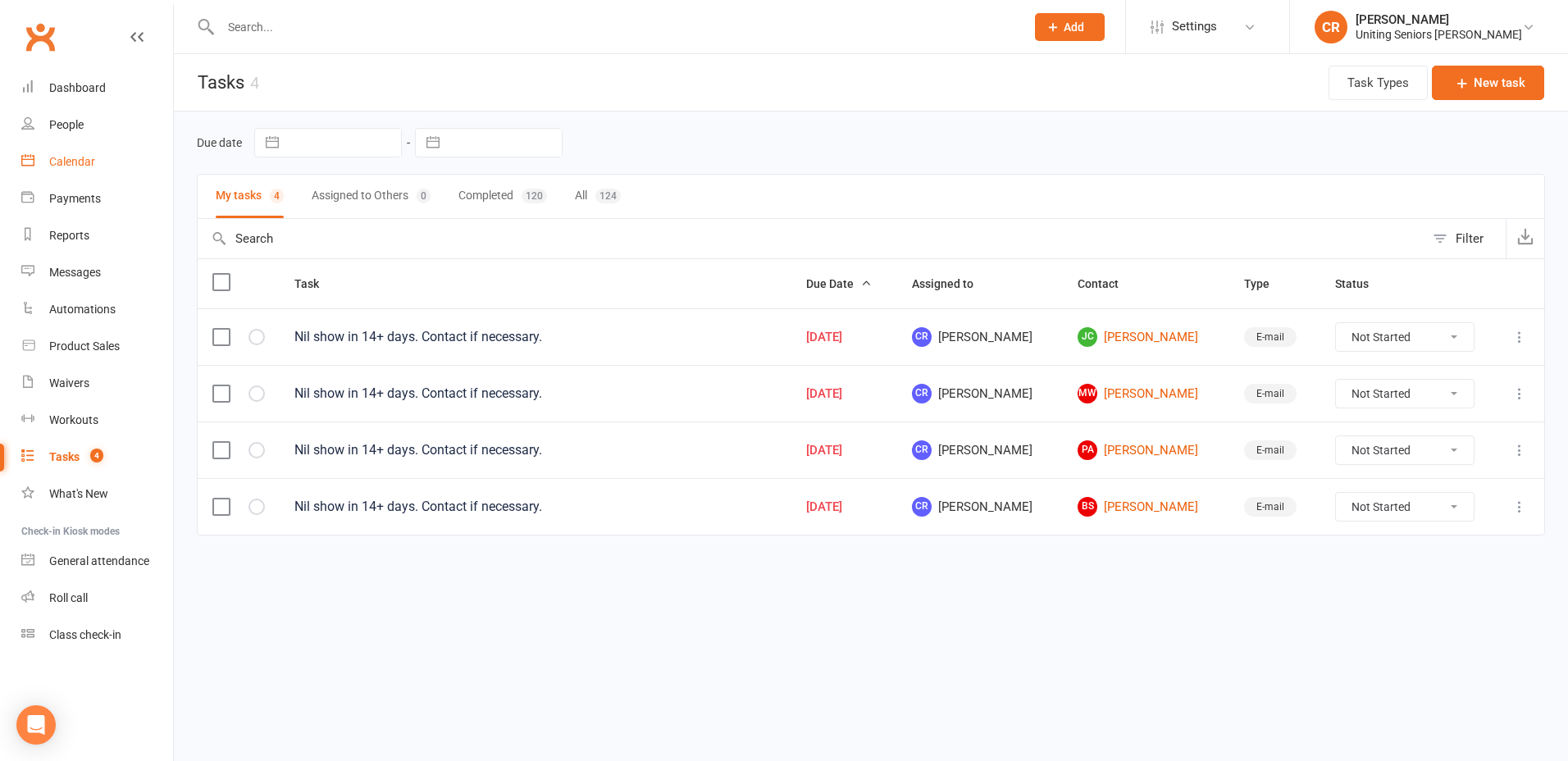
click at [96, 168] on link "Calendar" at bounding box center [97, 162] width 152 height 37
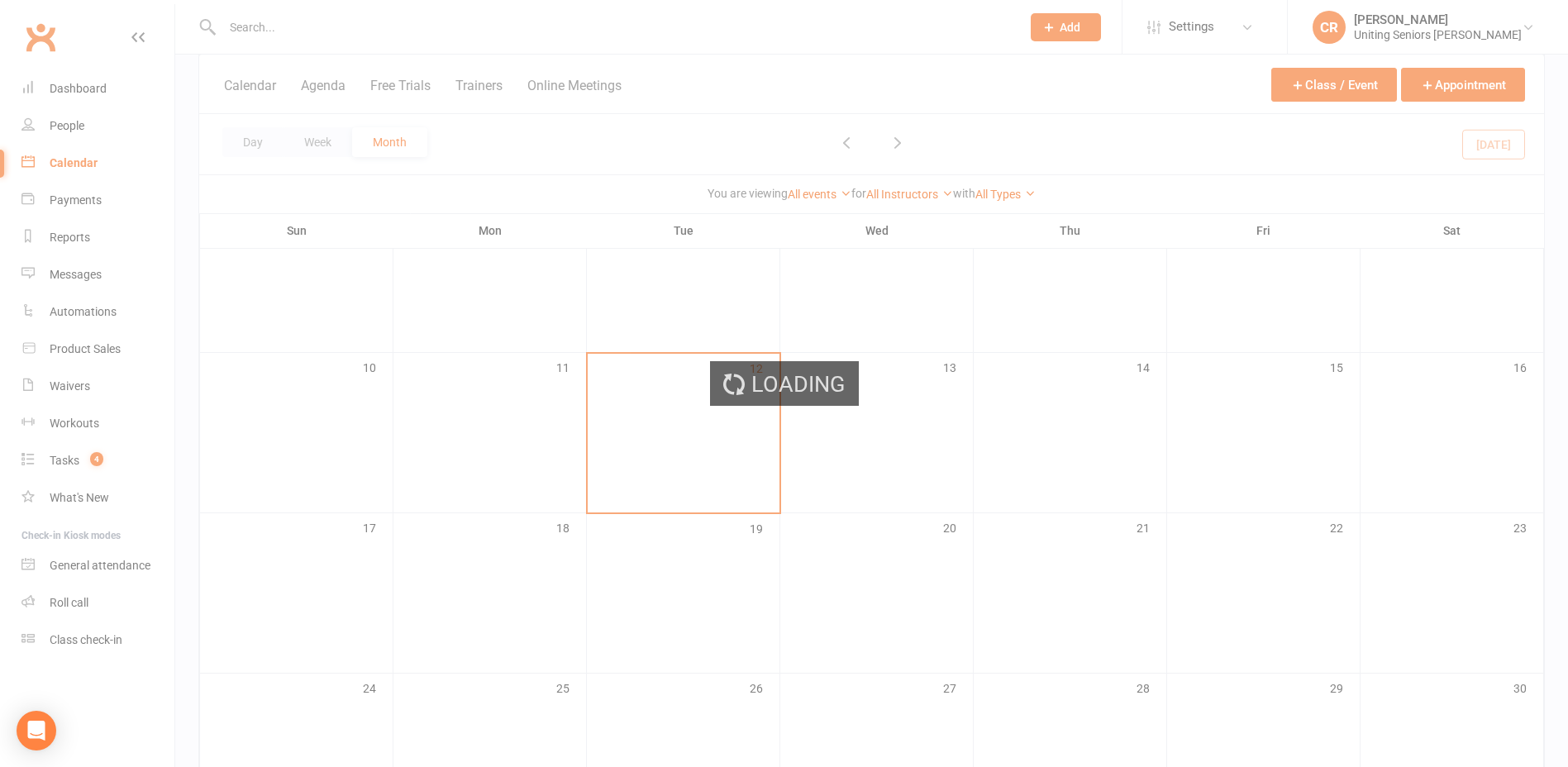
scroll to position [331, 0]
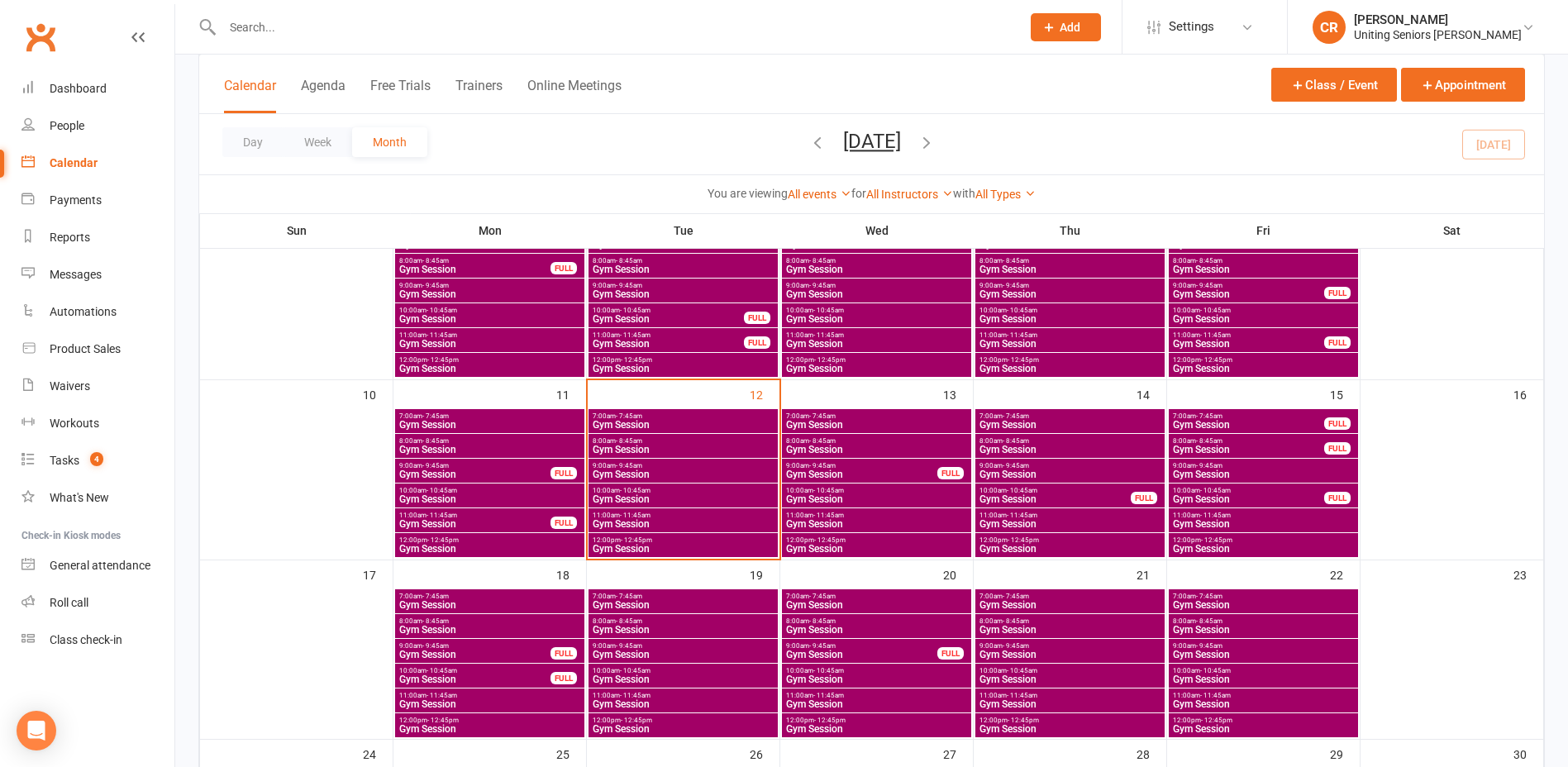
click at [628, 512] on span "- 11:45am" at bounding box center [635, 515] width 30 height 8
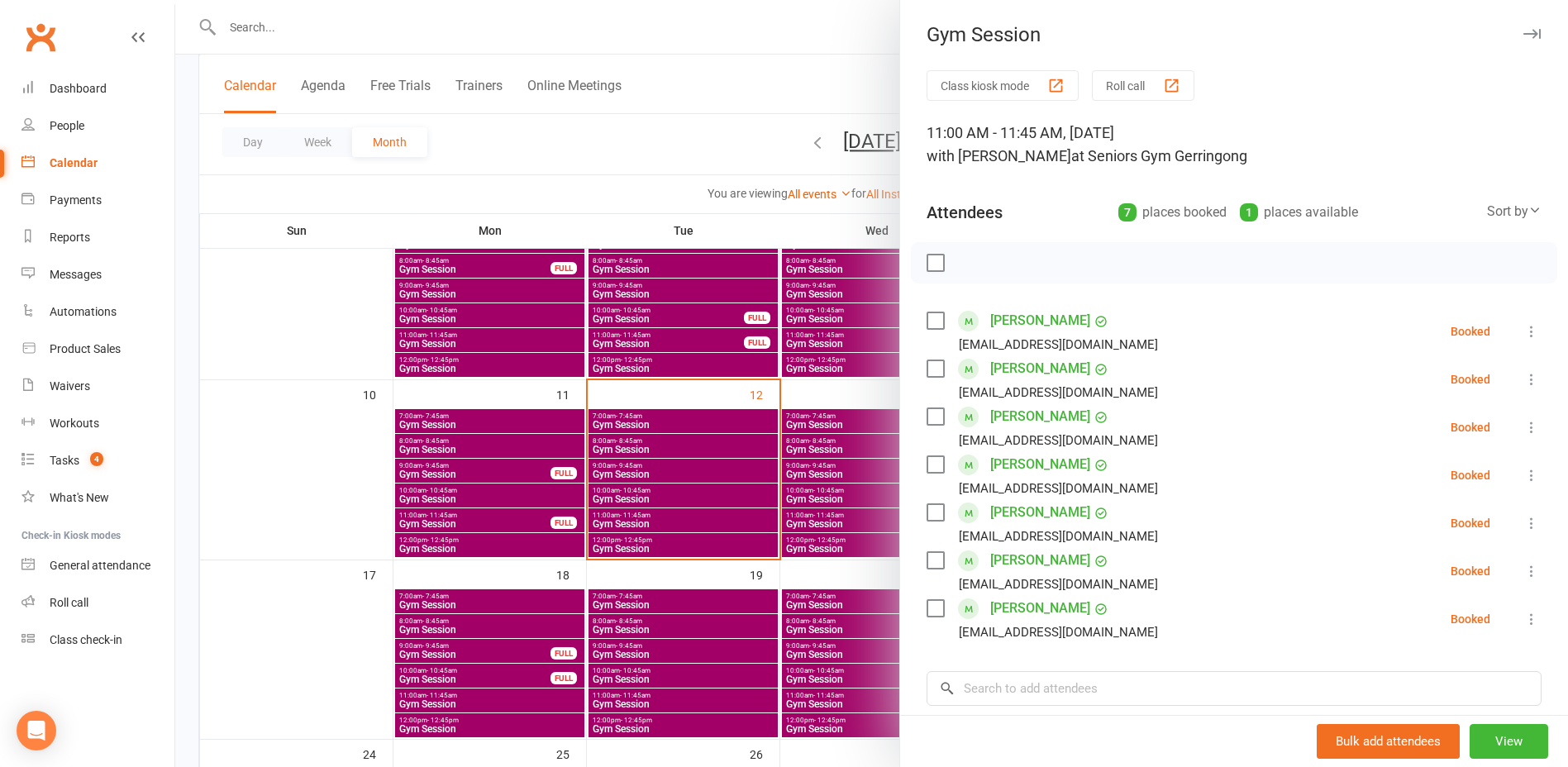
click at [628, 512] on div at bounding box center [872, 383] width 1393 height 767
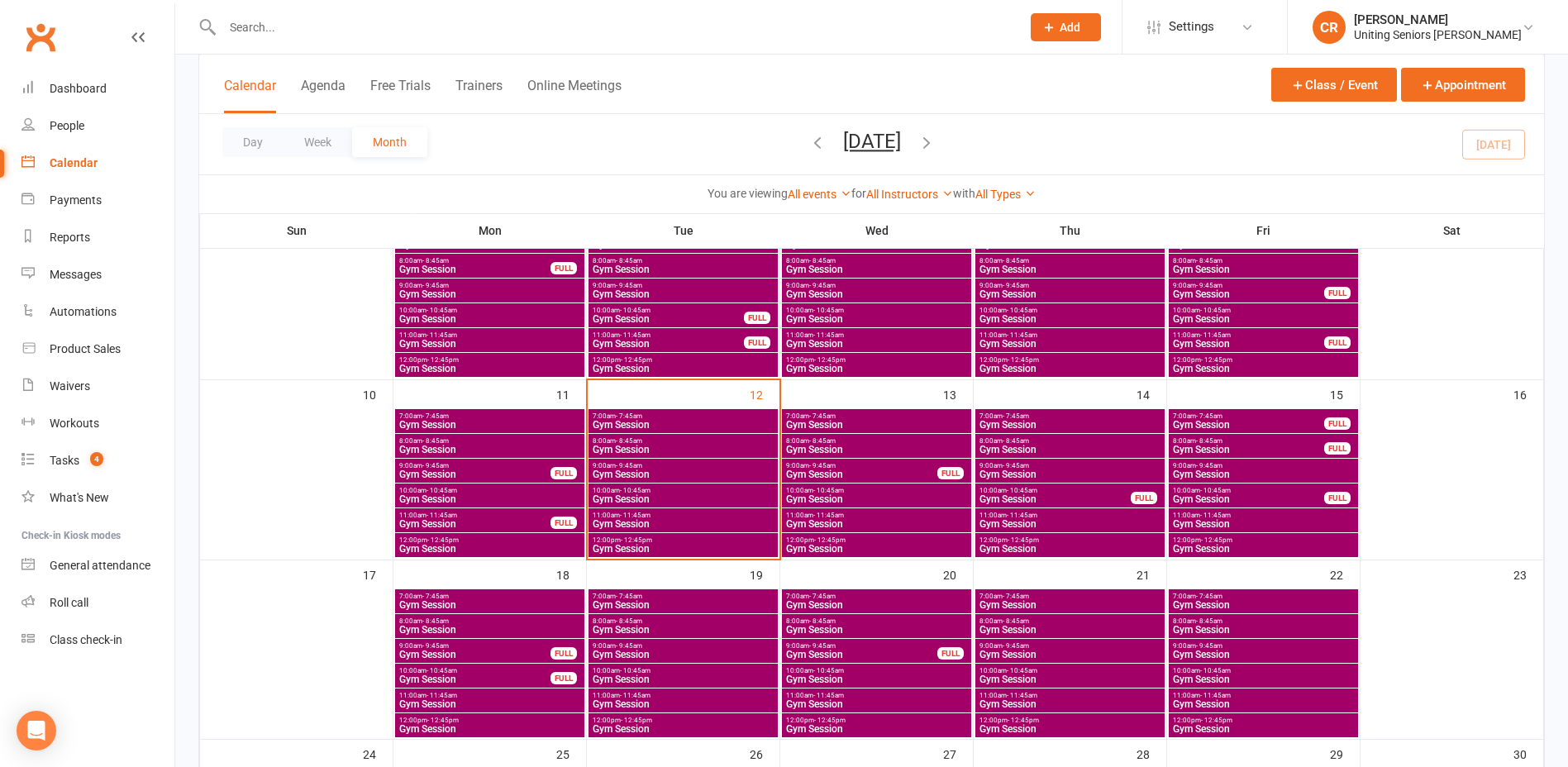
click at [629, 492] on span "- 10:45am" at bounding box center [635, 491] width 30 height 8
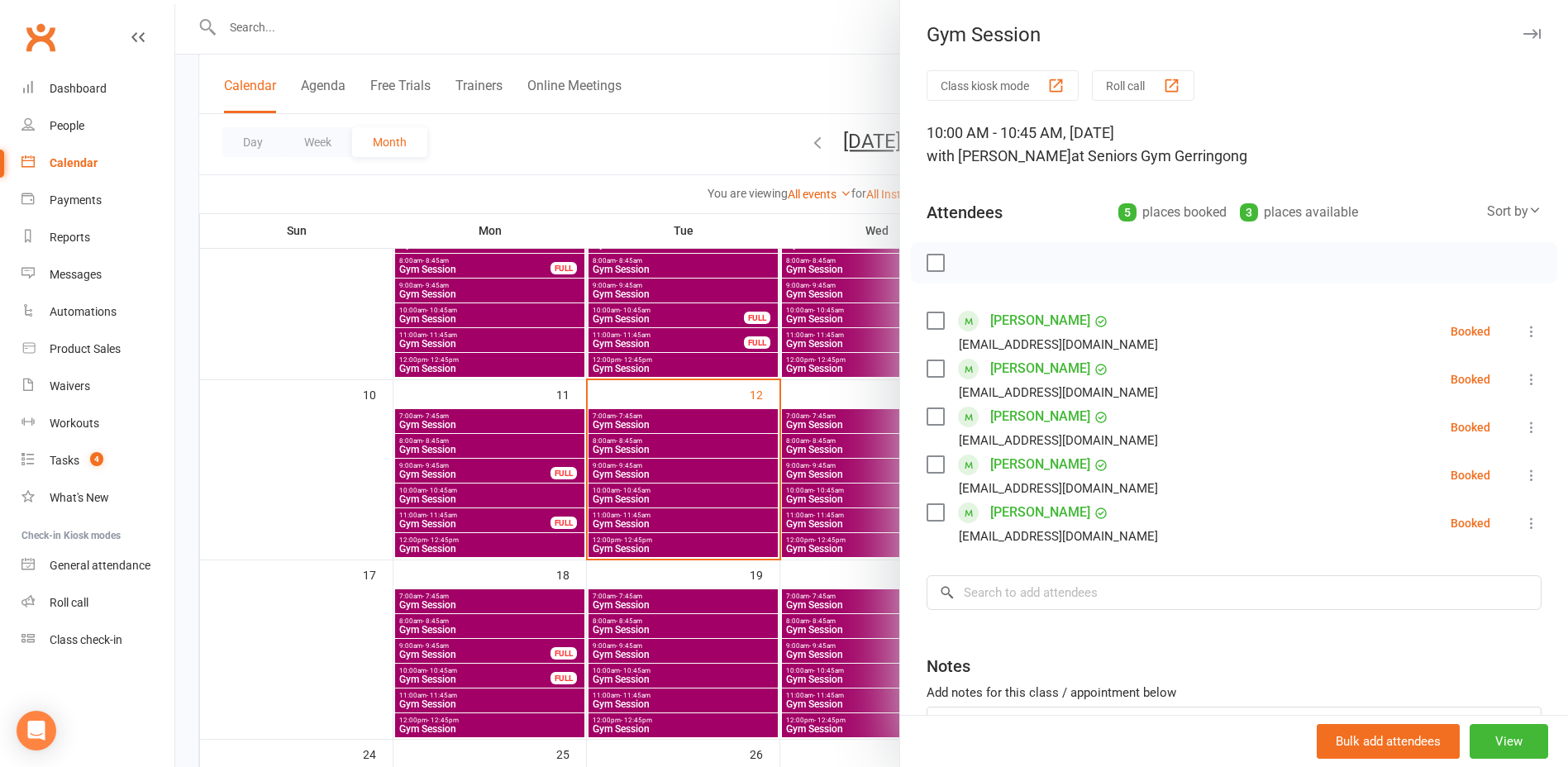
click at [629, 560] on div at bounding box center [872, 383] width 1393 height 767
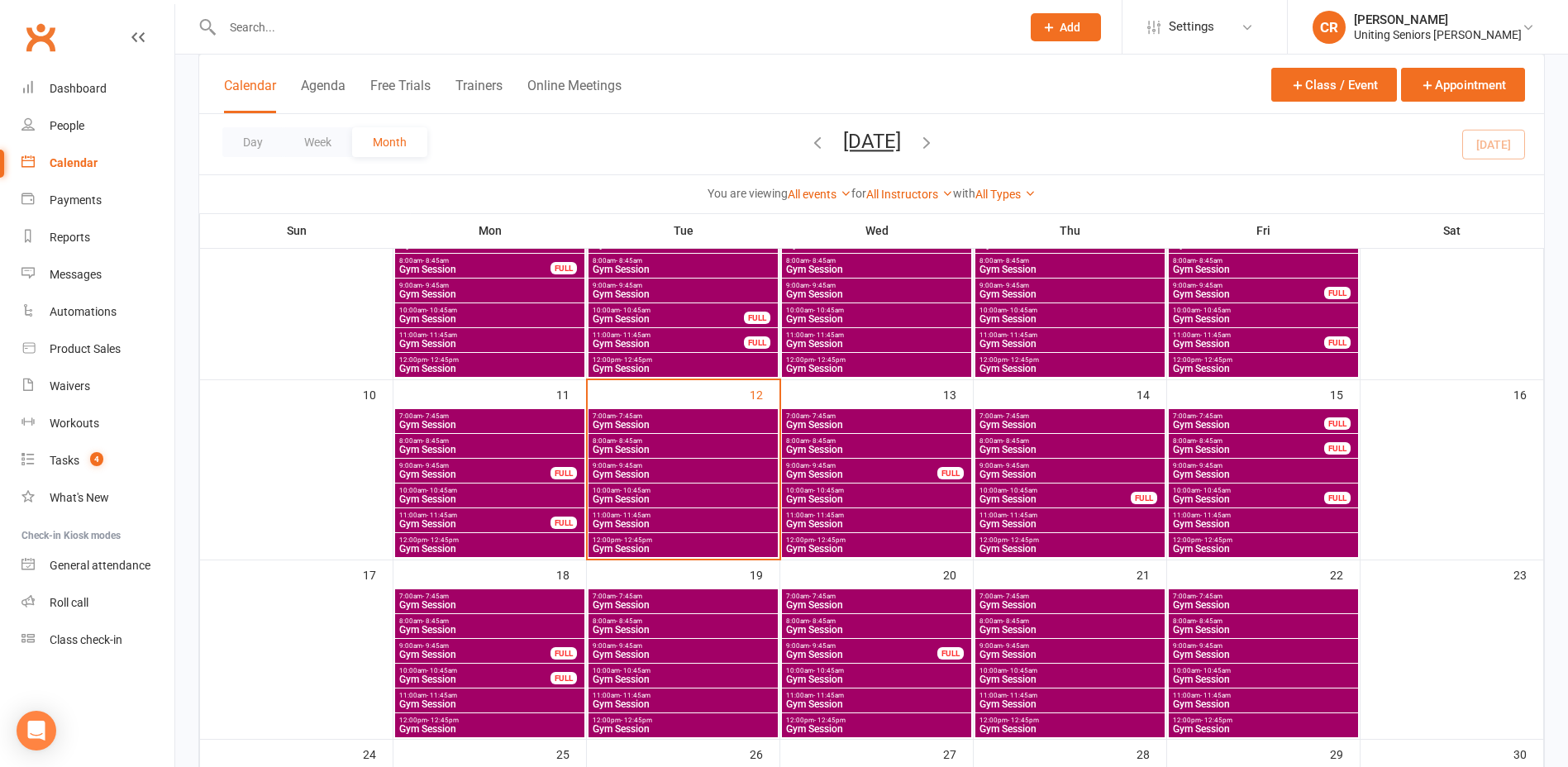
click at [632, 550] on span "Gym Session" at bounding box center [683, 548] width 182 height 10
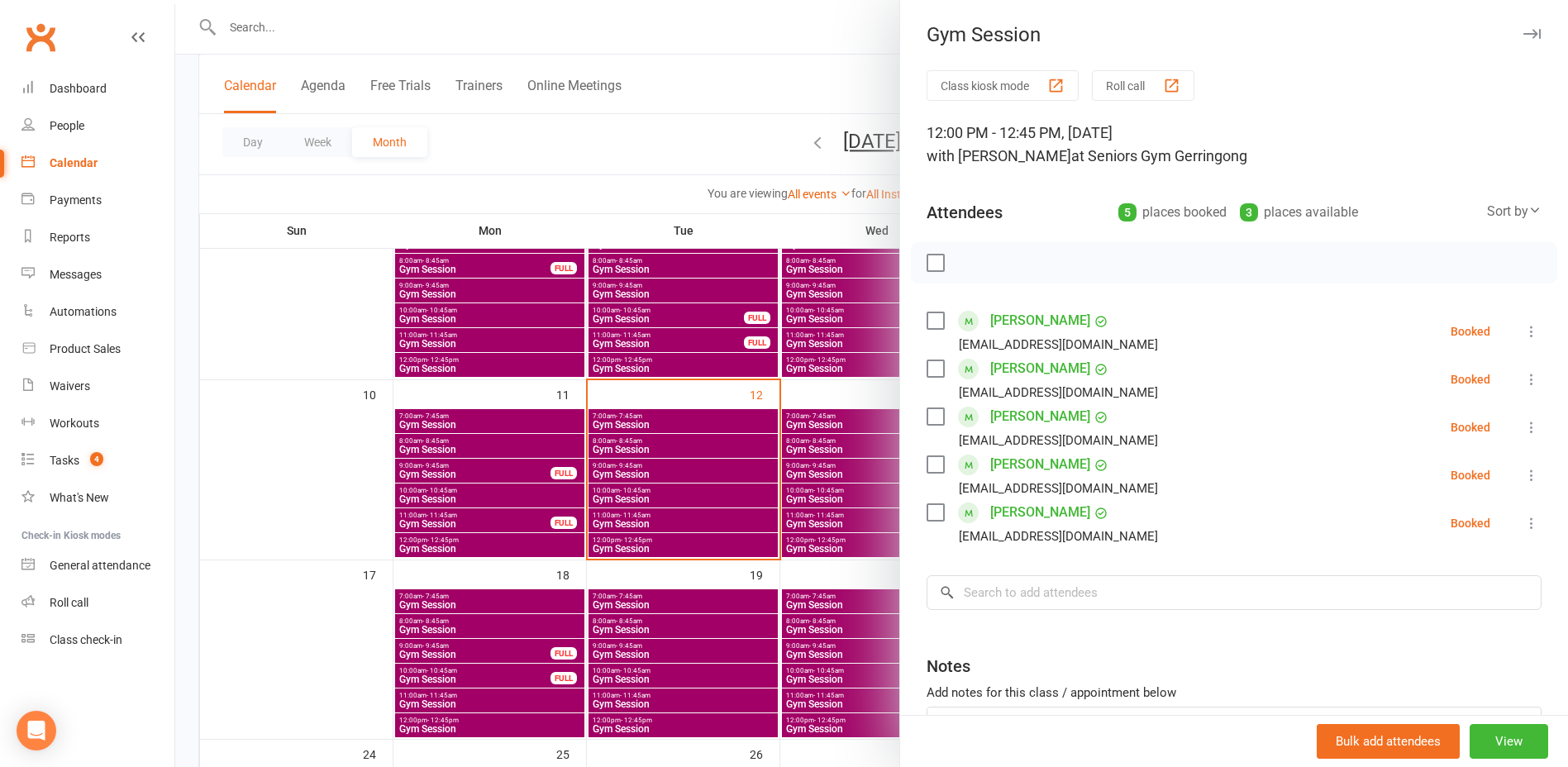
click at [651, 378] on div at bounding box center [872, 383] width 1393 height 767
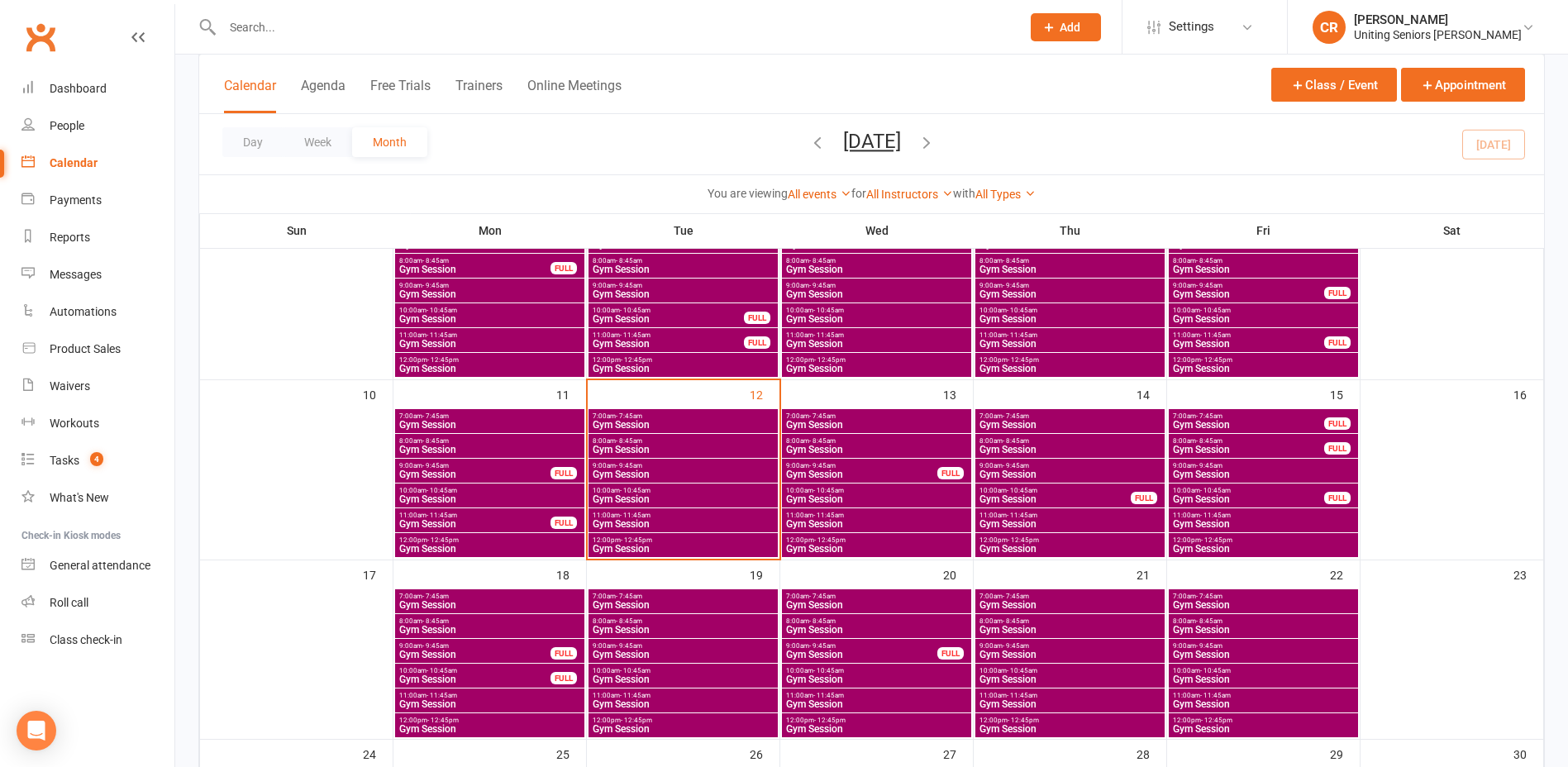
click at [653, 471] on span "Gym Session" at bounding box center [683, 474] width 182 height 10
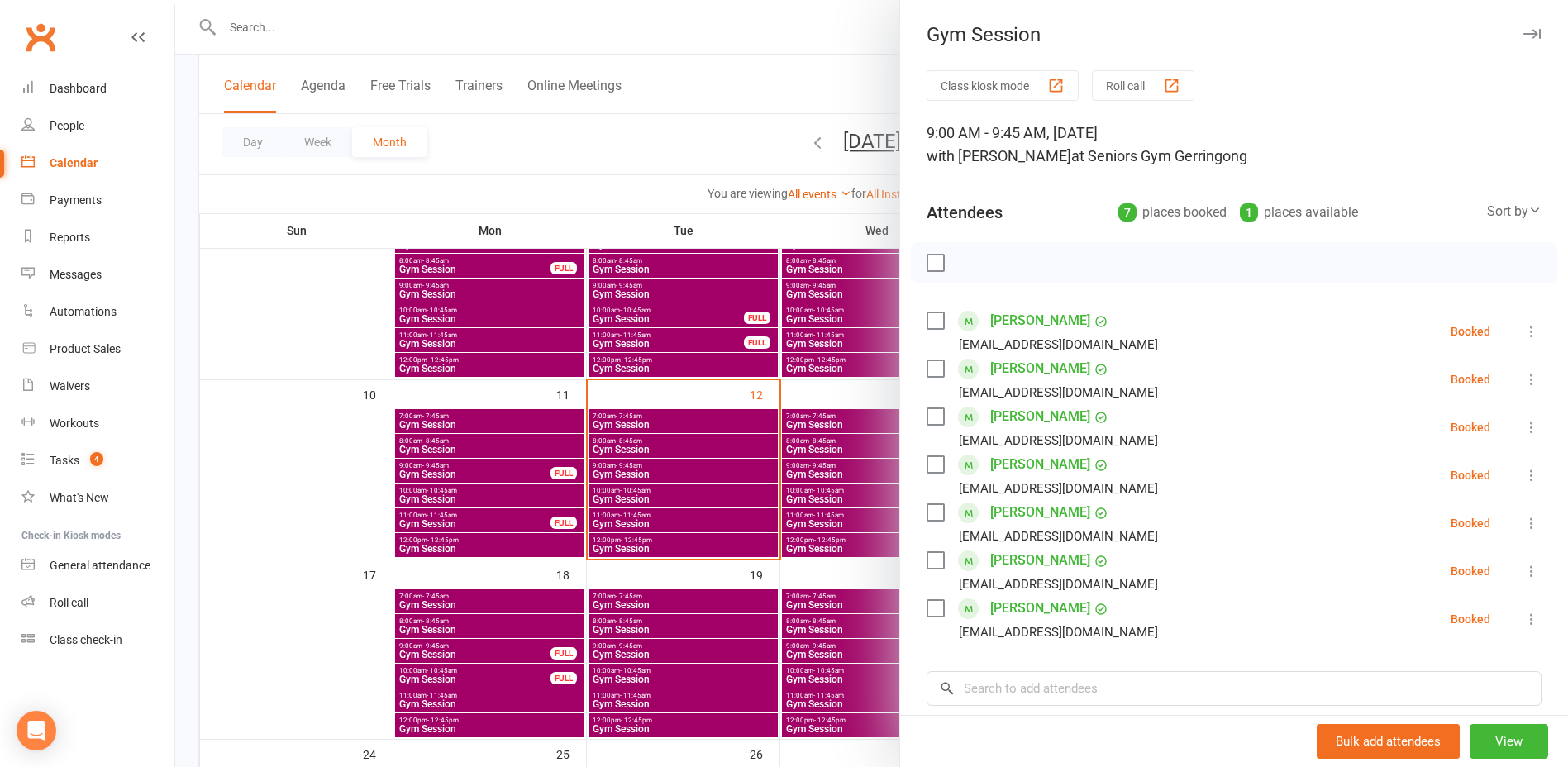
click at [676, 473] on div at bounding box center [872, 383] width 1393 height 767
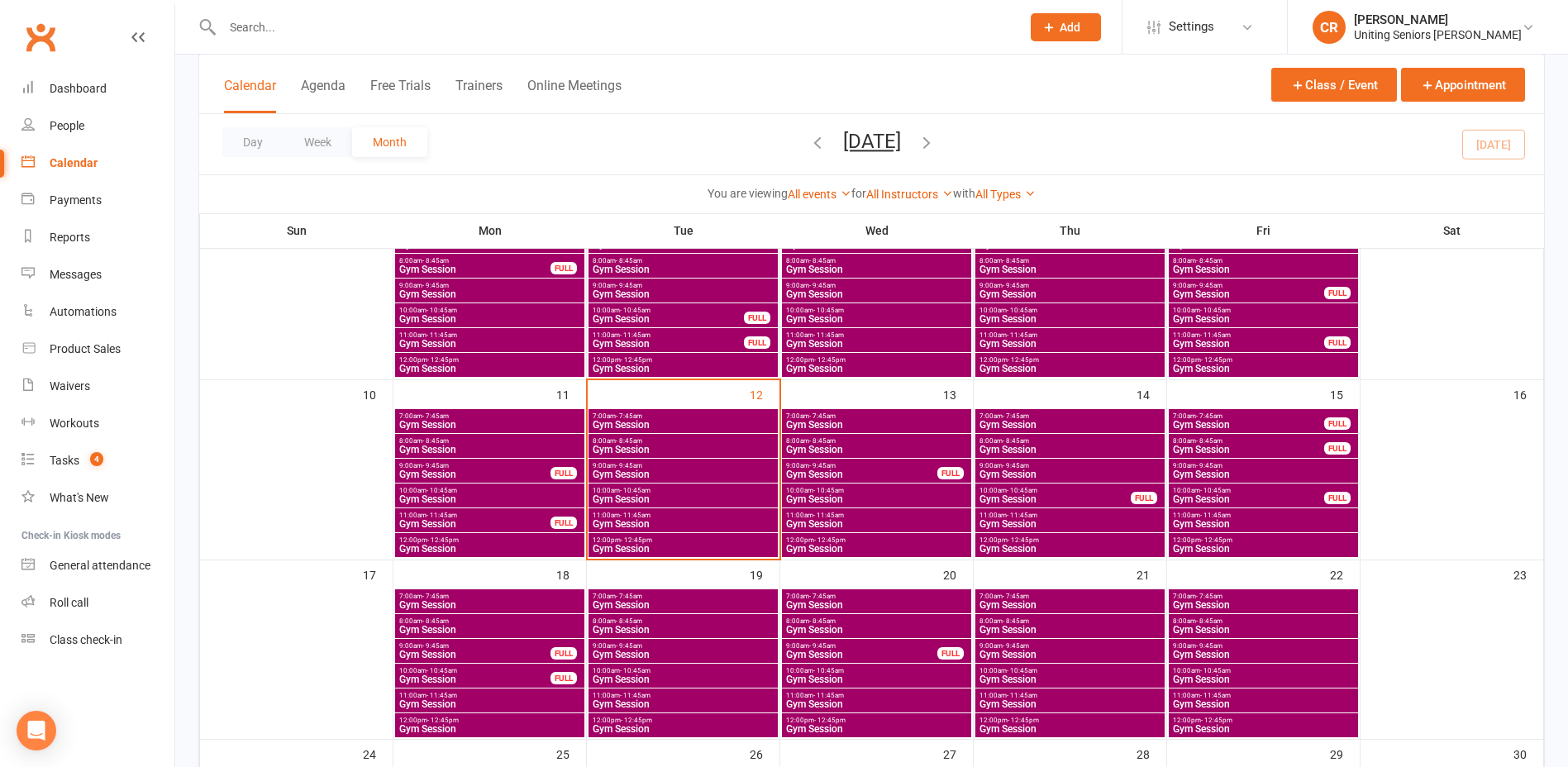
click at [675, 473] on span "Gym Session" at bounding box center [683, 474] width 182 height 10
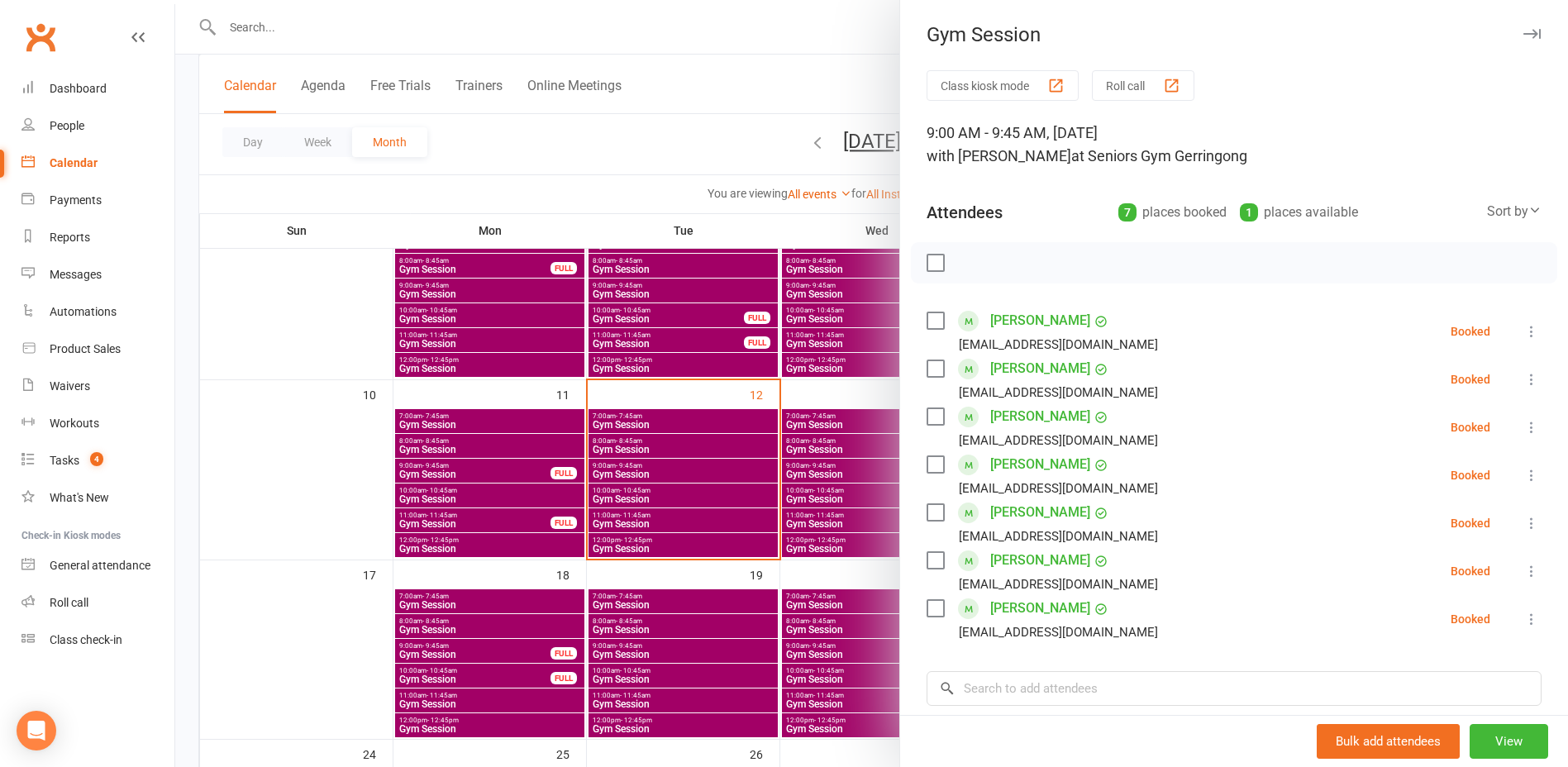
click at [672, 466] on div at bounding box center [872, 383] width 1393 height 767
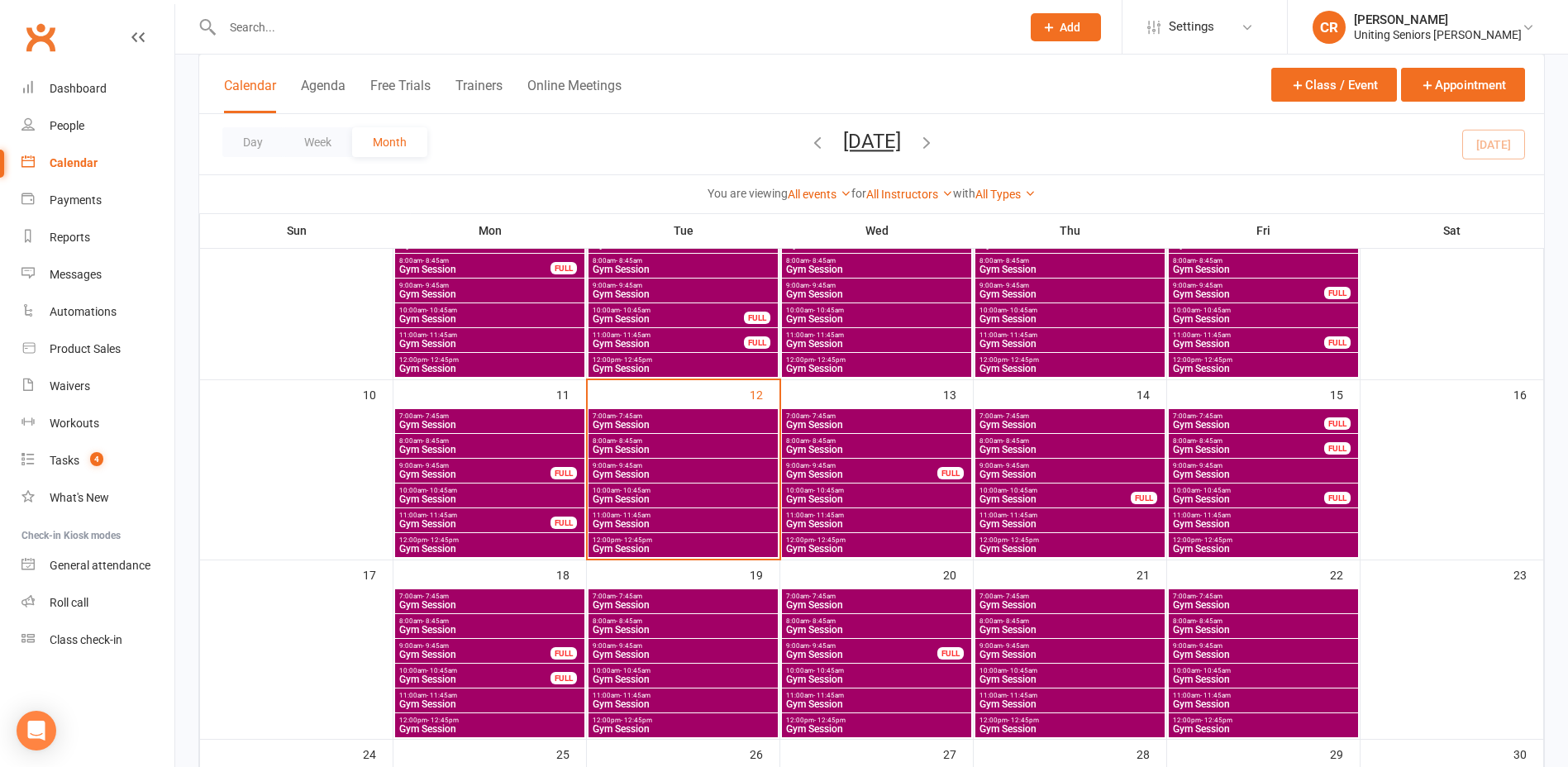
click at [672, 491] on span "10:00am - 10:45am" at bounding box center [683, 491] width 182 height 8
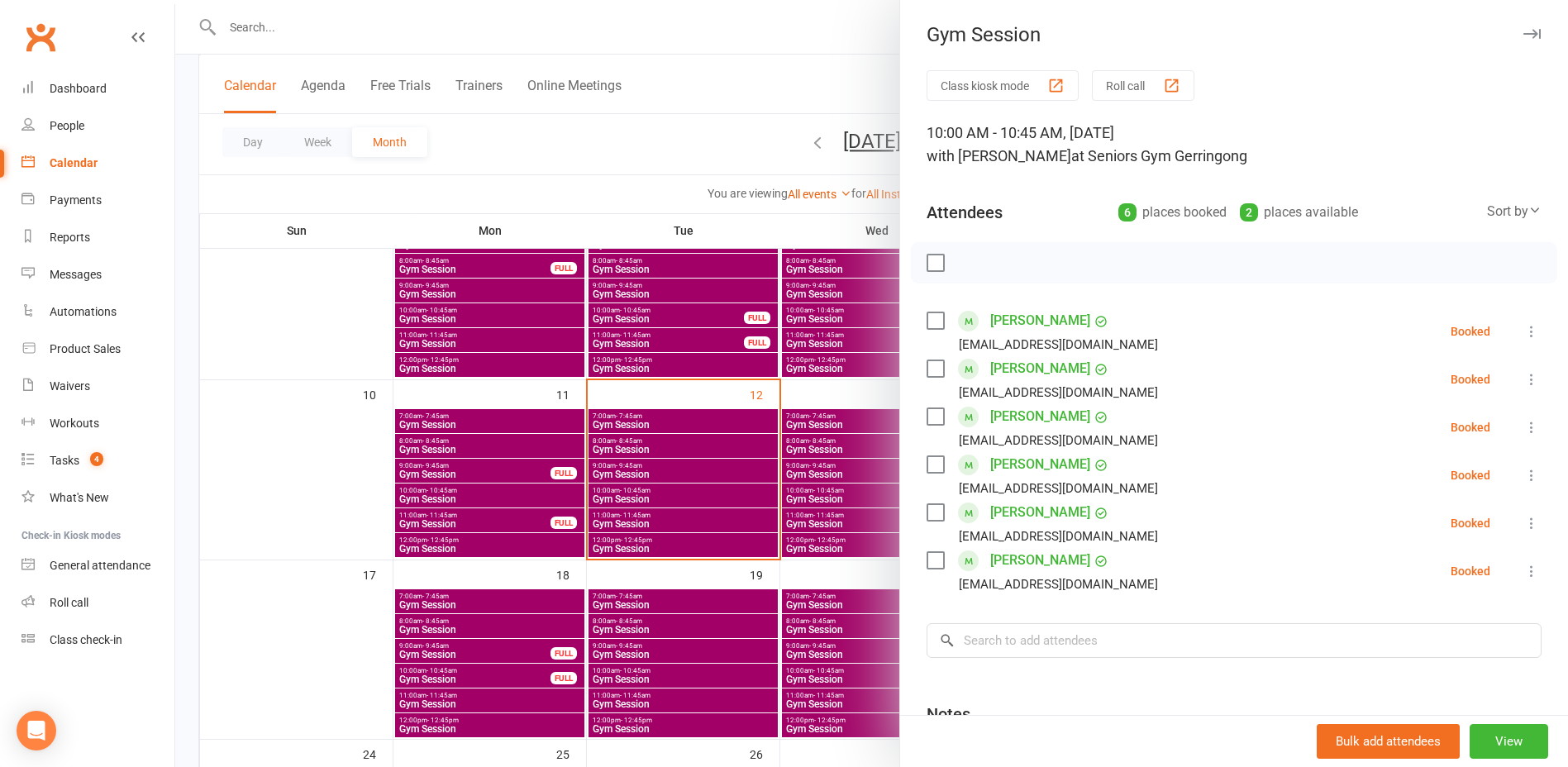
click at [653, 467] on div at bounding box center [872, 383] width 1393 height 767
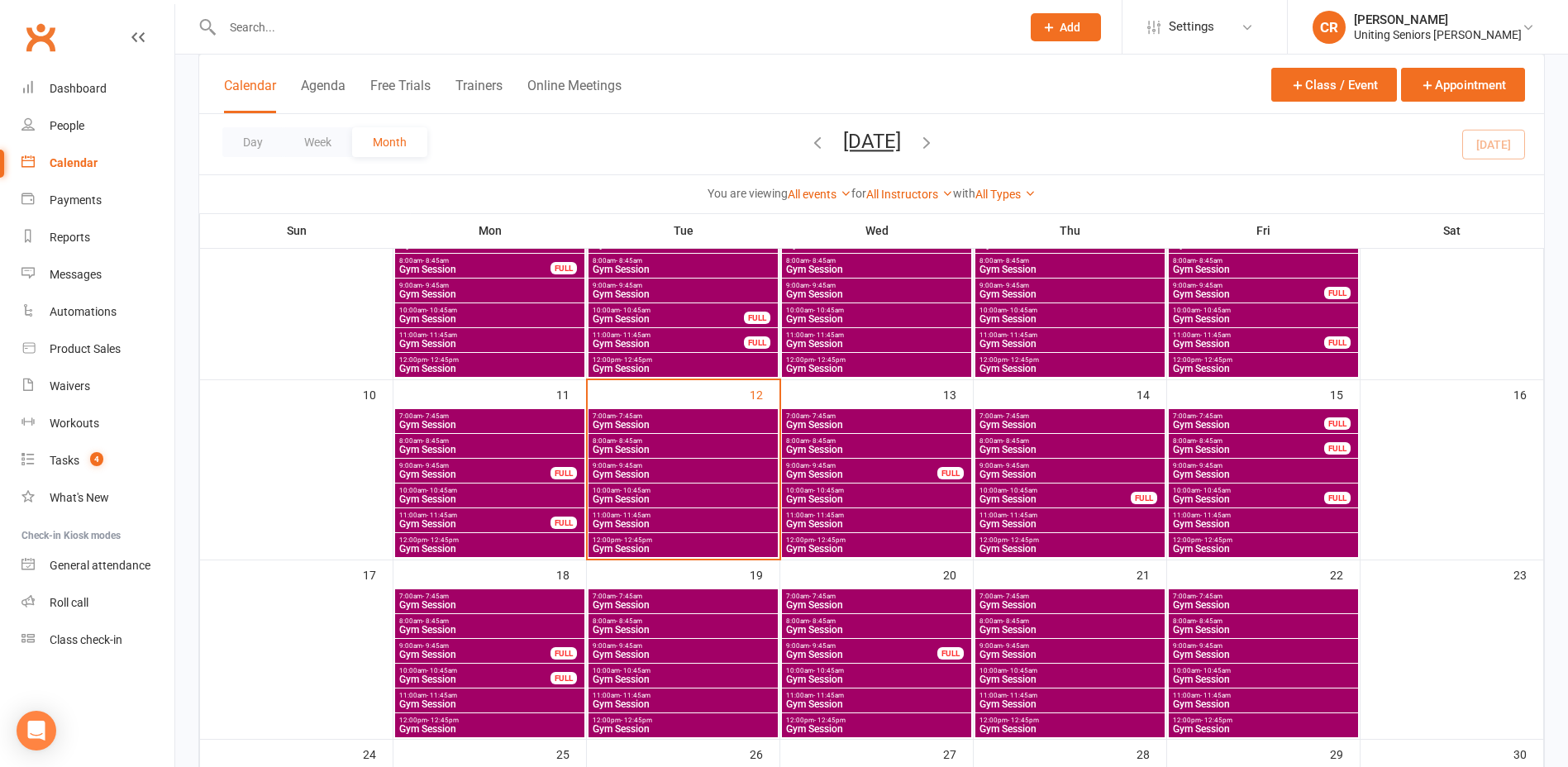
click at [662, 449] on span "Gym Session" at bounding box center [683, 449] width 182 height 10
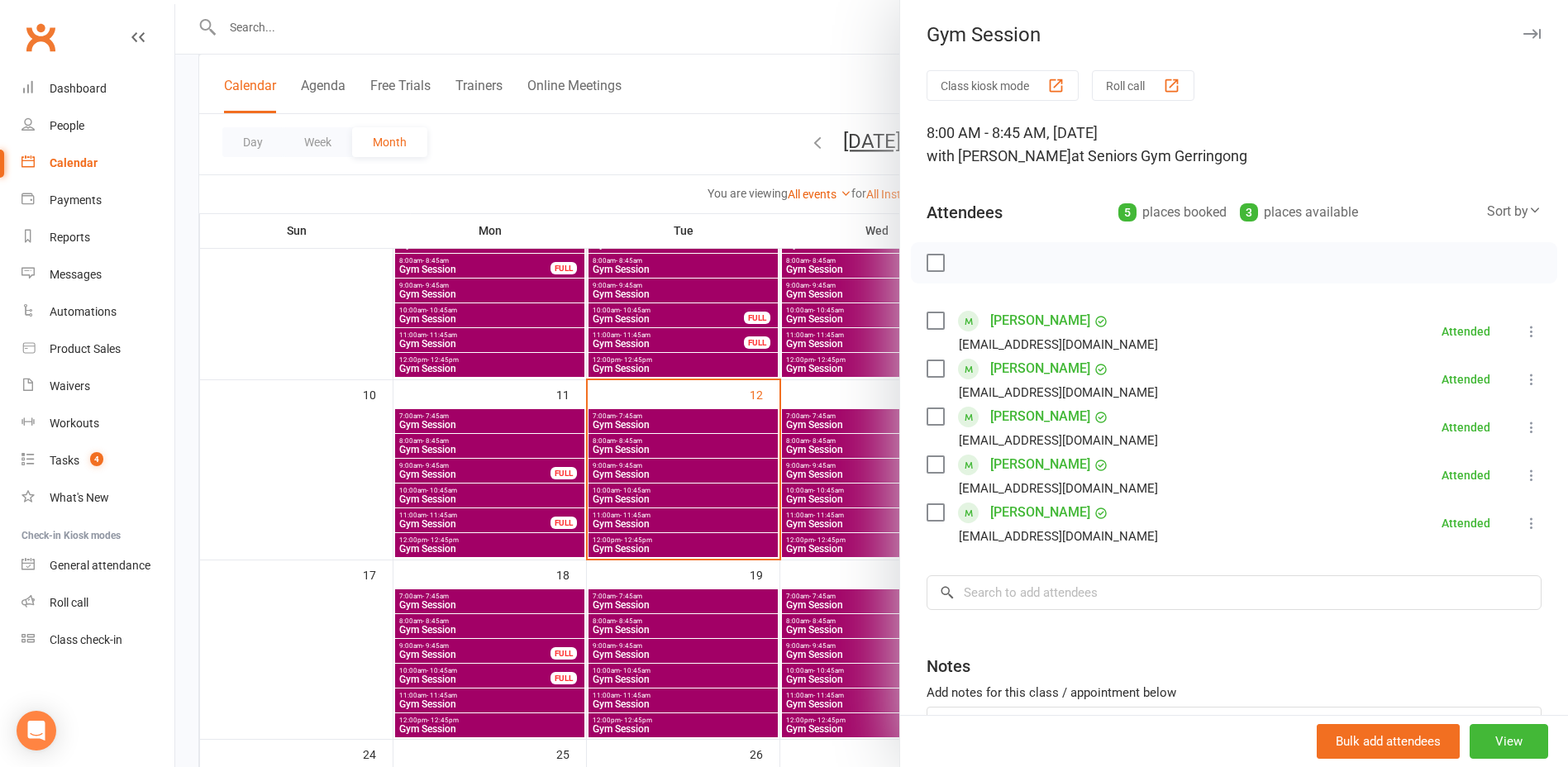
click at [741, 471] on div at bounding box center [872, 383] width 1393 height 767
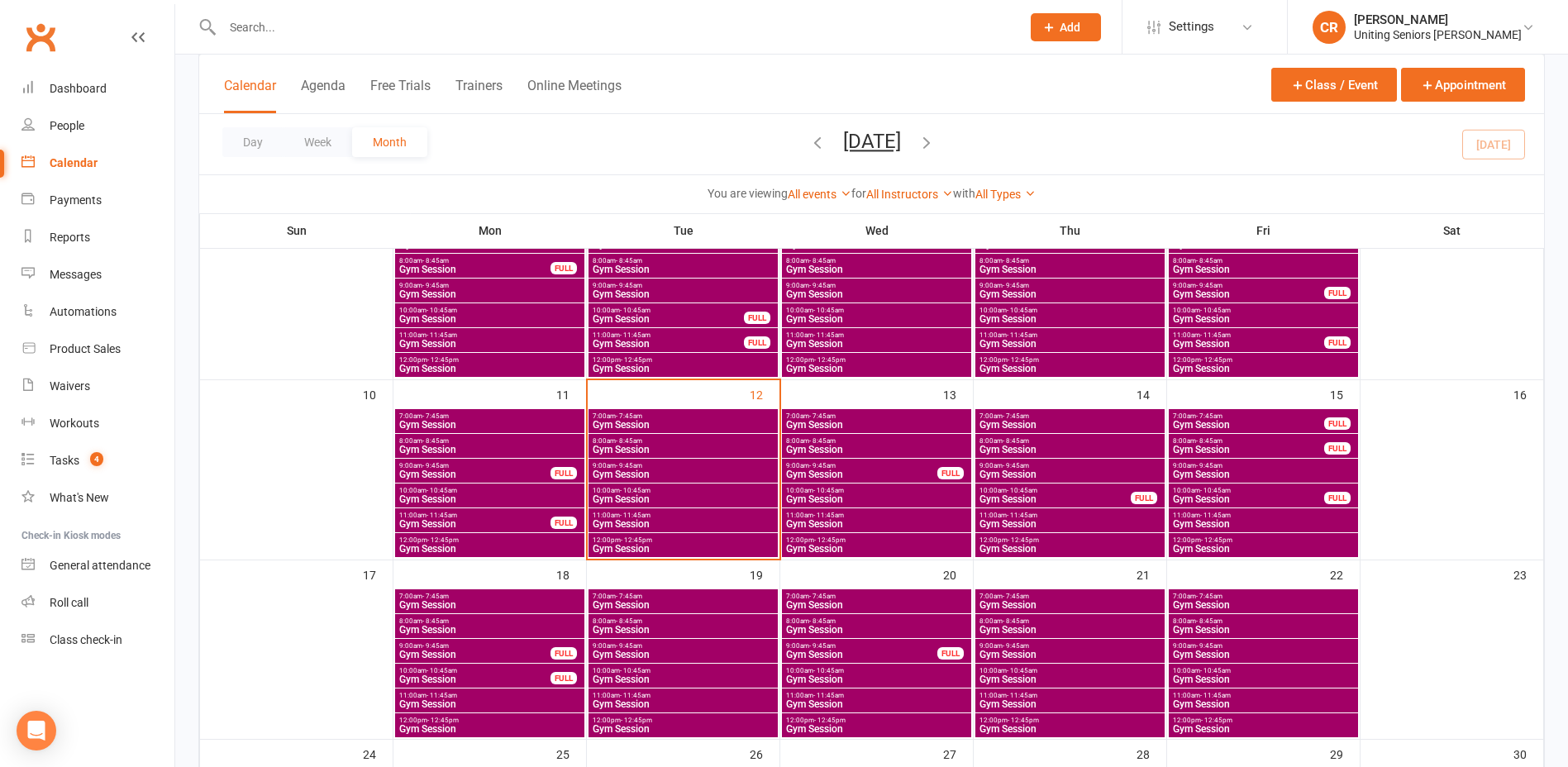
click at [718, 473] on span "Gym Session" at bounding box center [683, 474] width 182 height 10
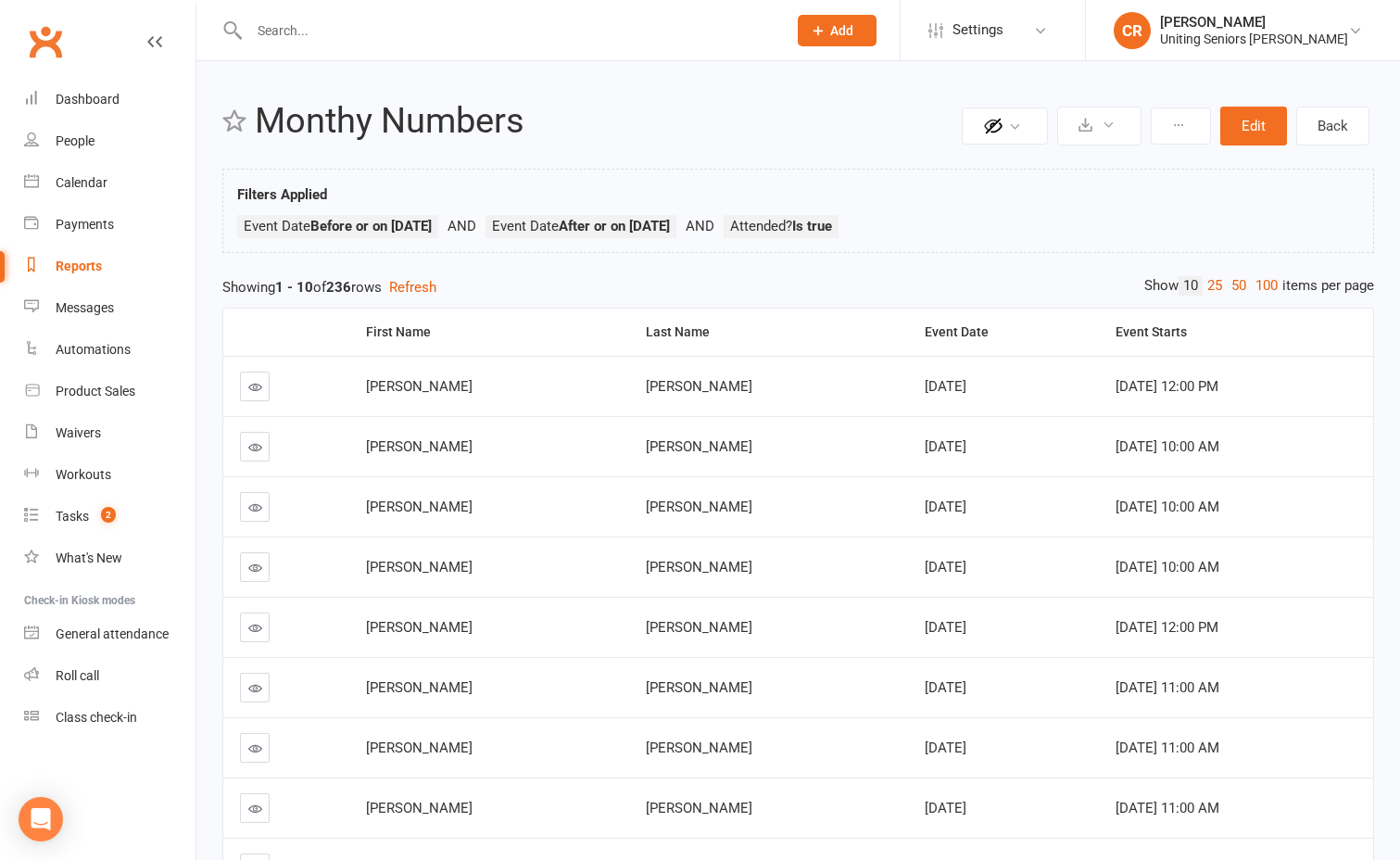
click at [278, 29] on input "text" at bounding box center [508, 30] width 530 height 26
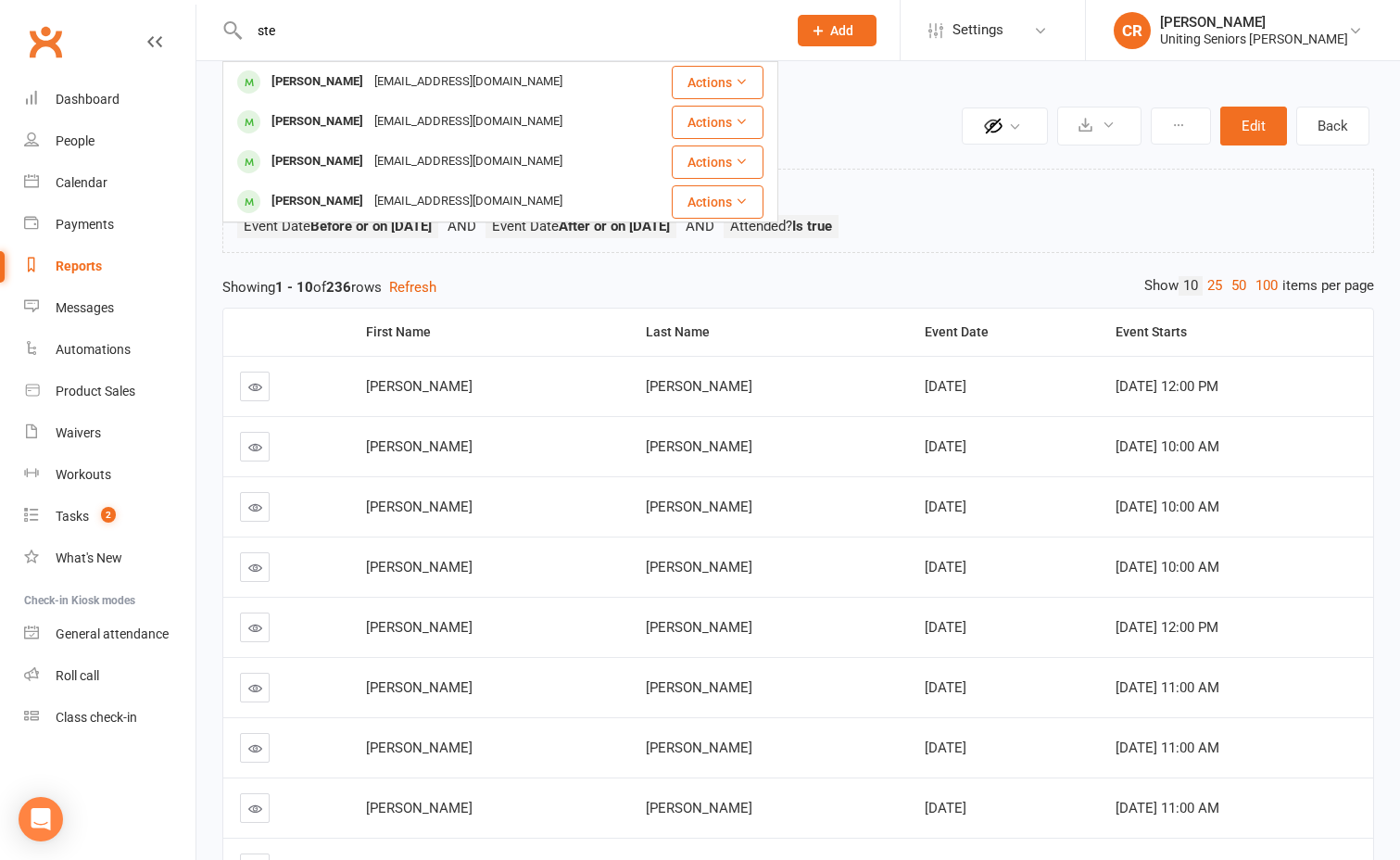
type input "ste"
click at [869, 127] on h2 "Monthy Numbers" at bounding box center [607, 122] width 703 height 39
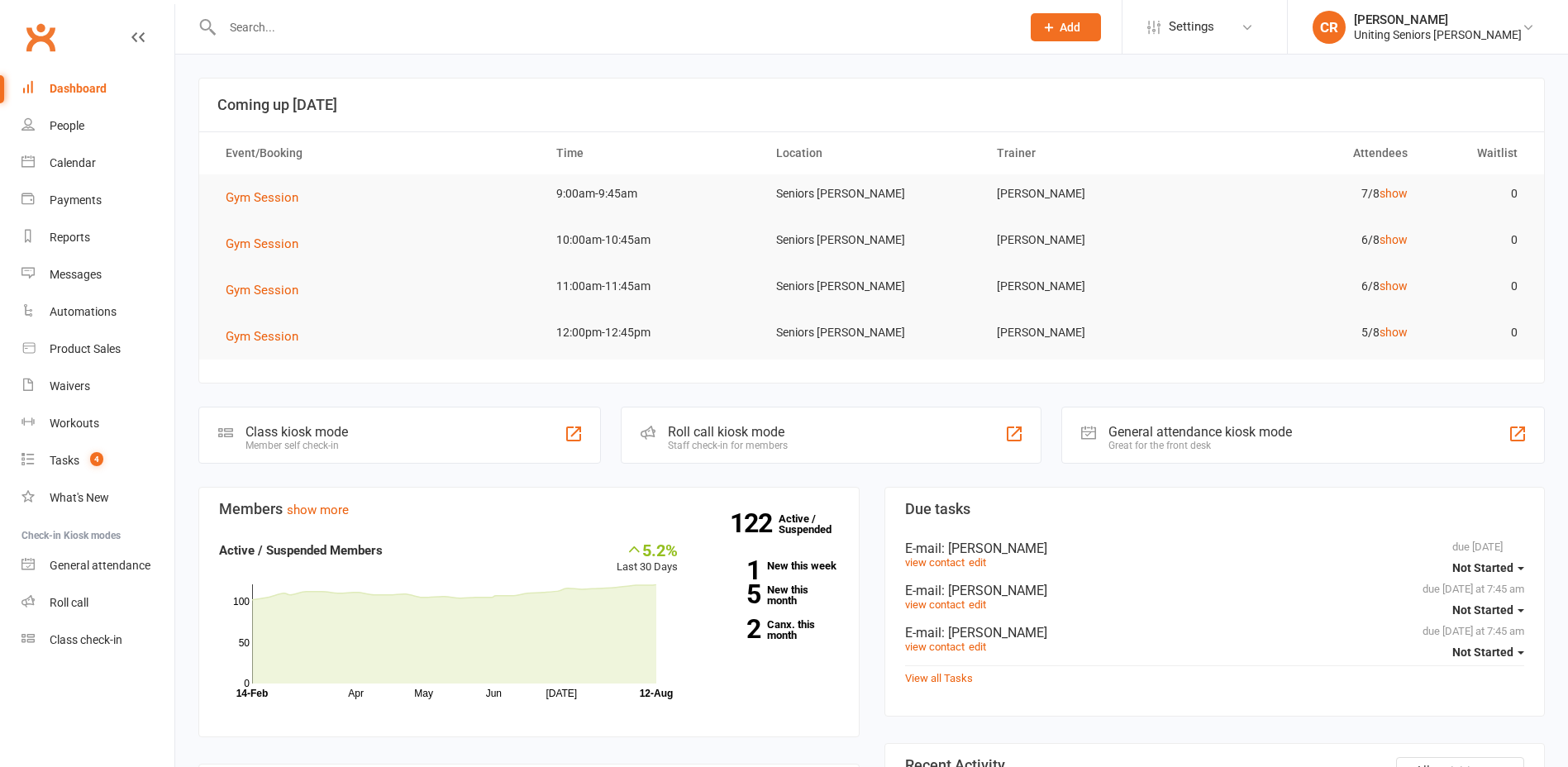
click at [500, 40] on div at bounding box center [603, 27] width 811 height 54
click at [502, 36] on input "text" at bounding box center [613, 27] width 792 height 23
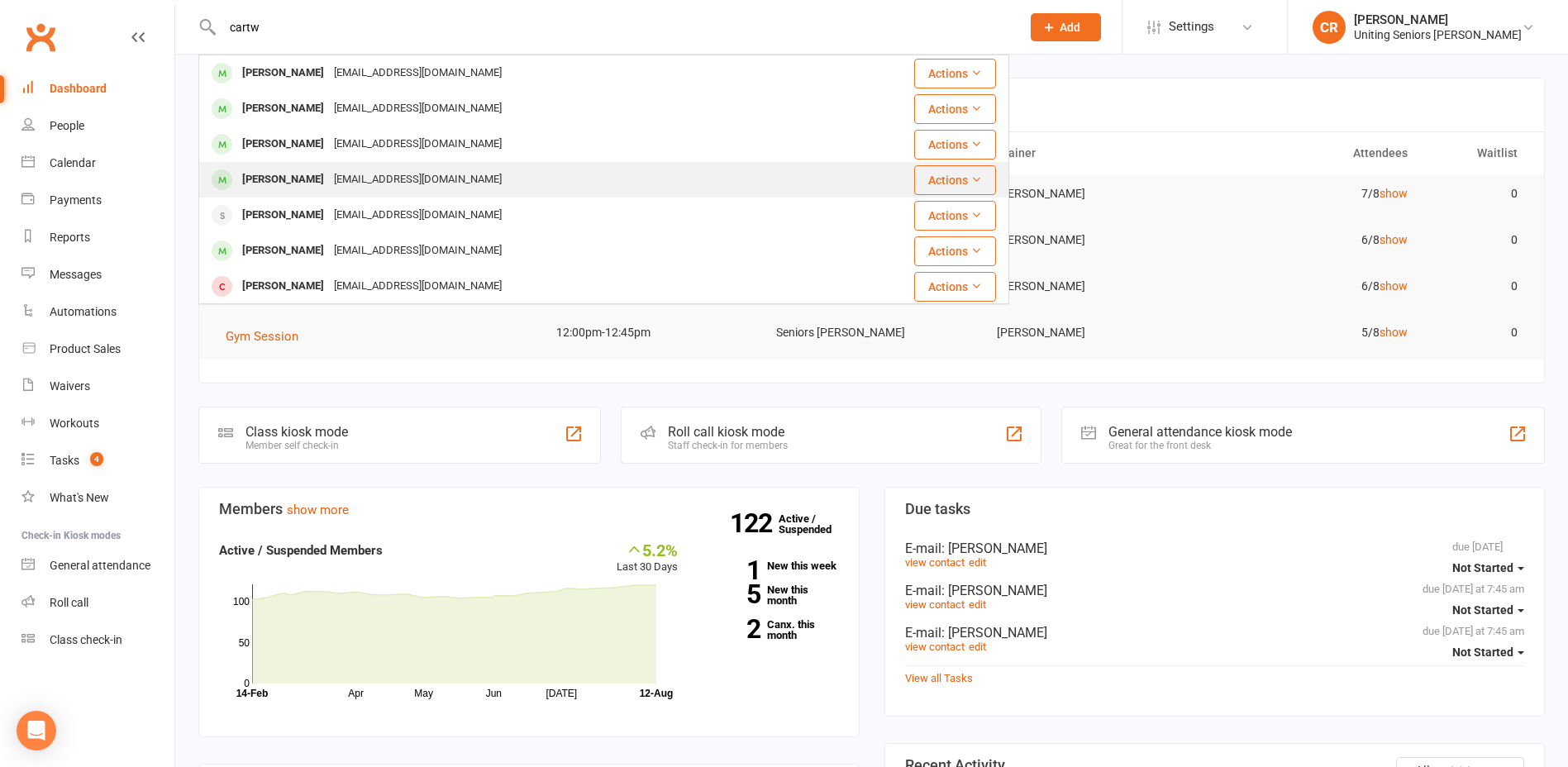
type input "cartw"
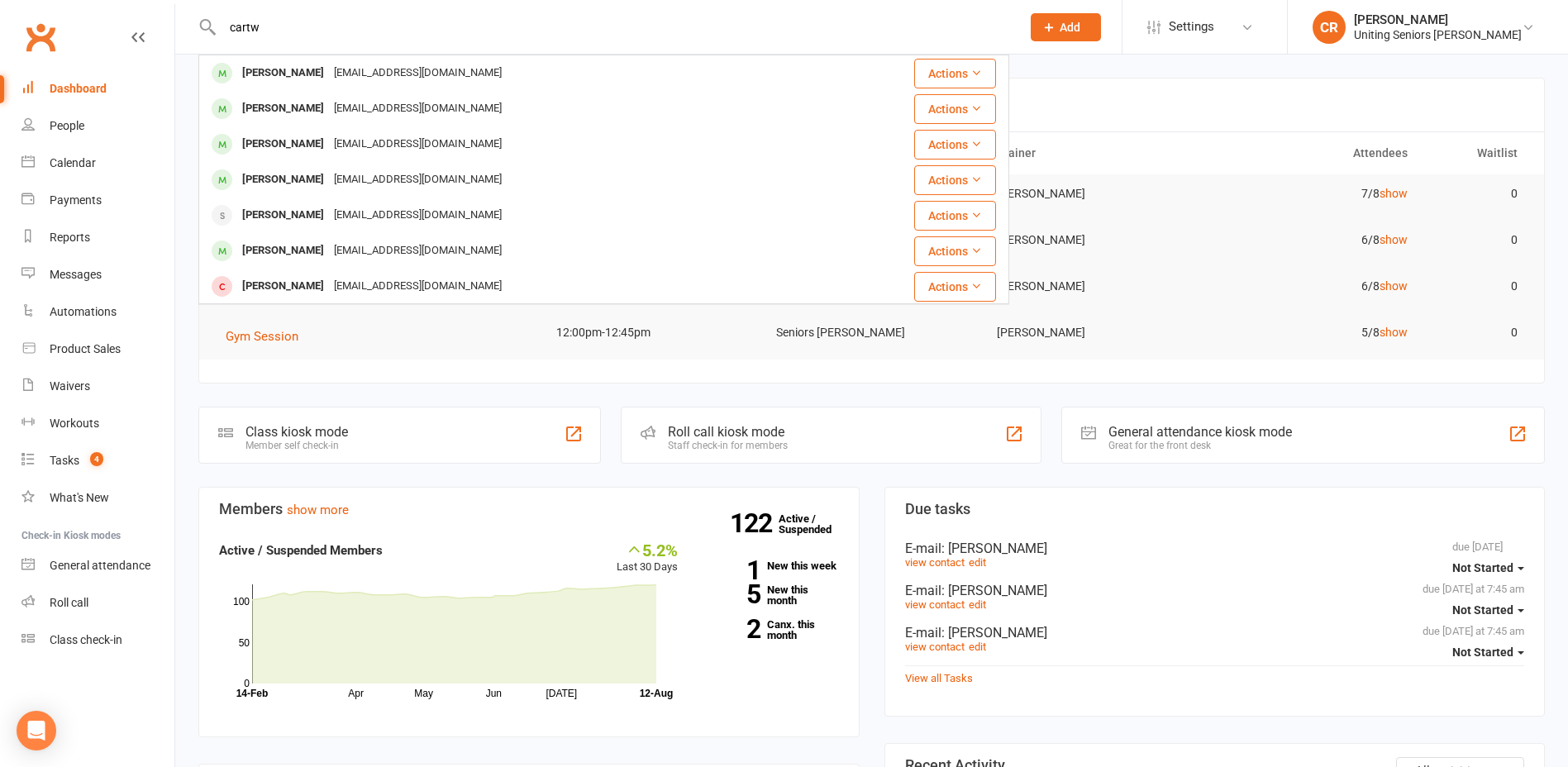
click at [524, 187] on div "[PERSON_NAME] [EMAIL_ADDRESS][DOMAIN_NAME]" at bounding box center [510, 180] width 620 height 34
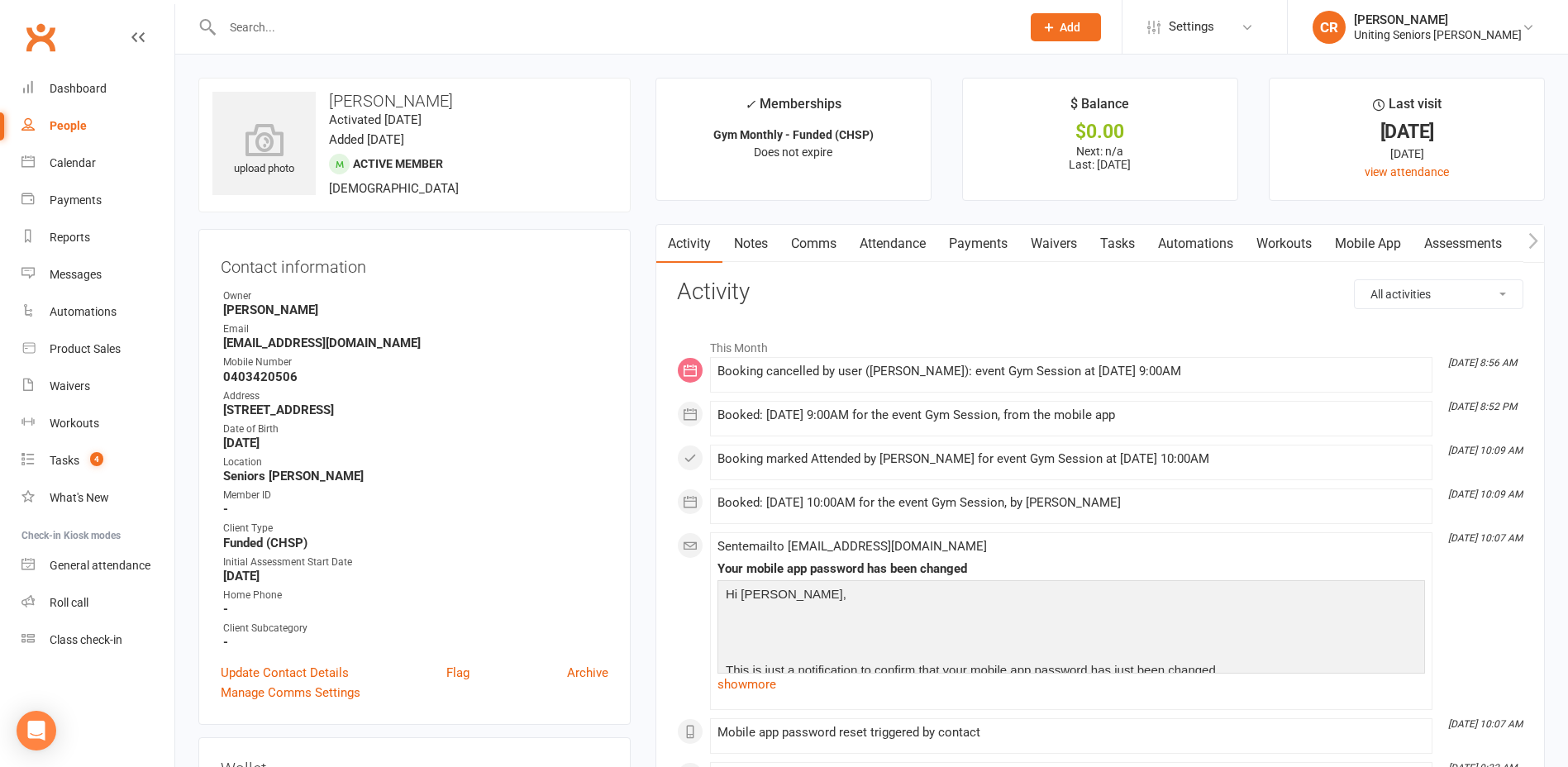
click at [1374, 244] on link "Mobile App" at bounding box center [1367, 244] width 89 height 38
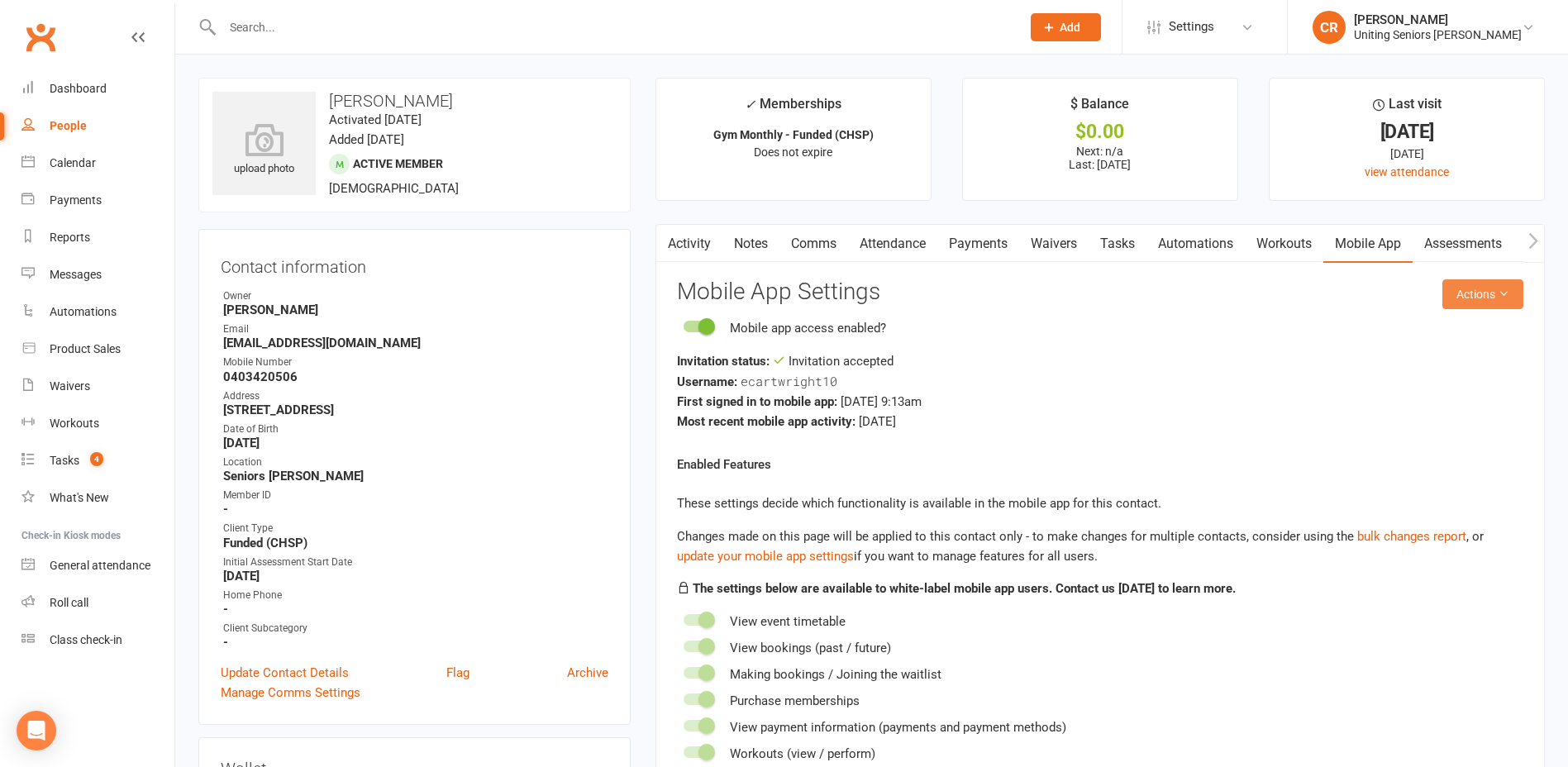
click at [1450, 307] on button "Actions" at bounding box center [1482, 294] width 81 height 30
click at [1463, 392] on link "Reset password" at bounding box center [1428, 398] width 163 height 33
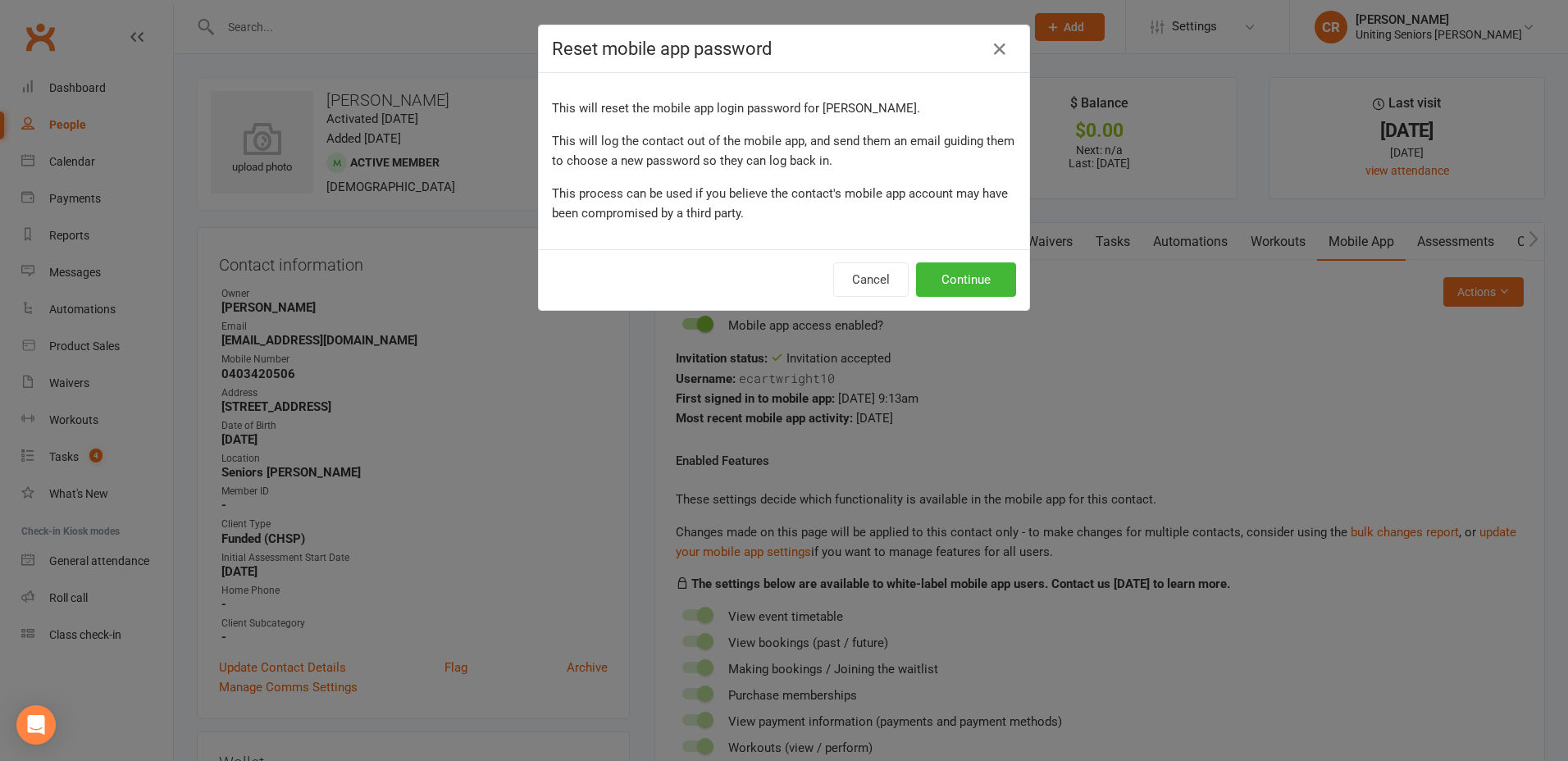
click at [1032, 396] on div "Reset mobile app password This will reset the mobile app login password for [PE…" at bounding box center [784, 380] width 1568 height 761
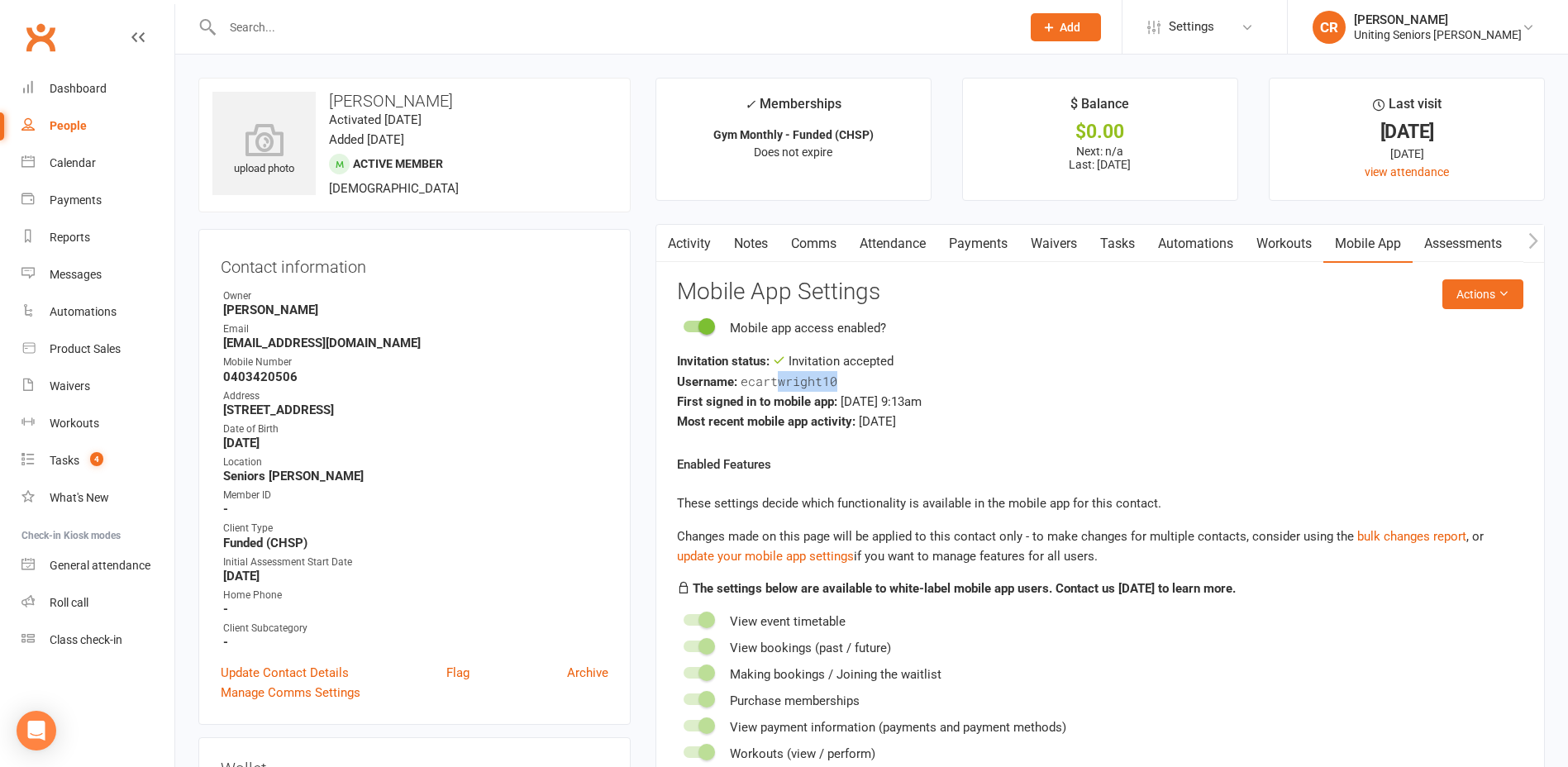
drag, startPoint x: 777, startPoint y: 382, endPoint x: 851, endPoint y: 381, distance: 74.0
click at [851, 381] on div "Username: ecartwright10" at bounding box center [1100, 381] width 847 height 21
drag, startPoint x: 741, startPoint y: 387, endPoint x: 858, endPoint y: 387, distance: 117.0
click at [858, 387] on div "Username: ecartwright10" at bounding box center [1100, 381] width 847 height 21
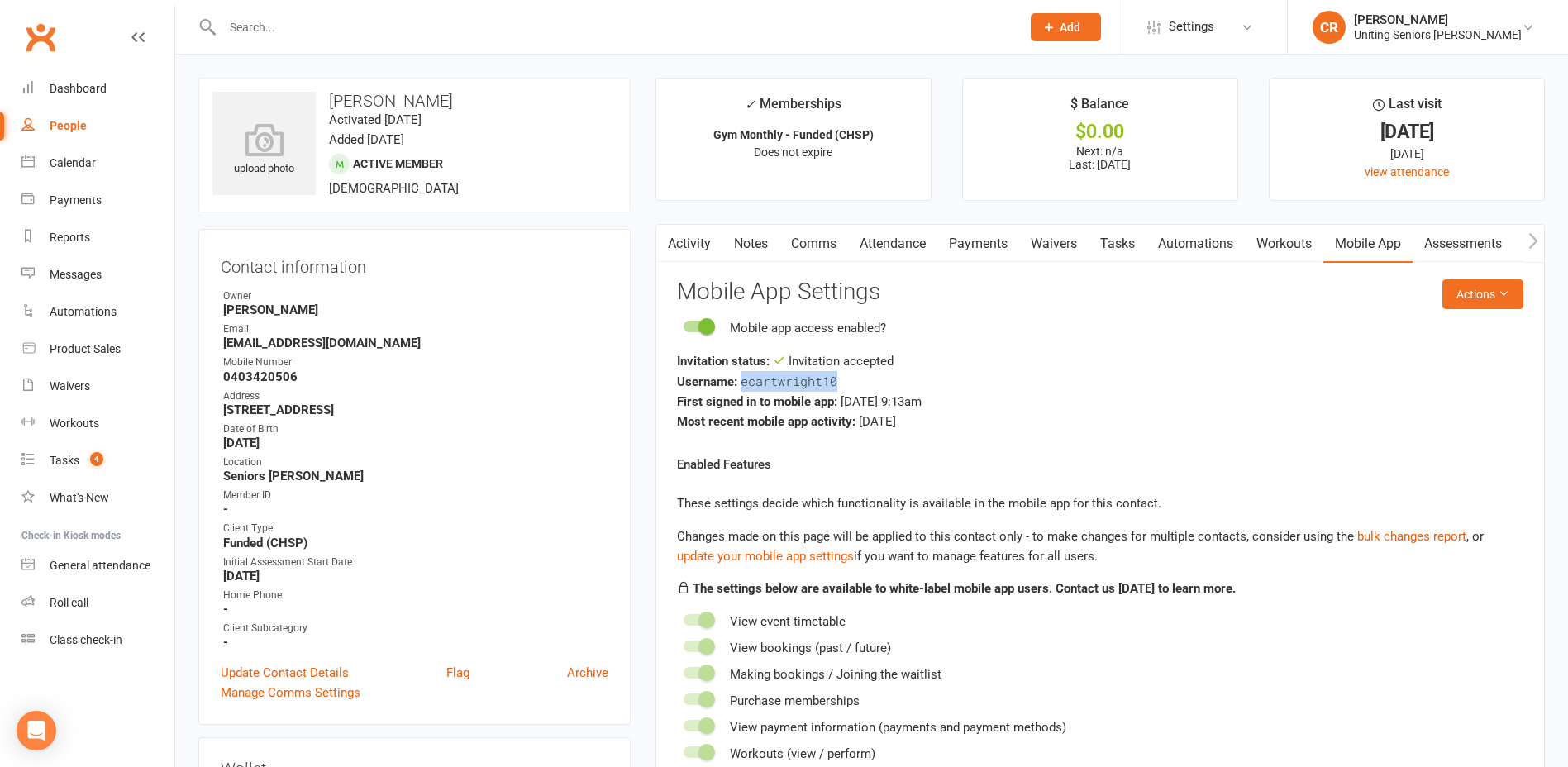
click at [860, 387] on div "Username: ecartwright10" at bounding box center [1100, 381] width 847 height 21
drag, startPoint x: 780, startPoint y: 383, endPoint x: 883, endPoint y: 376, distance: 103.2
click at [883, 376] on div "Username: ecartwright10" at bounding box center [1100, 381] width 847 height 21
click at [879, 378] on div "Username: ecartwright10" at bounding box center [1100, 381] width 847 height 21
drag, startPoint x: 743, startPoint y: 385, endPoint x: 839, endPoint y: 387, distance: 96.0
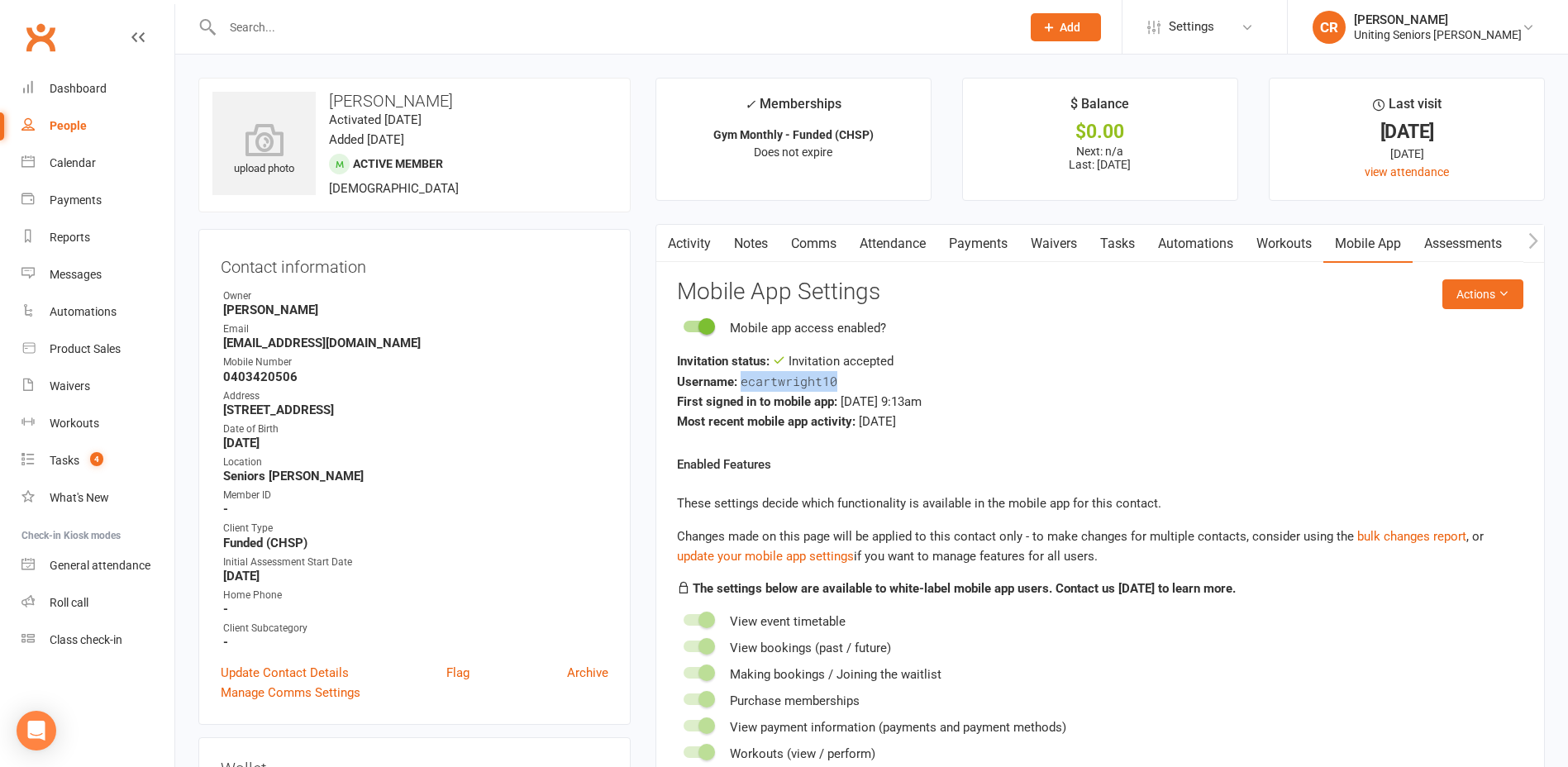
click at [839, 387] on div "Username: ecartwright10" at bounding box center [1100, 381] width 847 height 21
click at [840, 386] on div "Username: ecartwright10" at bounding box center [1100, 381] width 847 height 21
click at [840, 385] on div "Username: ecartwright10" at bounding box center [1100, 381] width 847 height 21
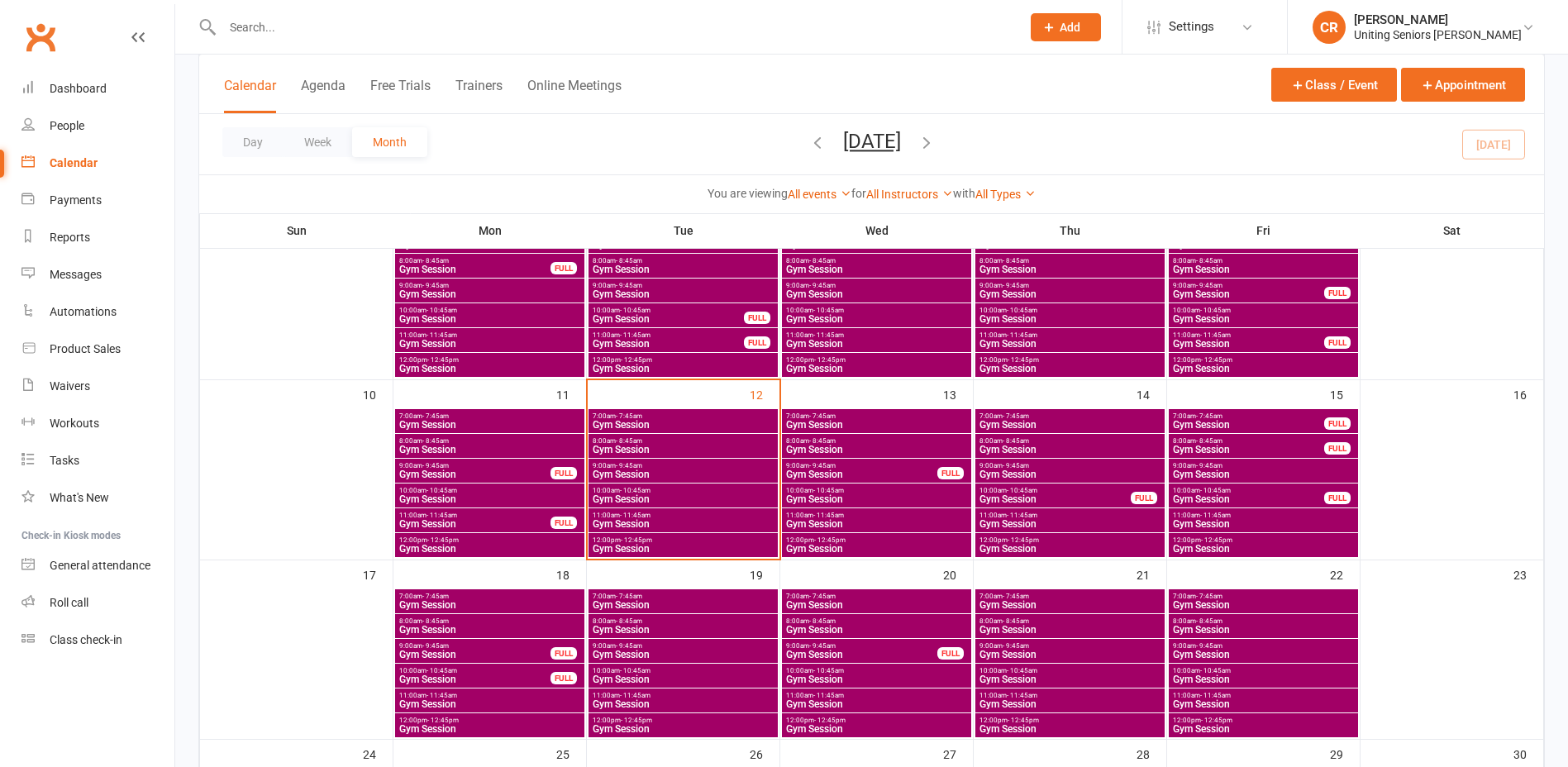
scroll to position [331, 0]
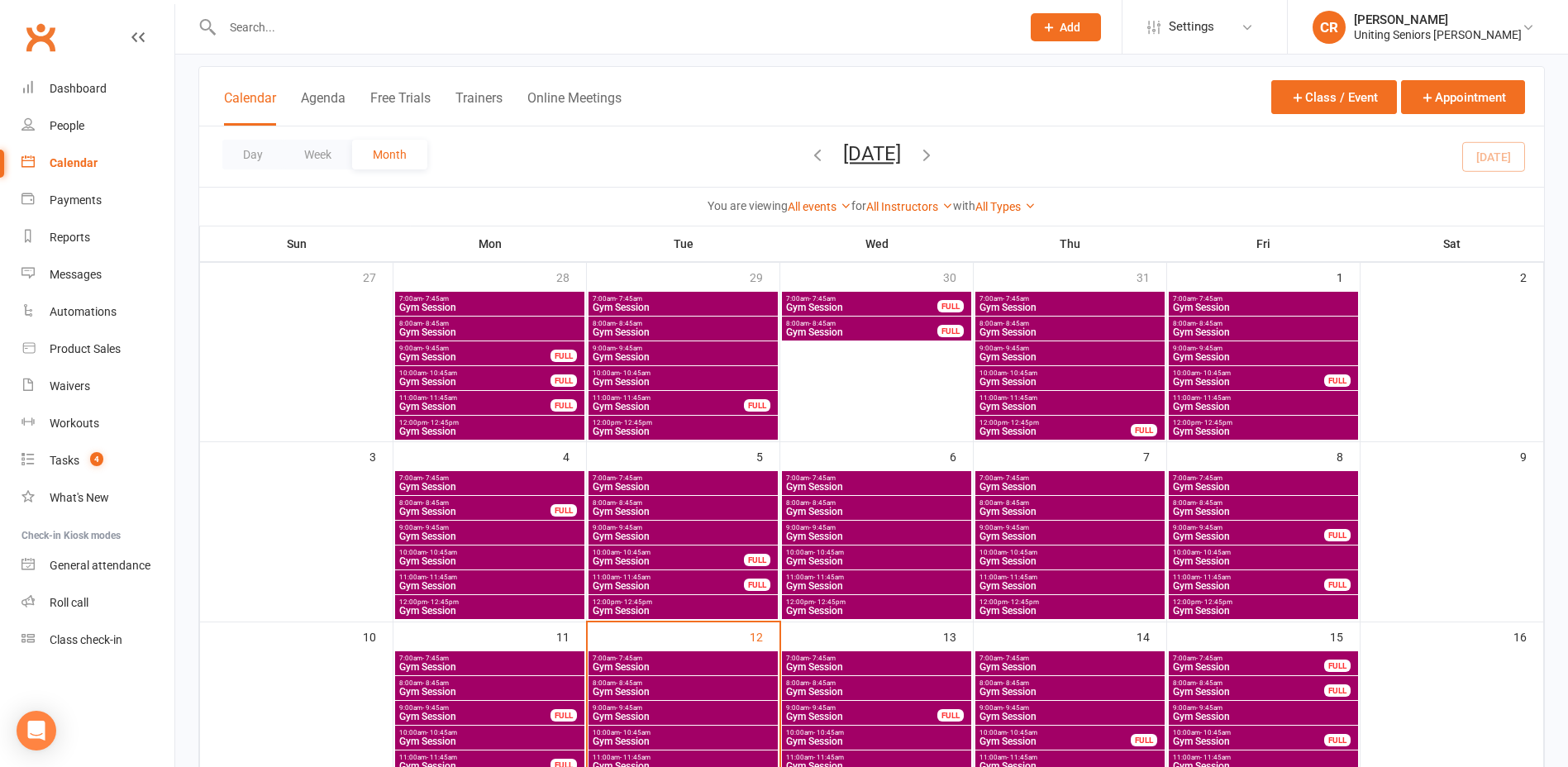
scroll to position [248, 0]
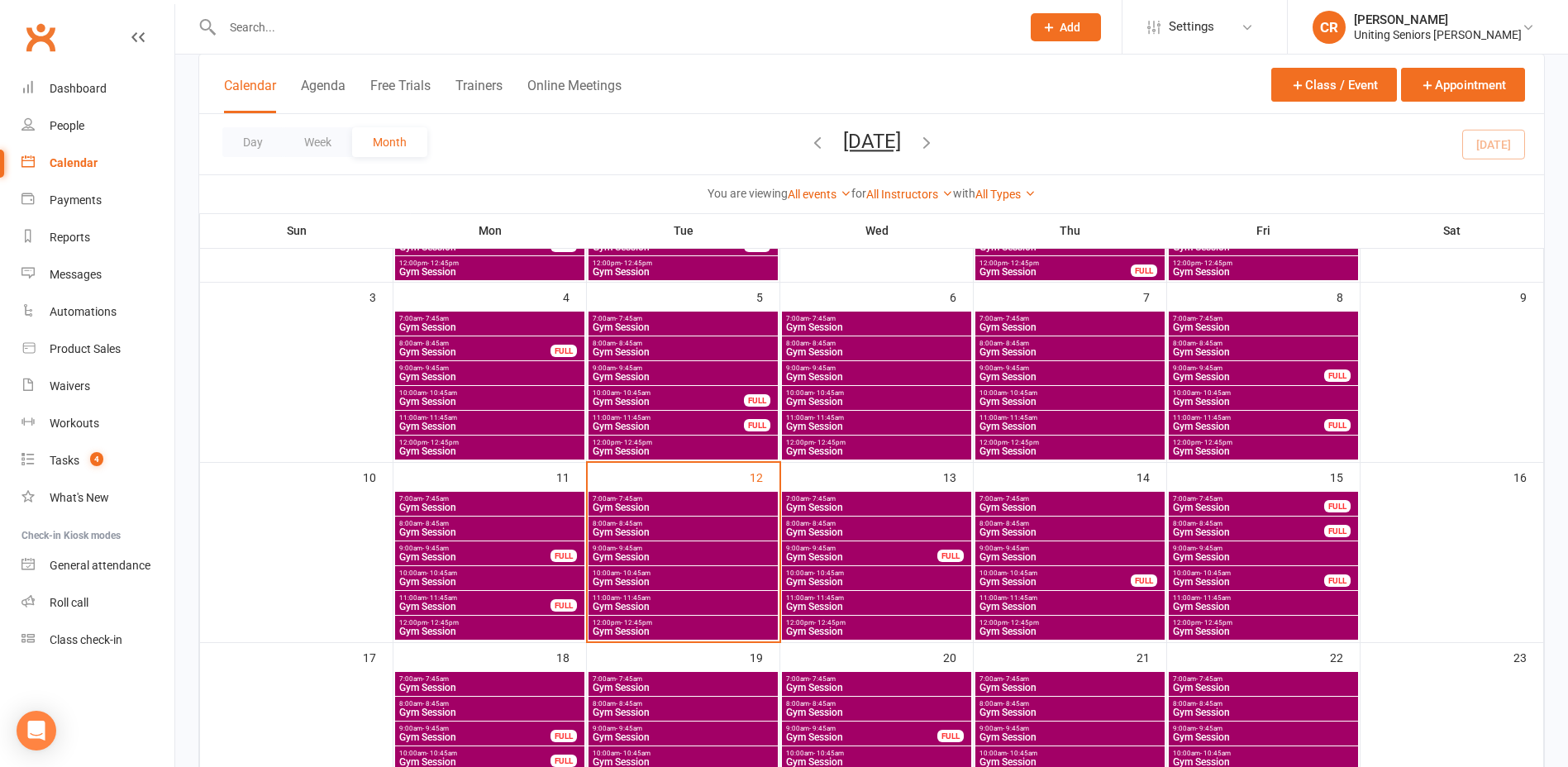
click at [694, 557] on span "Gym Session" at bounding box center [683, 557] width 182 height 10
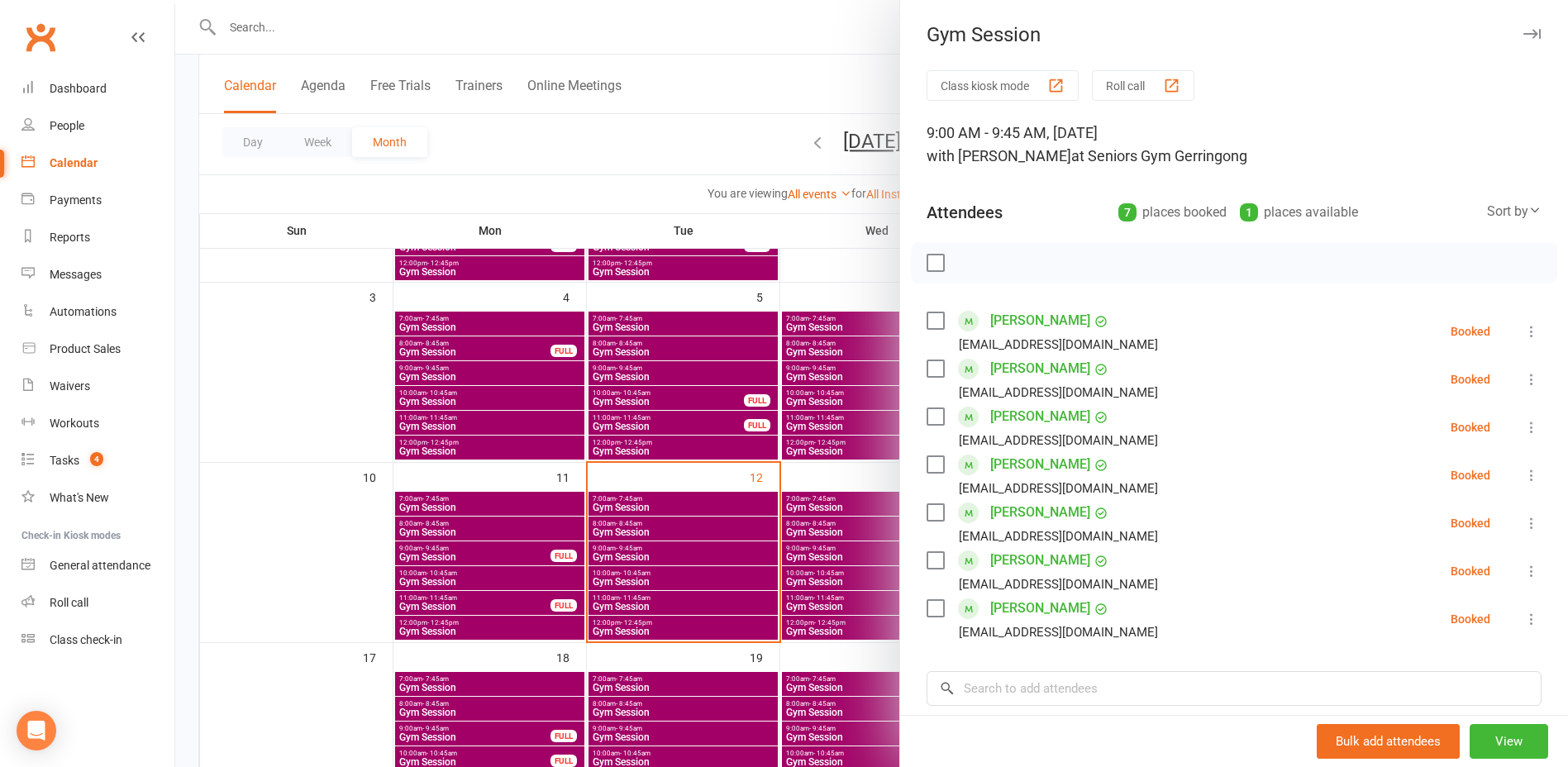
click at [1521, 325] on button at bounding box center [1531, 331] width 20 height 20
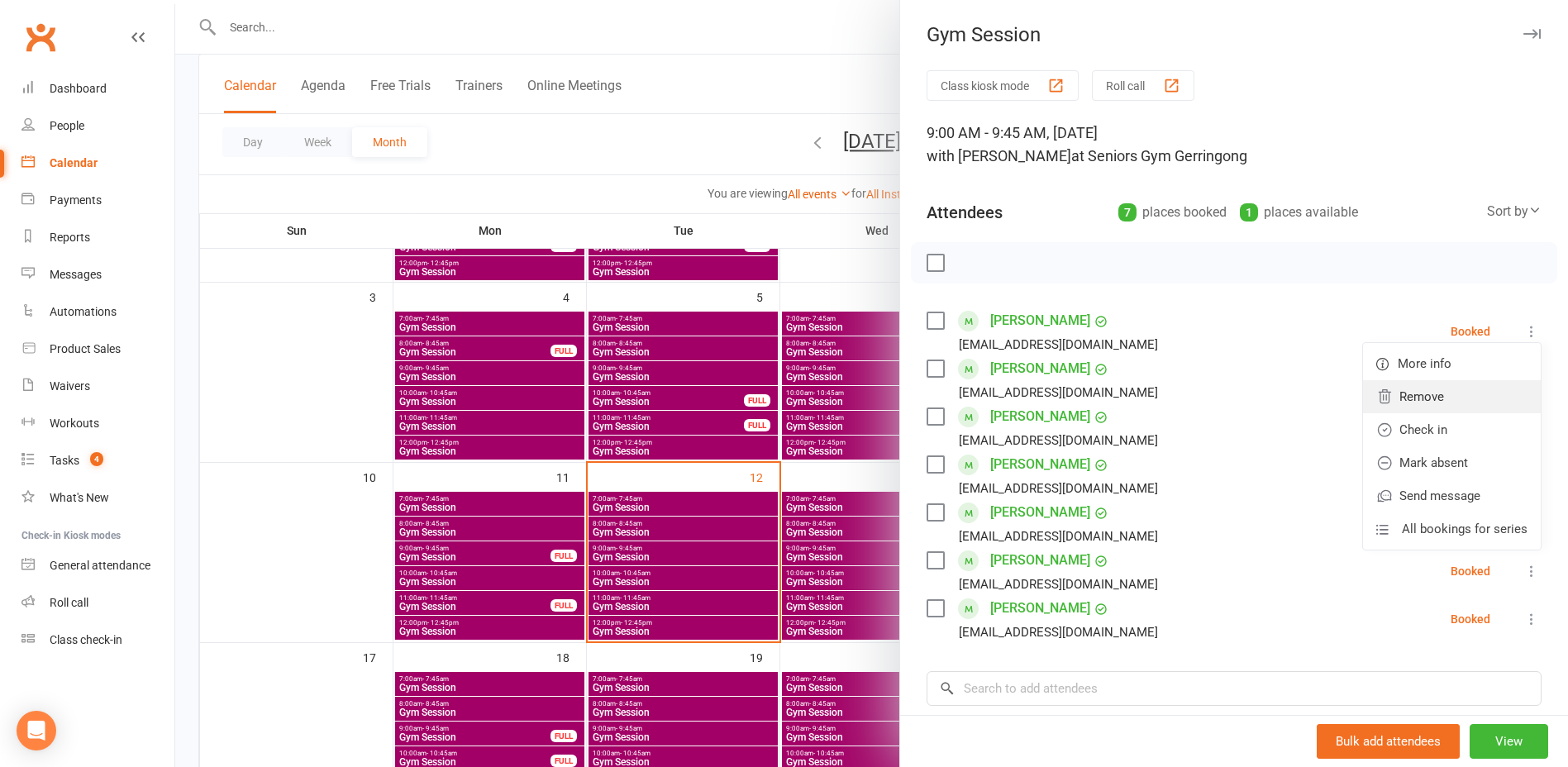
click at [1475, 384] on link "Remove" at bounding box center [1452, 397] width 178 height 33
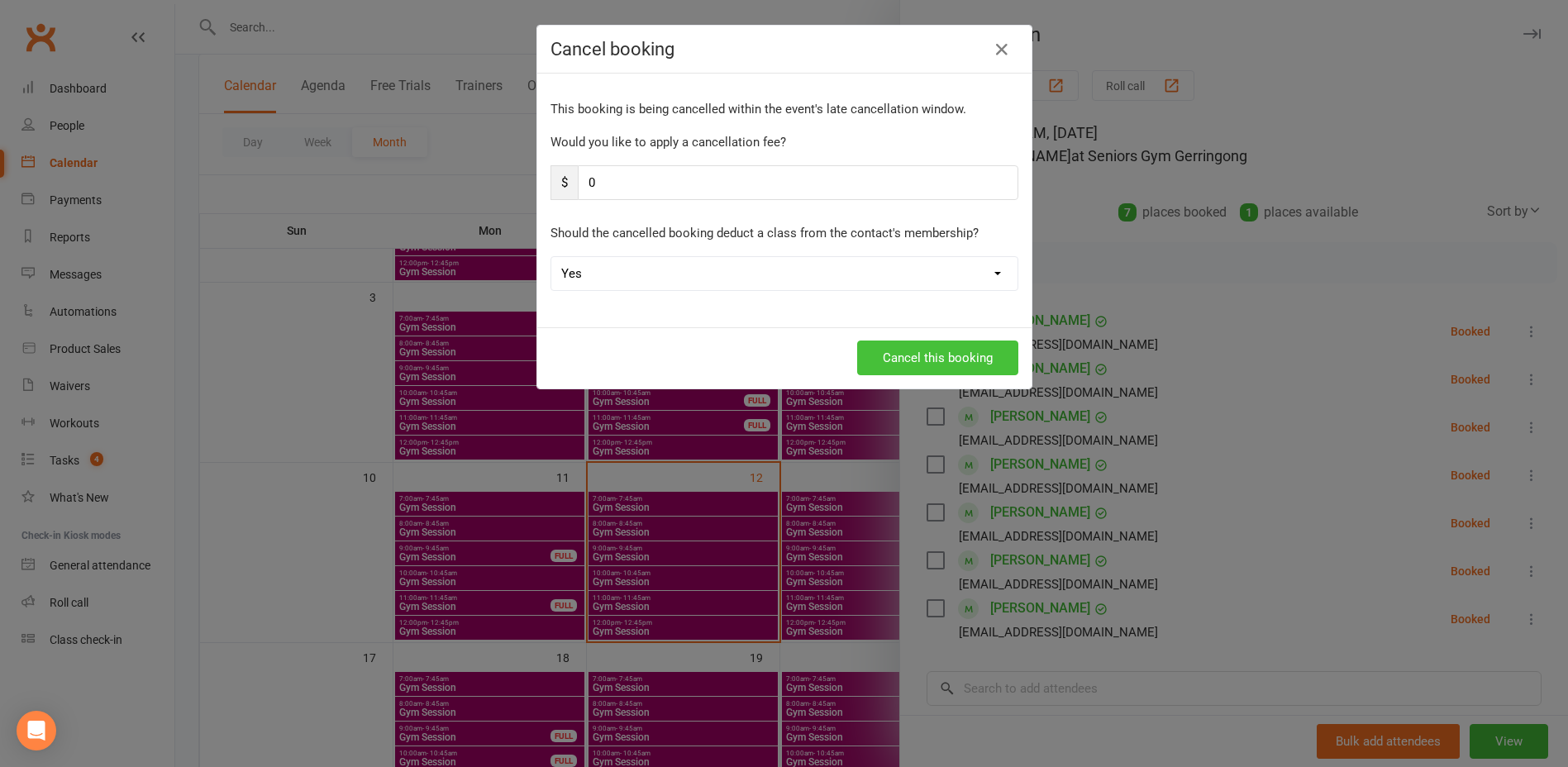
click at [932, 364] on button "Cancel this booking" at bounding box center [938, 358] width 161 height 35
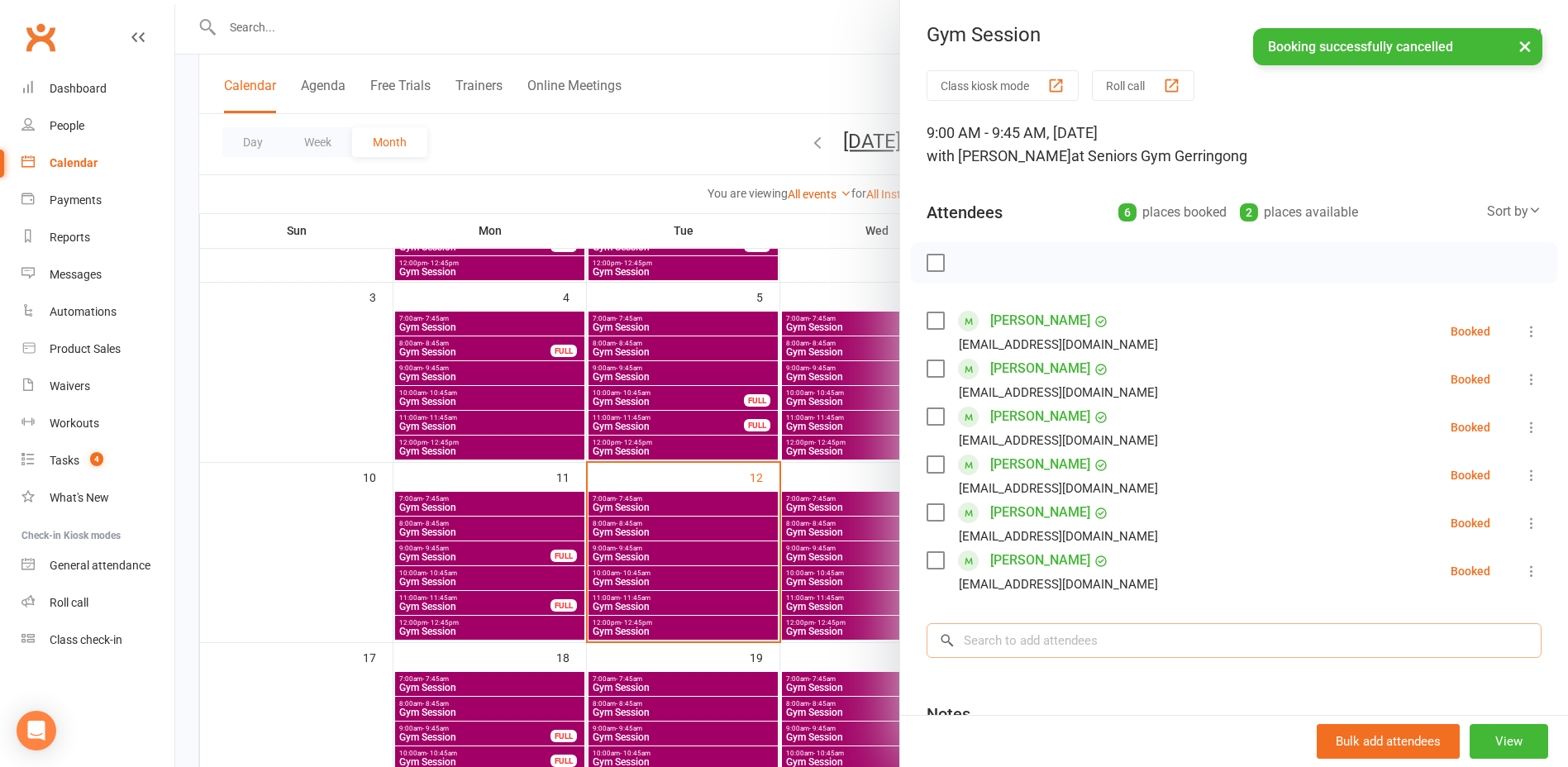
click at [1075, 654] on input "search" at bounding box center [1234, 641] width 615 height 35
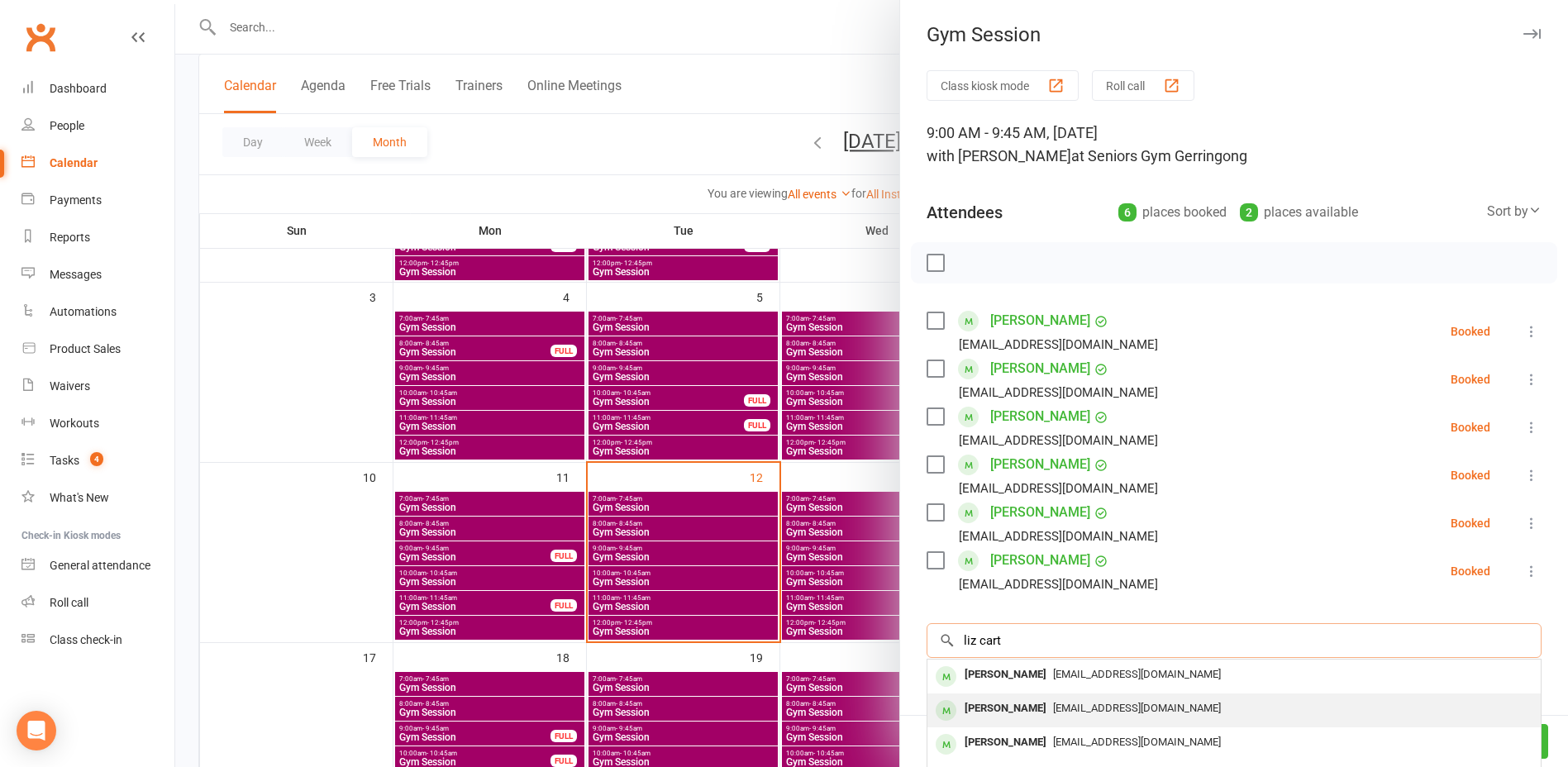
type input "liz cart"
click at [1079, 698] on div "[EMAIL_ADDRESS][DOMAIN_NAME]" at bounding box center [1234, 709] width 600 height 24
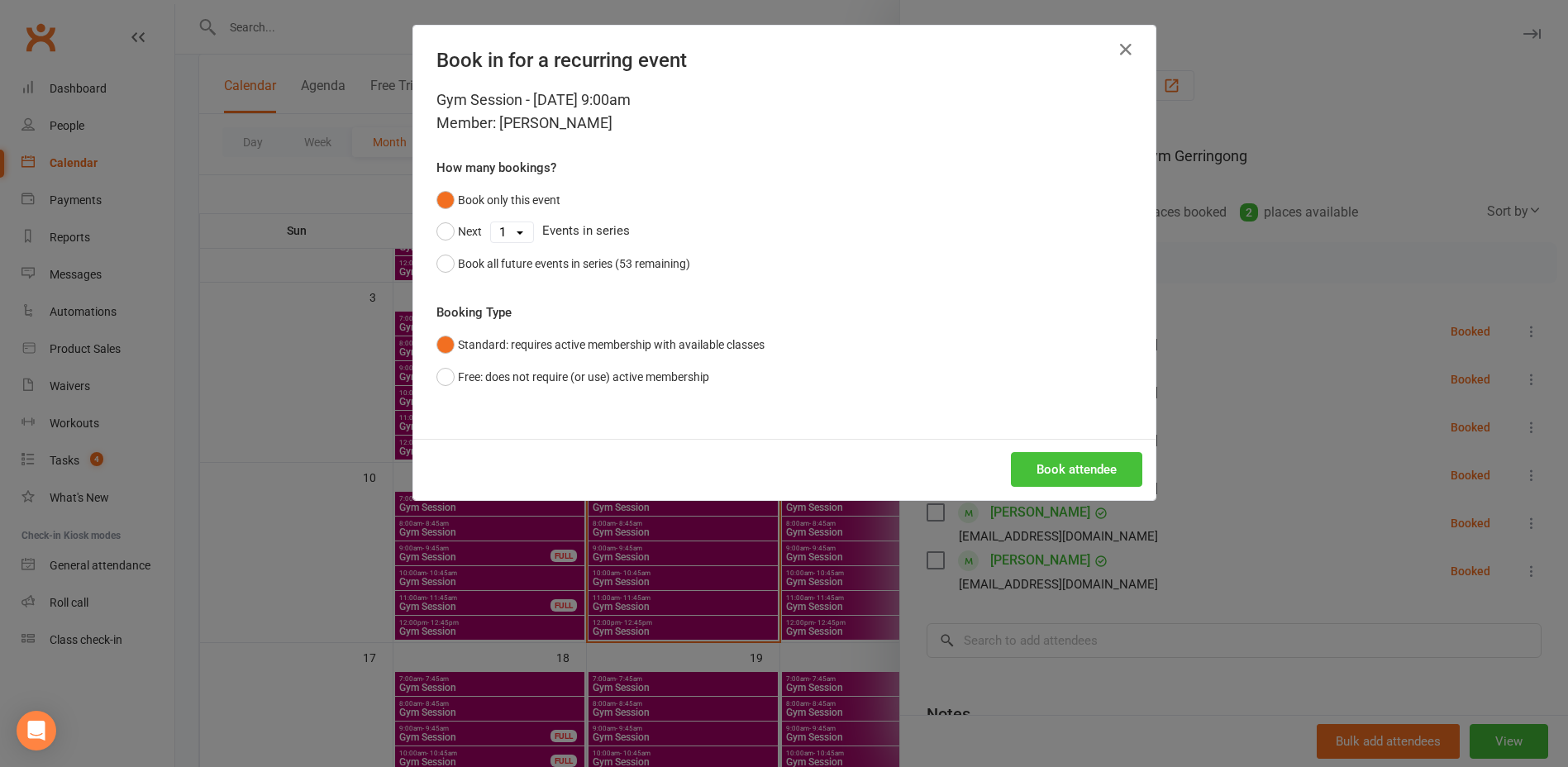
click at [1055, 479] on button "Book attendee" at bounding box center [1076, 470] width 131 height 35
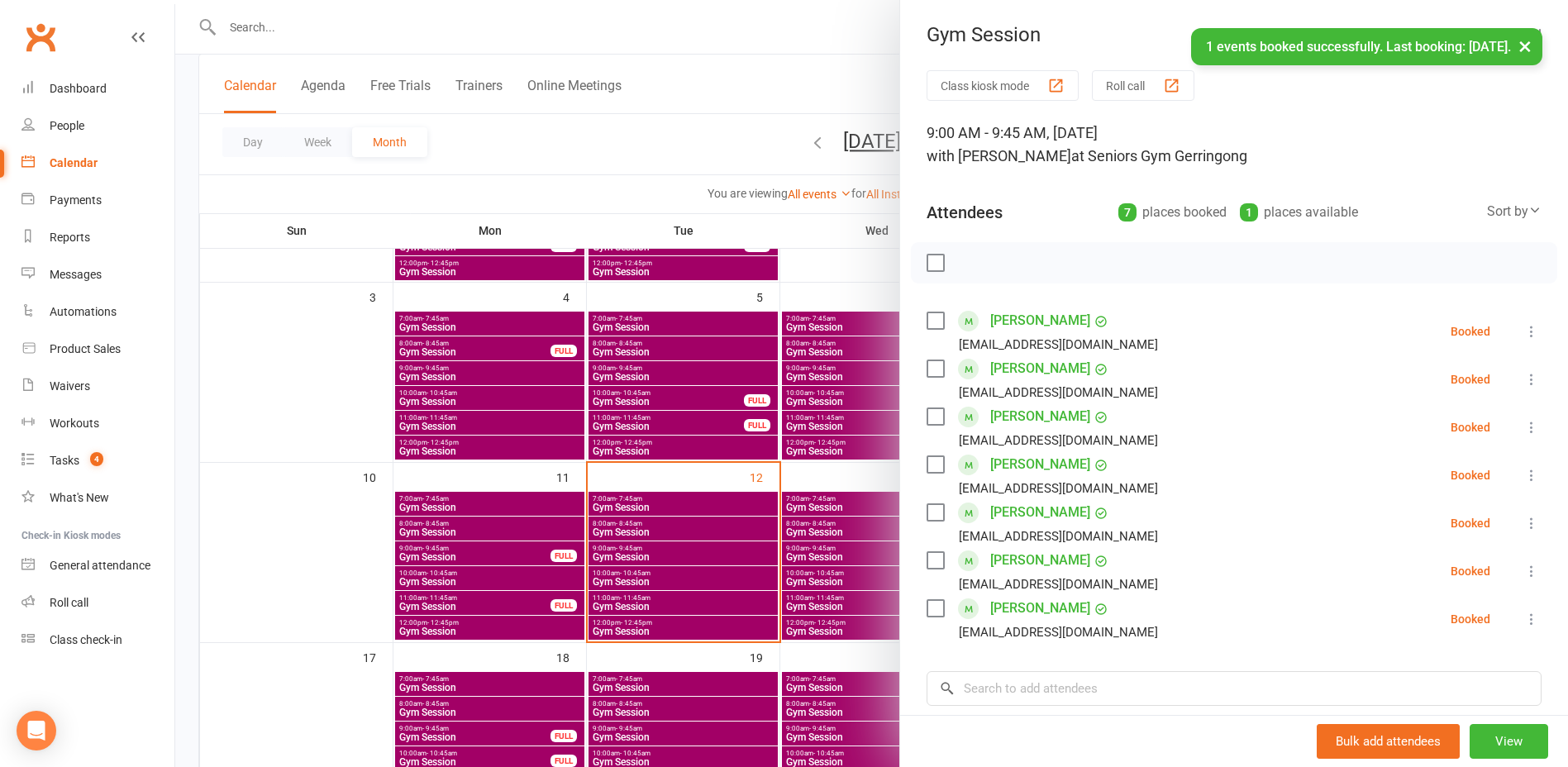
click at [1519, 336] on div "Class kiosk mode Roll call 9:00 AM - 9:45 AM, Tuesday, August, 12, 2025 with Je…" at bounding box center [1234, 505] width 668 height 869
click at [1523, 335] on icon at bounding box center [1531, 331] width 16 height 17
click at [1505, 433] on link "Check in" at bounding box center [1452, 430] width 178 height 33
click at [1523, 384] on icon at bounding box center [1531, 379] width 16 height 17
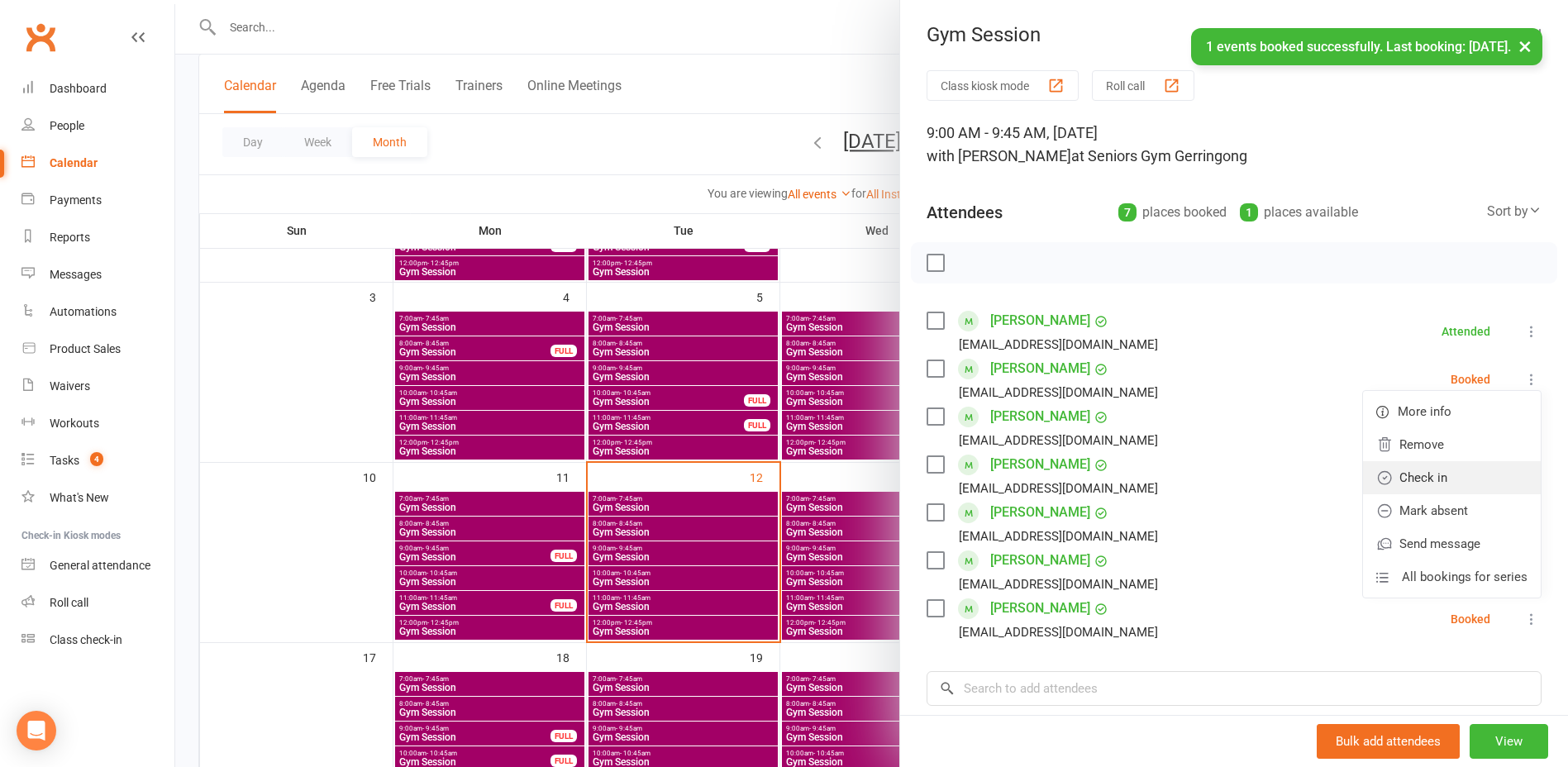
click at [1484, 469] on link "Check in" at bounding box center [1452, 478] width 178 height 33
